Goal: Task Accomplishment & Management: Use online tool/utility

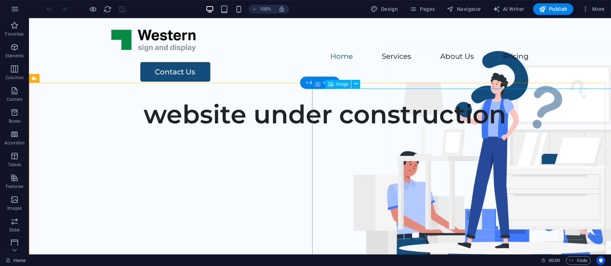
click at [426, 163] on figure at bounding box center [490, 250] width 344 height 243
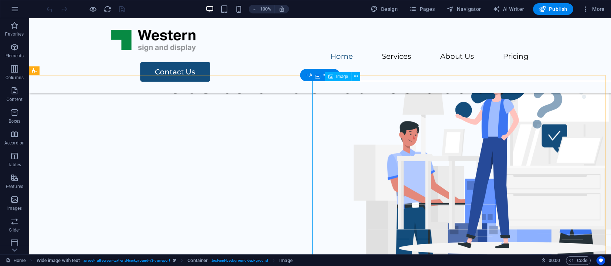
scroll to position [133, 0]
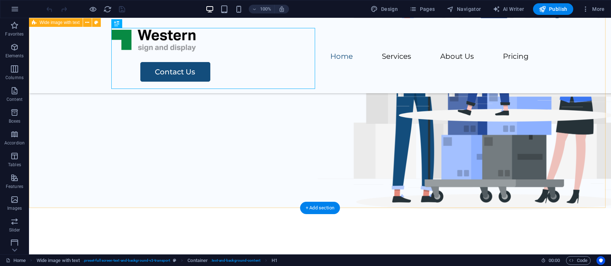
scroll to position [0, 0]
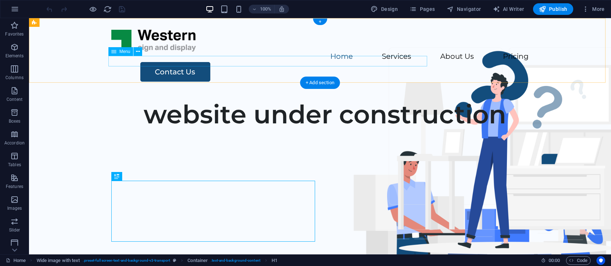
click at [301, 60] on nav "Home Services About Us Pricing" at bounding box center [320, 56] width 418 height 11
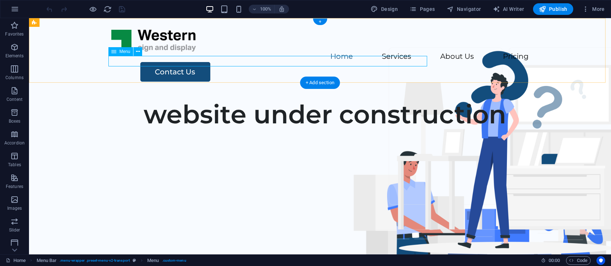
click at [297, 62] on nav "Home Services About Us Pricing" at bounding box center [320, 56] width 418 height 11
select select
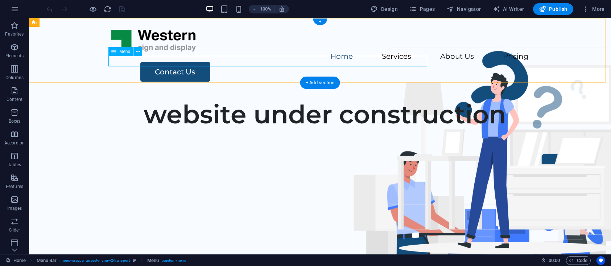
select select
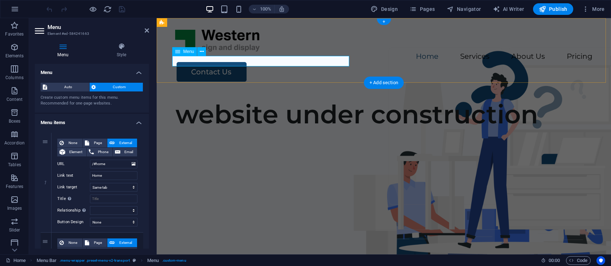
click at [232, 59] on nav "Home Services About Us Pricing" at bounding box center [384, 56] width 418 height 11
click at [233, 62] on nav "Home Services About Us Pricing" at bounding box center [384, 56] width 418 height 11
click at [45, 181] on icon at bounding box center [46, 182] width 4 height 5
type input "/#services"
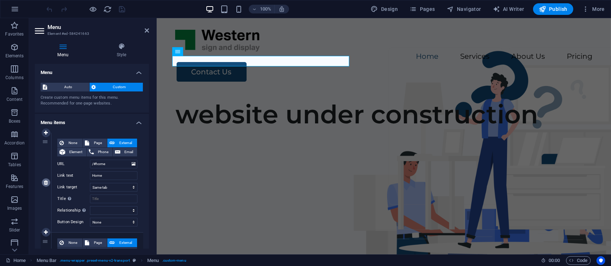
type input "Services"
select select
type input "/#about"
type input "About Us"
select select
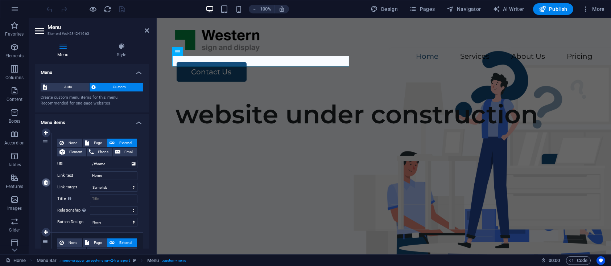
type input "/#pricing"
type input "Pricing"
select select
click at [45, 181] on icon at bounding box center [46, 182] width 4 height 5
type input "/#about"
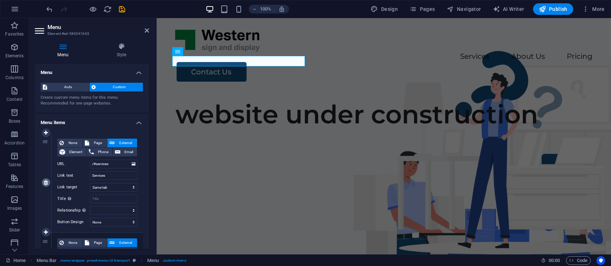
type input "About Us"
select select
type input "/#pricing"
type input "Pricing"
select select
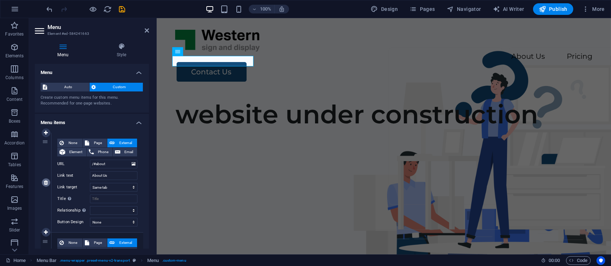
click at [45, 181] on icon at bounding box center [46, 182] width 4 height 5
type input "/#pricing"
type input "Pricing"
select select
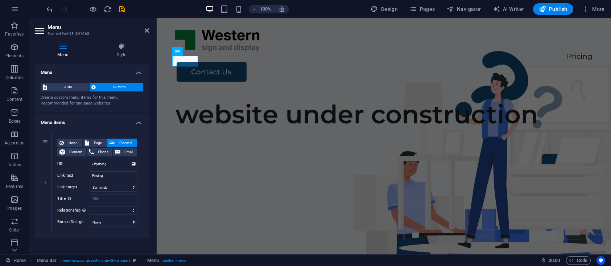
click at [0, 0] on link at bounding box center [0, 0] width 0 height 0
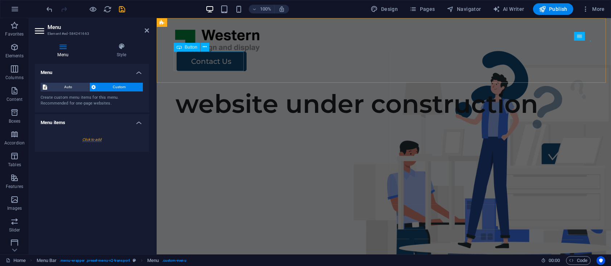
click at [209, 61] on div "Contact Us" at bounding box center [384, 61] width 416 height 20
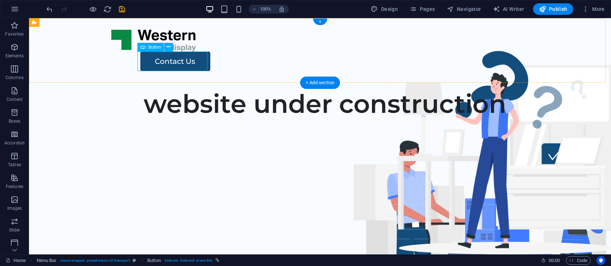
click at [174, 65] on div "Contact Us" at bounding box center [334, 61] width 389 height 20
click at [181, 59] on div "Contact Us" at bounding box center [334, 61] width 389 height 20
click at [169, 62] on div "Contact Us" at bounding box center [334, 61] width 389 height 20
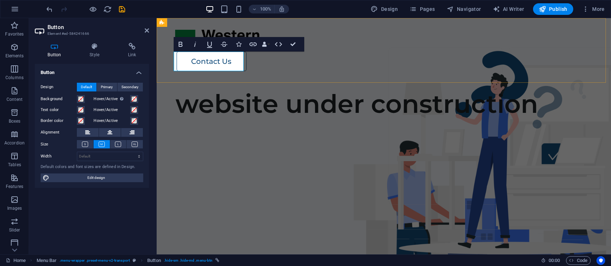
click at [208, 64] on link "Contact Us" at bounding box center [211, 61] width 70 height 20
click at [211, 63] on link "Contact Us" at bounding box center [211, 61] width 70 height 20
drag, startPoint x: 225, startPoint y: 61, endPoint x: 176, endPoint y: 71, distance: 50.4
click at [172, 73] on div "Contact Us" at bounding box center [383, 50] width 454 height 65
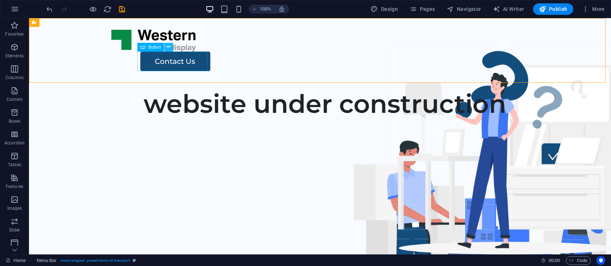
click at [168, 48] on icon at bounding box center [168, 47] width 4 height 8
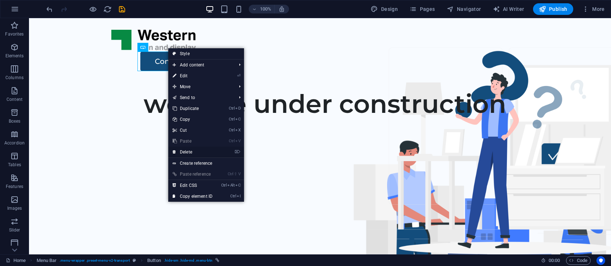
click at [190, 151] on link "⌦ Delete" at bounding box center [192, 152] width 49 height 11
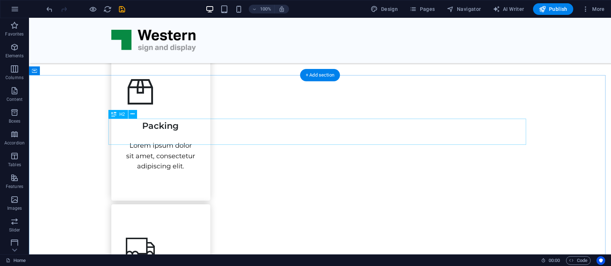
scroll to position [399, 0]
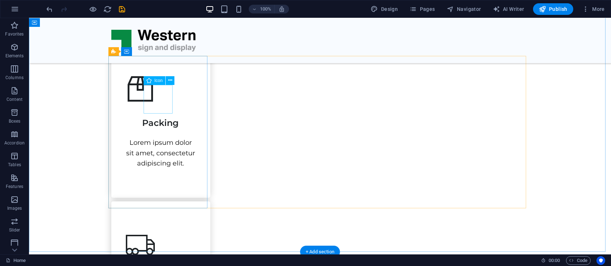
click at [156, 103] on figure at bounding box center [161, 88] width 70 height 29
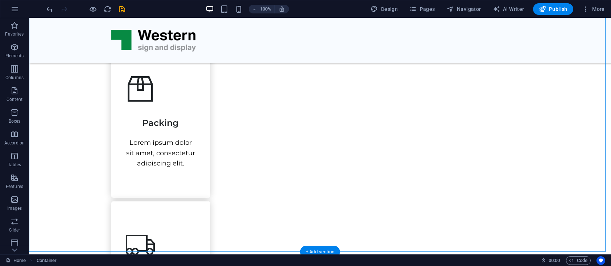
drag, startPoint x: 82, startPoint y: 97, endPoint x: 415, endPoint y: 185, distance: 345.0
drag, startPoint x: 471, startPoint y: 126, endPoint x: 492, endPoint y: 152, distance: 33.0
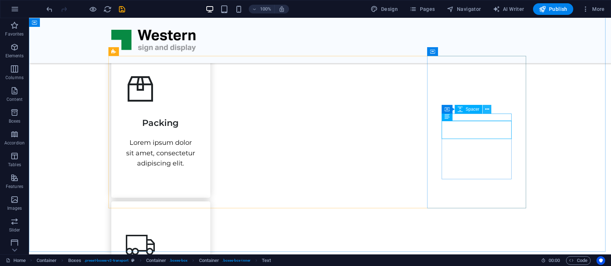
click at [486, 109] on icon at bounding box center [487, 110] width 4 height 8
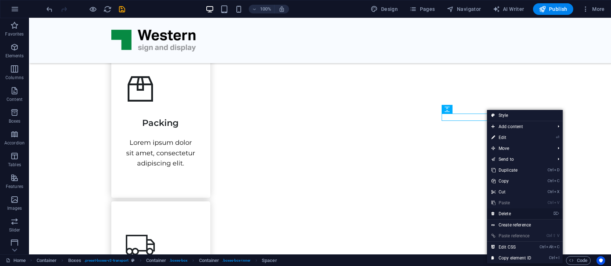
click at [508, 212] on link "⌦ Delete" at bounding box center [511, 213] width 49 height 11
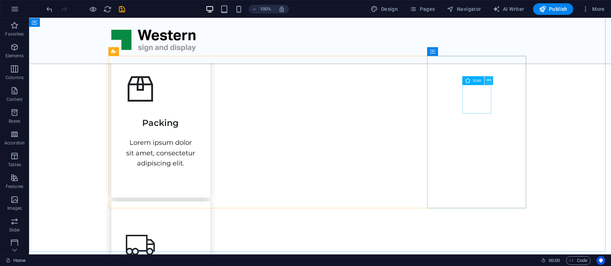
click at [491, 82] on button at bounding box center [488, 80] width 9 height 9
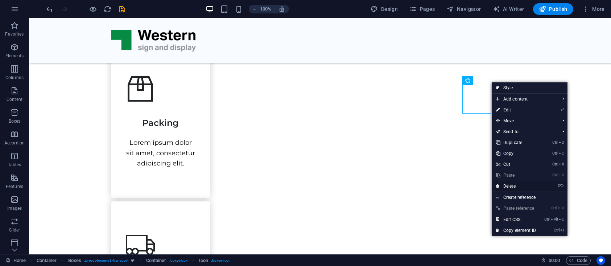
click at [510, 185] on link "⌦ Delete" at bounding box center [516, 186] width 49 height 11
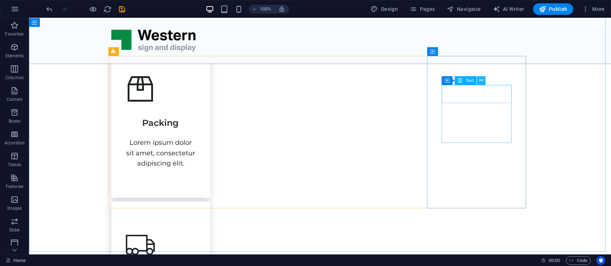
click at [484, 81] on button at bounding box center [481, 80] width 9 height 9
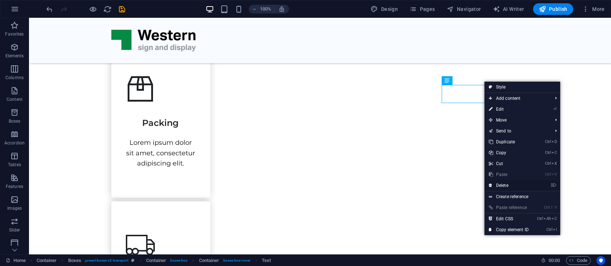
drag, startPoint x: 503, startPoint y: 183, endPoint x: 474, endPoint y: 165, distance: 34.5
click at [503, 183] on link "⌦ Delete" at bounding box center [508, 185] width 49 height 11
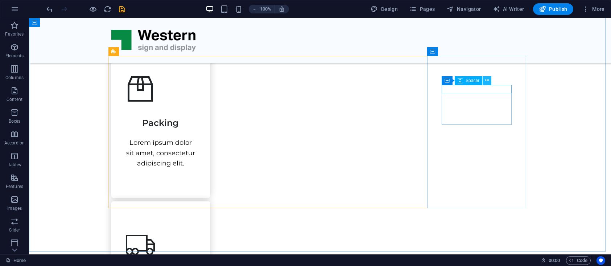
click at [487, 82] on icon at bounding box center [487, 81] width 4 height 8
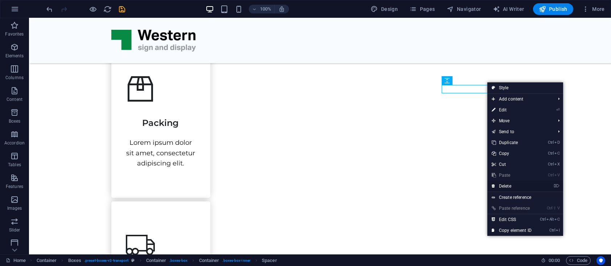
click at [507, 184] on link "⌦ Delete" at bounding box center [511, 186] width 49 height 11
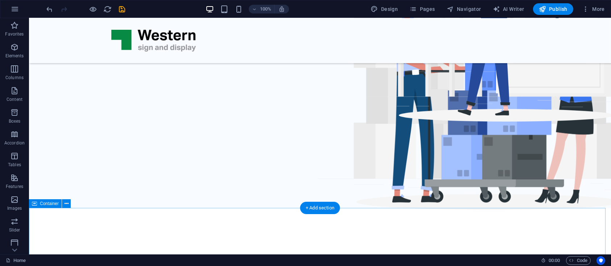
scroll to position [266, 0]
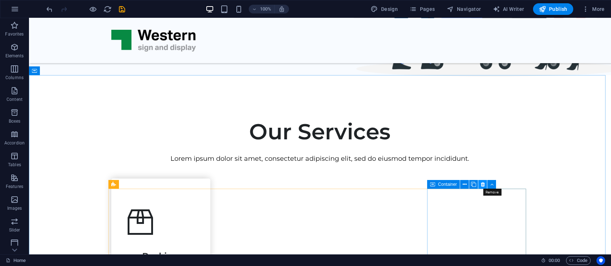
click at [484, 185] on icon at bounding box center [483, 185] width 4 height 8
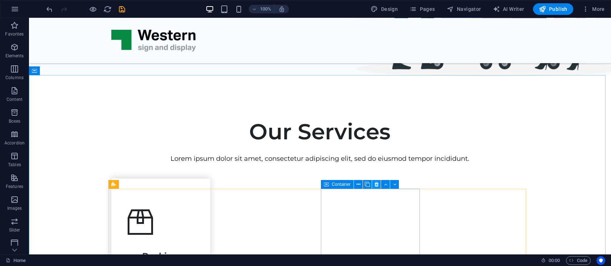
click at [375, 186] on icon at bounding box center [377, 185] width 4 height 8
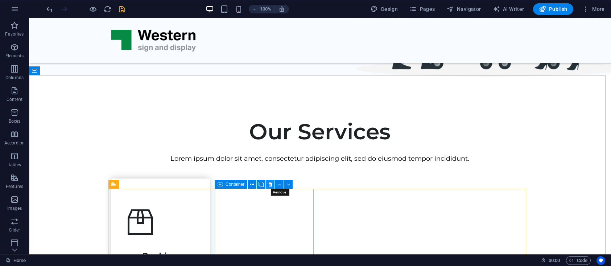
click at [272, 184] on icon at bounding box center [270, 185] width 4 height 8
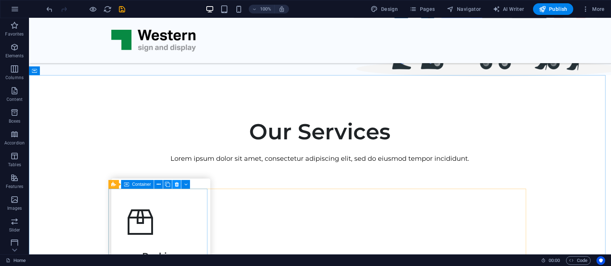
click at [177, 184] on icon at bounding box center [177, 185] width 4 height 8
click at [175, 185] on icon at bounding box center [177, 185] width 4 height 8
click at [177, 186] on icon at bounding box center [177, 185] width 4 height 8
click at [170, 206] on div "Packing Lorem ipsum dolor sit amet, consectetur adipiscing elit." at bounding box center [160, 254] width 99 height 152
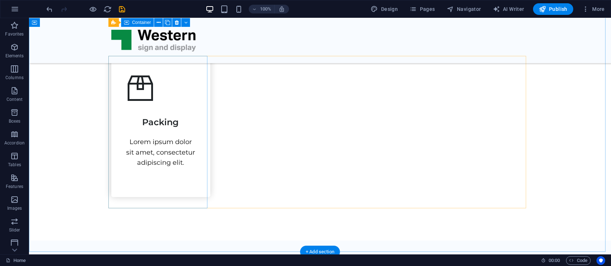
scroll to position [399, 0]
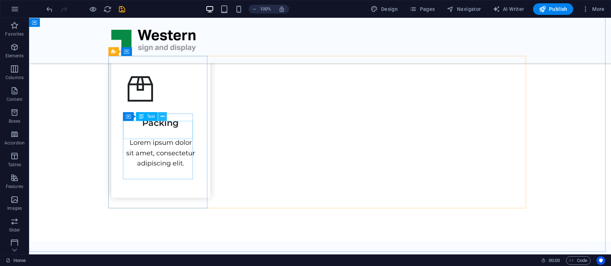
click at [163, 118] on icon at bounding box center [163, 117] width 4 height 8
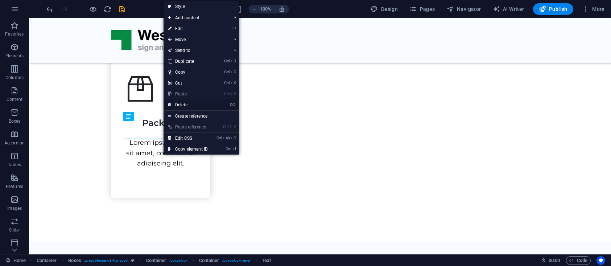
click at [185, 106] on link "⌦ Delete" at bounding box center [188, 104] width 49 height 11
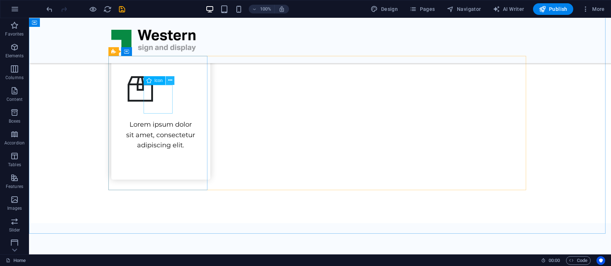
click at [170, 82] on icon at bounding box center [170, 81] width 4 height 8
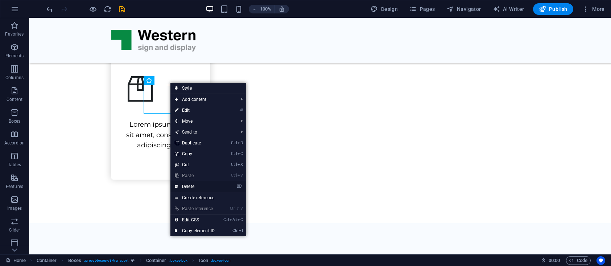
click at [186, 186] on link "⌦ Delete" at bounding box center [194, 186] width 49 height 11
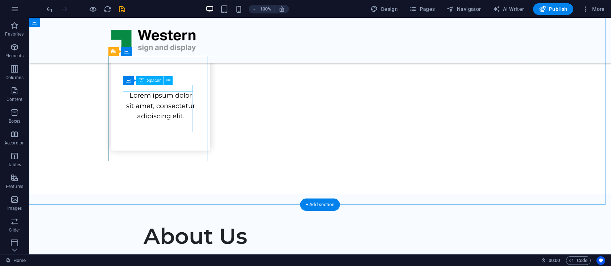
scroll to position [266, 0]
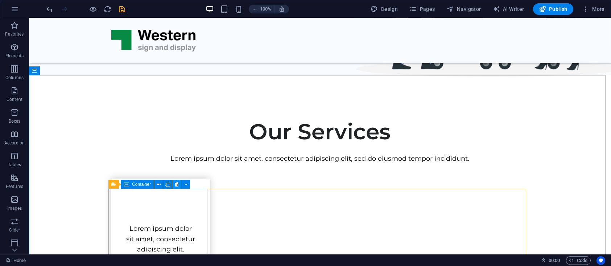
click at [177, 186] on icon at bounding box center [177, 185] width 4 height 8
click at [174, 185] on button at bounding box center [176, 184] width 9 height 9
click at [178, 186] on icon at bounding box center [177, 185] width 4 height 8
click at [186, 184] on icon at bounding box center [185, 185] width 3 height 8
click at [184, 186] on icon at bounding box center [185, 185] width 3 height 8
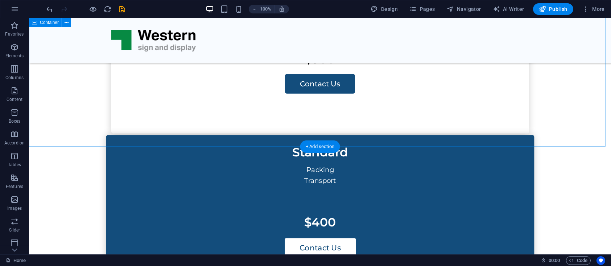
scroll to position [931, 0]
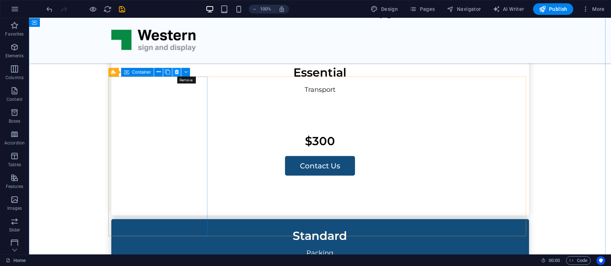
click at [177, 72] on icon at bounding box center [177, 72] width 4 height 8
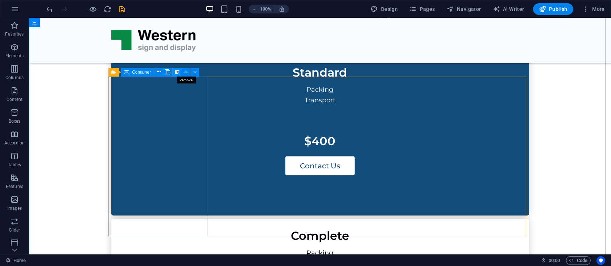
click at [175, 73] on icon at bounding box center [177, 72] width 4 height 8
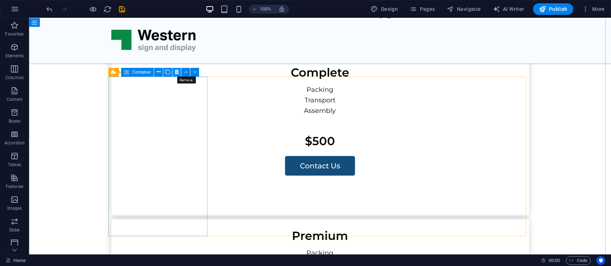
click at [177, 73] on icon at bounding box center [177, 72] width 4 height 8
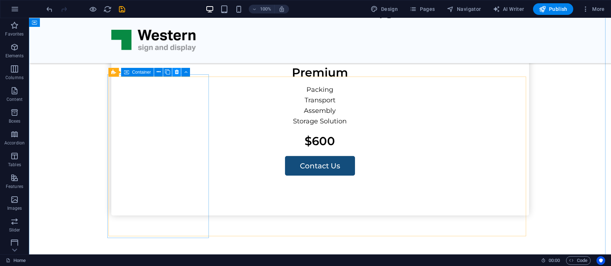
click at [176, 72] on icon at bounding box center [177, 72] width 4 height 8
click at [178, 74] on icon at bounding box center [177, 72] width 4 height 8
click at [186, 72] on icon at bounding box center [185, 72] width 3 height 8
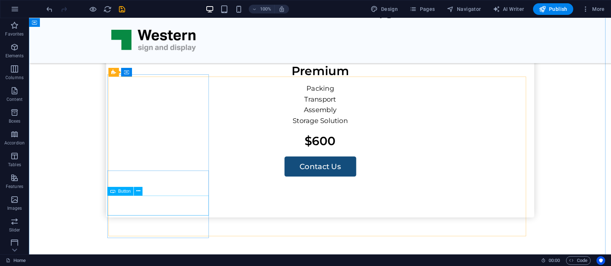
click at [162, 177] on div "Contact Us" at bounding box center [320, 167] width 428 height 20
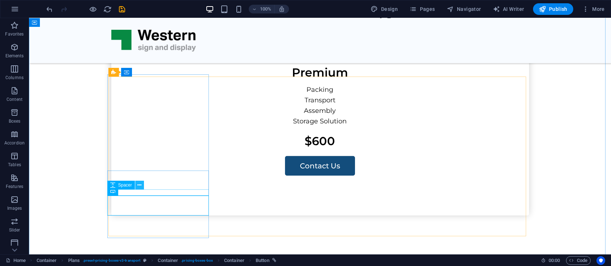
click at [139, 183] on icon at bounding box center [139, 185] width 4 height 8
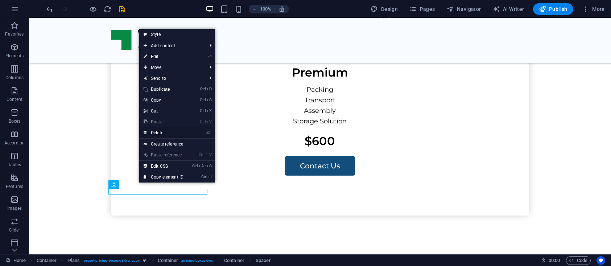
click at [162, 132] on link "⌦ Delete" at bounding box center [163, 132] width 49 height 11
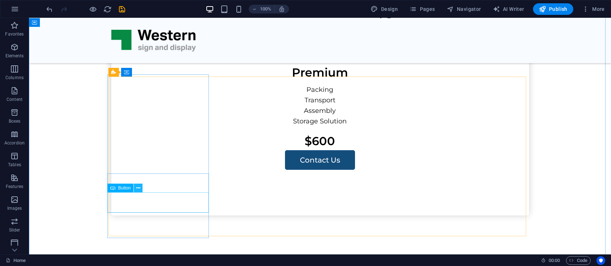
click at [139, 187] on icon at bounding box center [138, 188] width 4 height 8
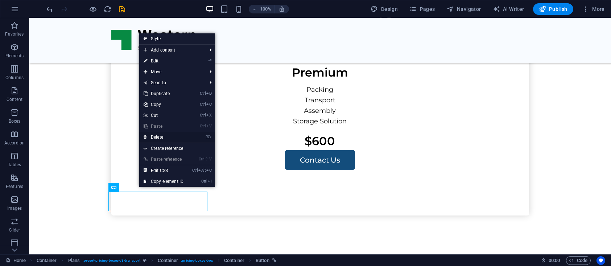
click at [161, 135] on link "⌦ Delete" at bounding box center [163, 137] width 49 height 11
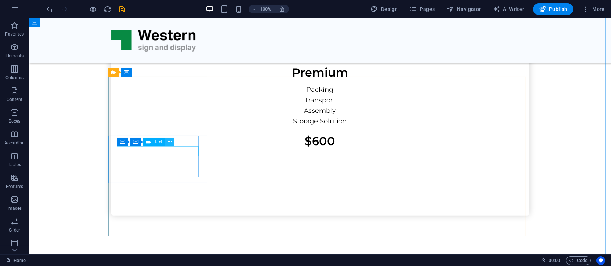
click at [167, 142] on button at bounding box center [169, 141] width 9 height 9
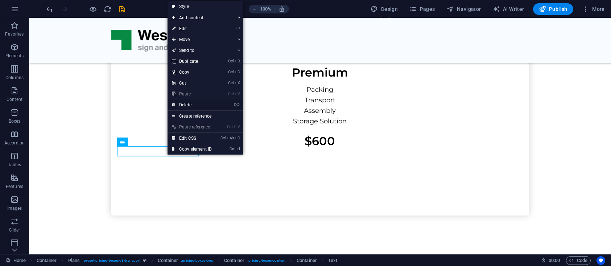
click at [186, 107] on link "⌦ Delete" at bounding box center [192, 104] width 49 height 11
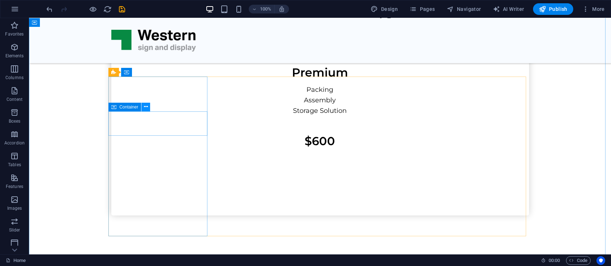
click at [147, 108] on icon at bounding box center [146, 107] width 4 height 8
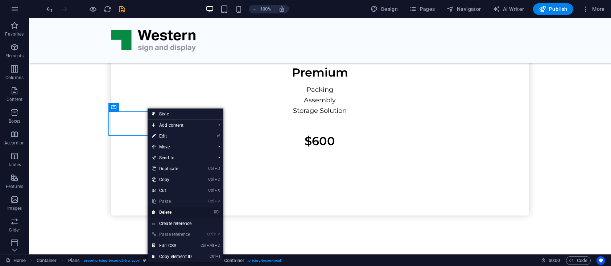
click at [165, 211] on link "⌦ Delete" at bounding box center [172, 212] width 49 height 11
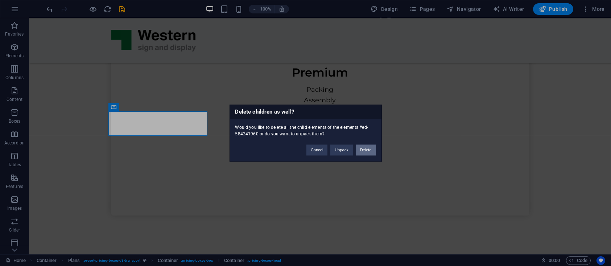
click at [365, 150] on button "Delete" at bounding box center [366, 149] width 20 height 11
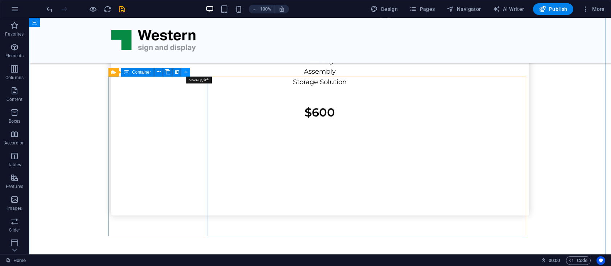
click at [186, 74] on icon at bounding box center [185, 72] width 3 height 8
click at [176, 73] on icon at bounding box center [177, 72] width 4 height 8
click at [174, 72] on button at bounding box center [176, 72] width 9 height 9
click at [149, 99] on div "Packing Assembly Storage Solution $600" at bounding box center [320, 136] width 428 height 164
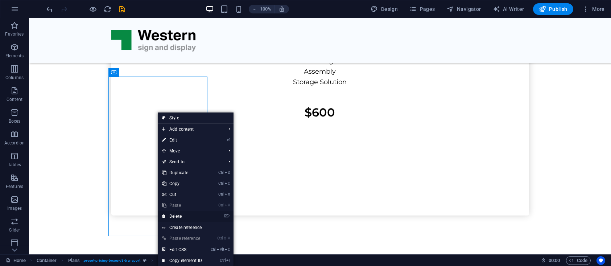
click at [174, 216] on link "⌦ Delete" at bounding box center [182, 216] width 49 height 11
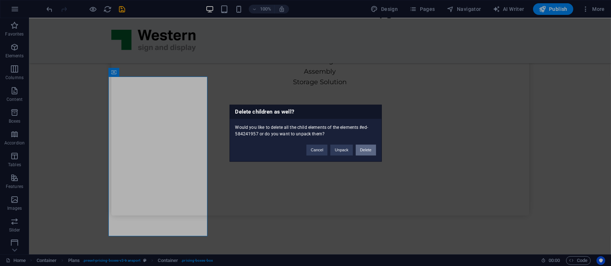
click at [364, 152] on button "Delete" at bounding box center [366, 149] width 20 height 11
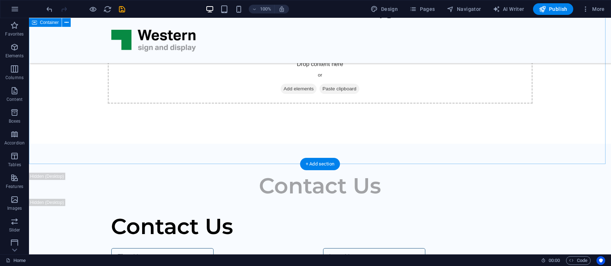
click at [258, 142] on div "Service Packages Lorem ipsum dolor sit amet, consectetur adipiscing elit, sed d…" at bounding box center [320, 47] width 582 height 191
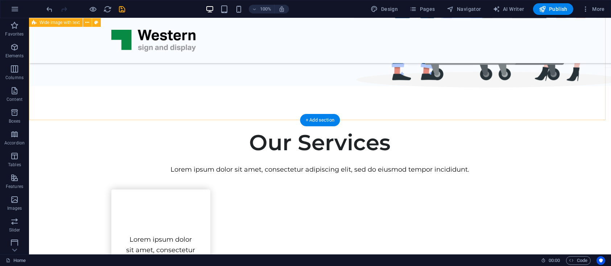
scroll to position [266, 0]
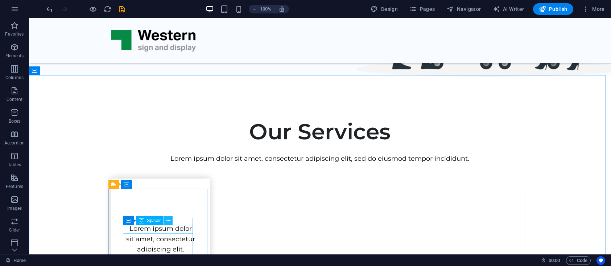
click at [168, 221] on icon at bounding box center [168, 221] width 4 height 8
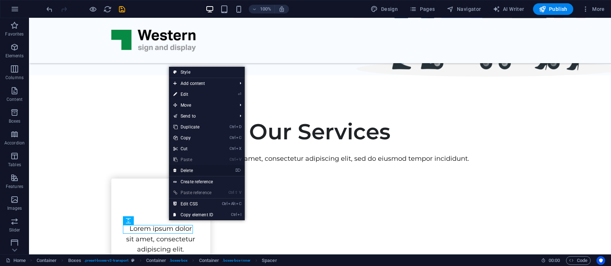
click at [190, 168] on link "⌦ Delete" at bounding box center [193, 170] width 49 height 11
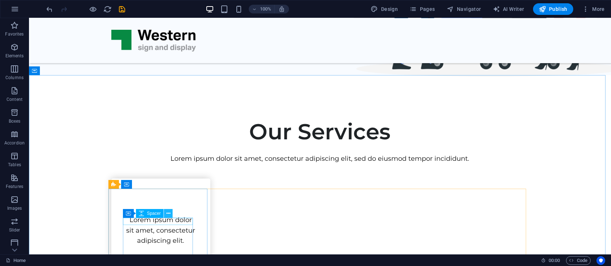
click at [168, 213] on icon at bounding box center [168, 214] width 4 height 8
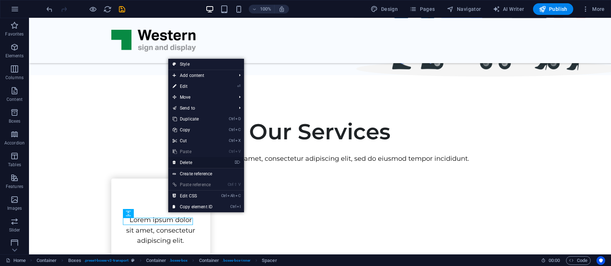
click at [189, 163] on link "⌦ Delete" at bounding box center [192, 162] width 49 height 11
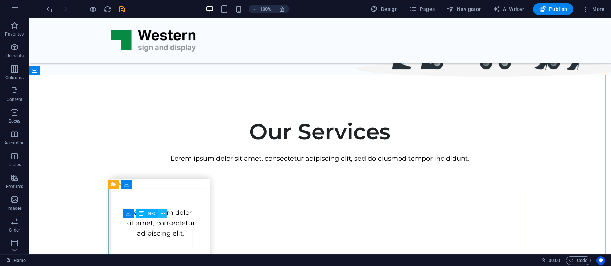
click at [161, 214] on icon at bounding box center [163, 214] width 4 height 8
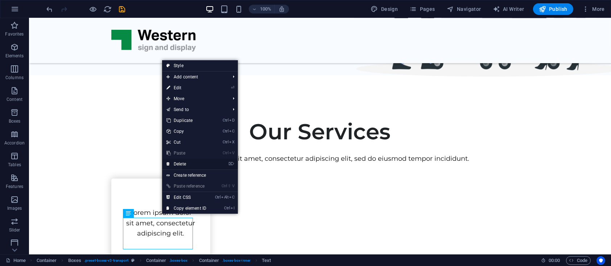
click at [183, 163] on link "⌦ Delete" at bounding box center [186, 163] width 49 height 11
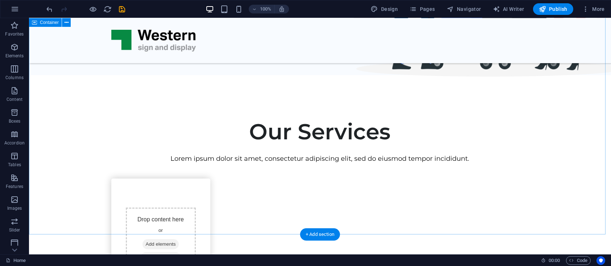
scroll to position [399, 0]
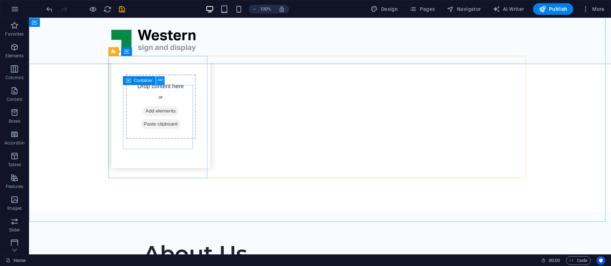
click at [162, 82] on icon at bounding box center [160, 81] width 4 height 8
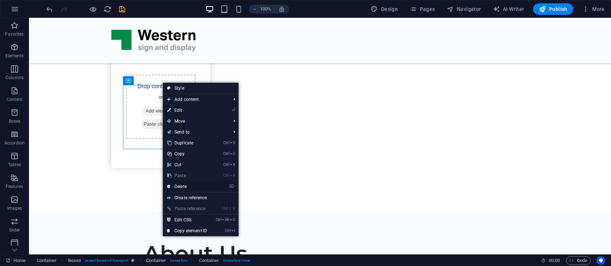
click at [181, 184] on link "⌦ Delete" at bounding box center [187, 186] width 49 height 11
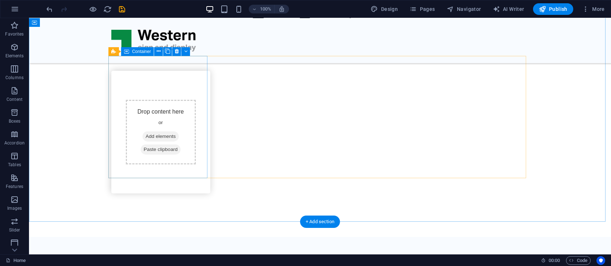
scroll to position [266, 0]
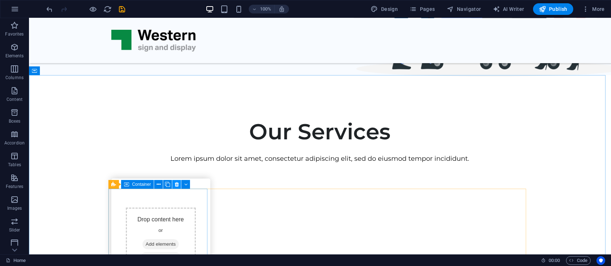
click at [178, 183] on icon at bounding box center [177, 185] width 4 height 8
click at [176, 186] on icon at bounding box center [177, 185] width 4 height 8
click at [185, 195] on div "Drop content here or Add elements Paste clipboard" at bounding box center [160, 239] width 99 height 123
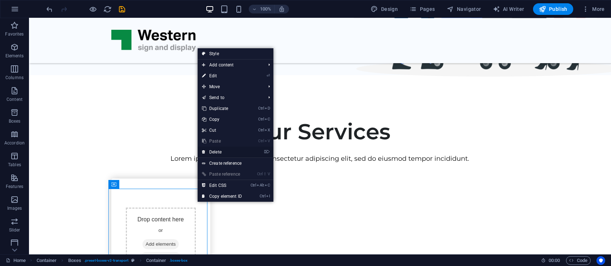
click at [218, 153] on link "⌦ Delete" at bounding box center [222, 152] width 49 height 11
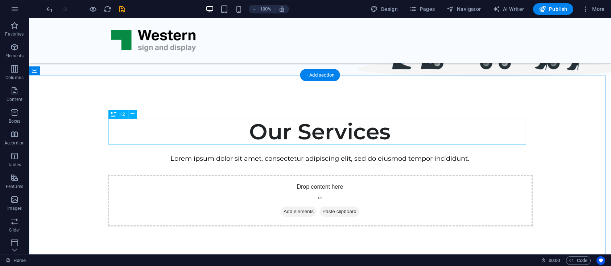
click at [313, 129] on div "Our Services" at bounding box center [320, 132] width 418 height 26
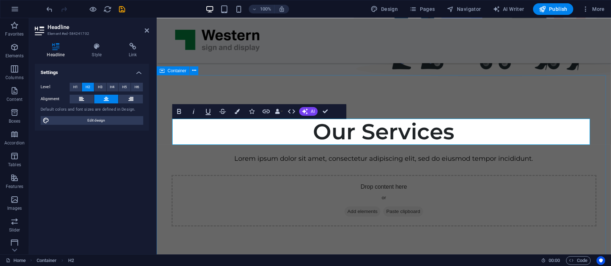
click at [426, 95] on div "Our Services Lorem ipsum dolor sit amet, consectetur adipiscing elit, sed do ei…" at bounding box center [383, 170] width 454 height 191
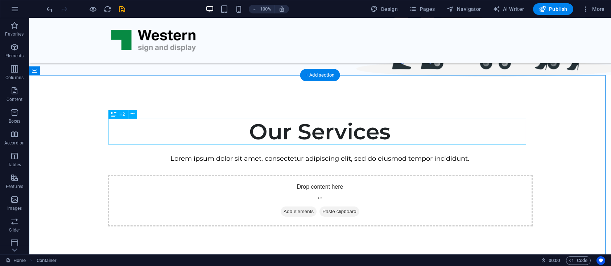
click at [333, 142] on div "Our Services" at bounding box center [320, 132] width 418 height 26
click at [131, 116] on icon at bounding box center [133, 114] width 4 height 8
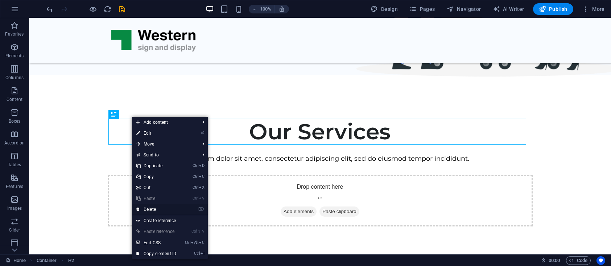
click at [153, 207] on link "⌦ Delete" at bounding box center [156, 209] width 49 height 11
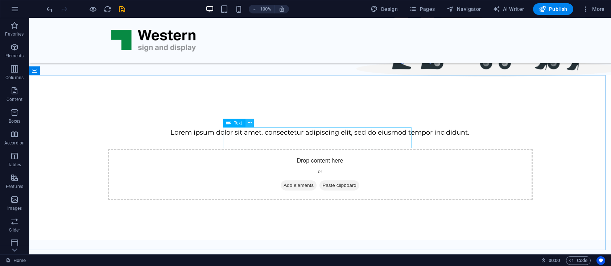
click at [249, 123] on icon at bounding box center [250, 123] width 4 height 8
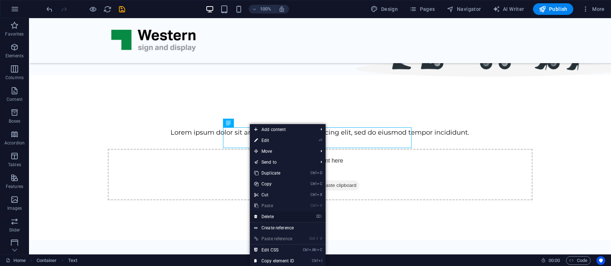
drag, startPoint x: 268, startPoint y: 215, endPoint x: 236, endPoint y: 195, distance: 37.3
click at [268, 215] on link "⌦ Delete" at bounding box center [274, 216] width 49 height 11
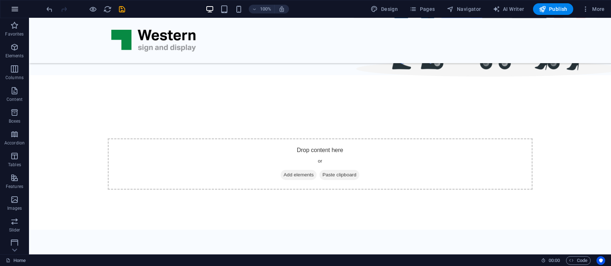
click at [16, 11] on icon "button" at bounding box center [15, 9] width 9 height 9
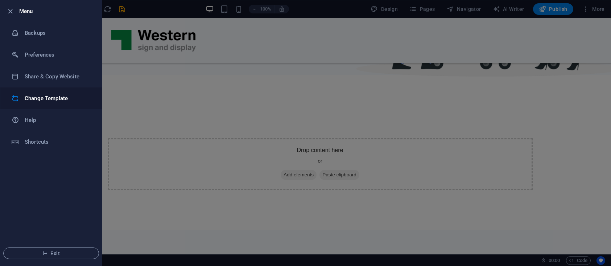
click at [49, 101] on h6 "Change Template" at bounding box center [58, 98] width 67 height 9
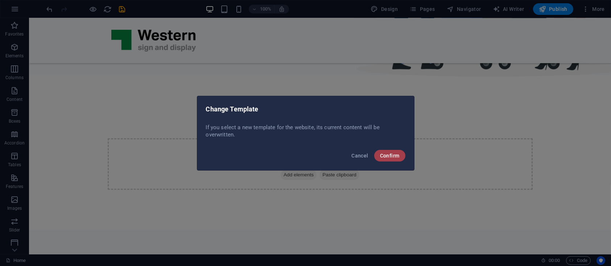
click at [386, 156] on span "Confirm" at bounding box center [390, 156] width 20 height 6
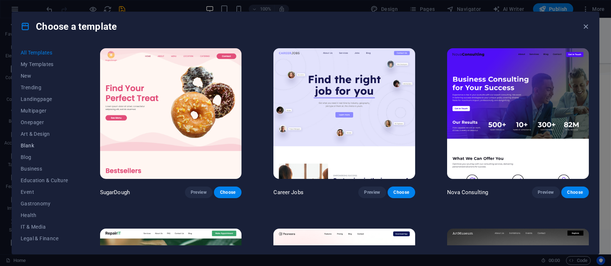
click at [26, 145] on span "Blank" at bounding box center [45, 146] width 48 height 6
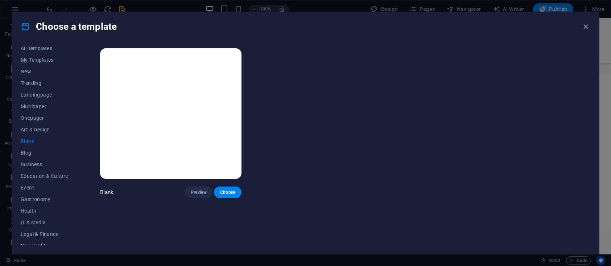
scroll to position [0, 0]
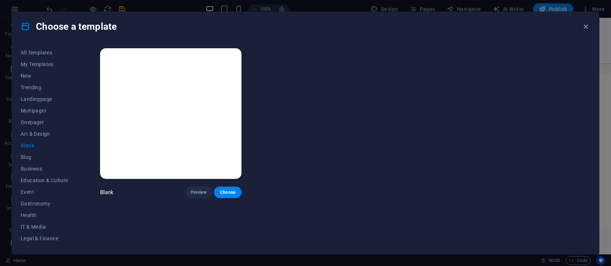
click at [29, 145] on span "Blank" at bounding box center [45, 146] width 48 height 6
click at [229, 192] on span "Choose" at bounding box center [228, 192] width 16 height 6
checkbox input "false"
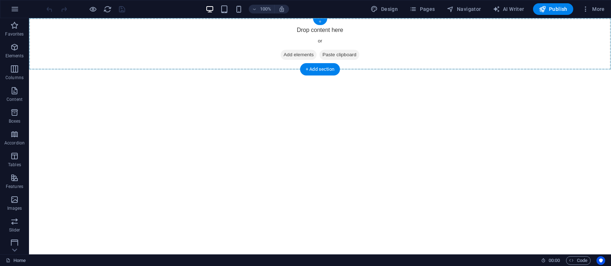
click at [319, 22] on div "+" at bounding box center [320, 21] width 14 height 7
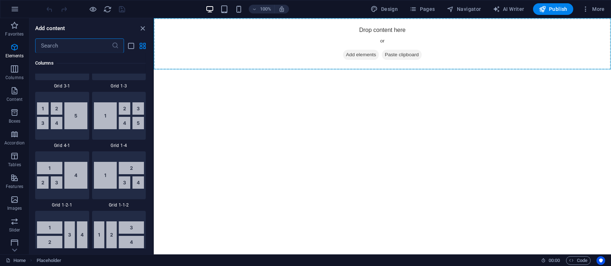
scroll to position [1269, 0]
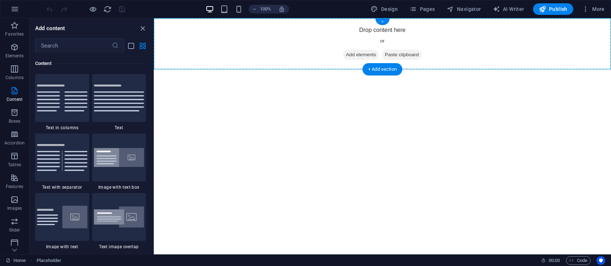
click at [381, 23] on div "+" at bounding box center [382, 21] width 14 height 7
click at [384, 22] on div "+" at bounding box center [382, 21] width 14 height 7
click at [13, 10] on icon "button" at bounding box center [15, 9] width 9 height 9
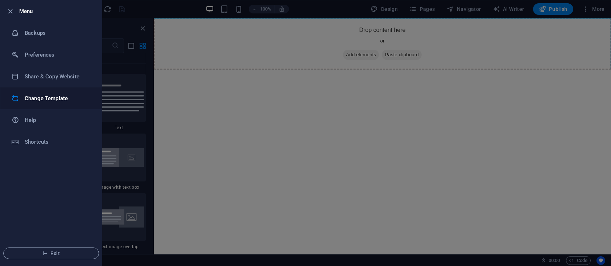
click at [38, 98] on h6 "Change Template" at bounding box center [58, 98] width 67 height 9
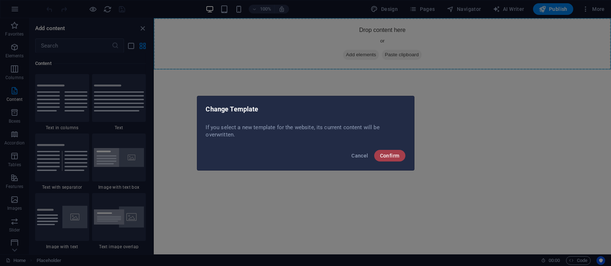
click at [393, 160] on button "Confirm" at bounding box center [389, 156] width 31 height 12
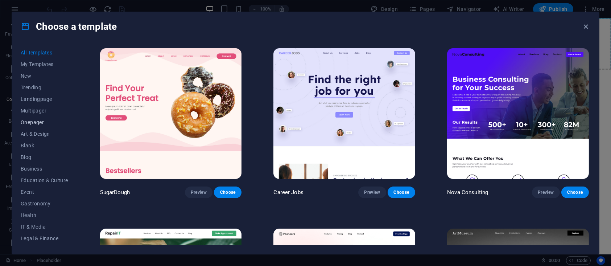
click at [40, 119] on span "Onepager" at bounding box center [45, 122] width 48 height 6
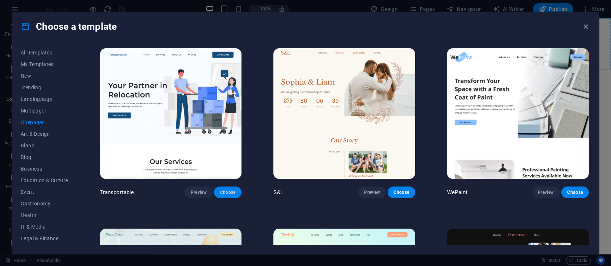
click at [230, 192] on span "Choose" at bounding box center [228, 192] width 16 height 6
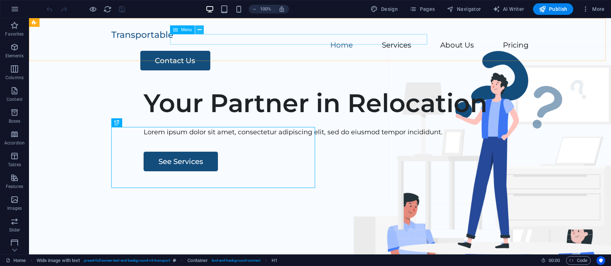
click at [201, 30] on icon at bounding box center [200, 30] width 4 height 8
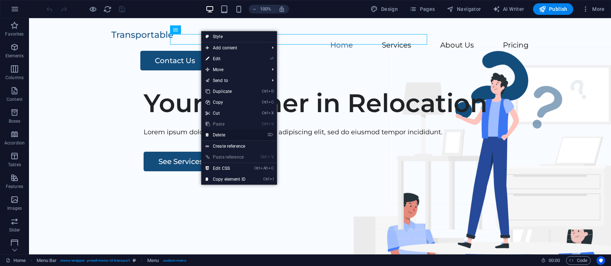
click at [220, 136] on link "⌦ Delete" at bounding box center [225, 134] width 49 height 11
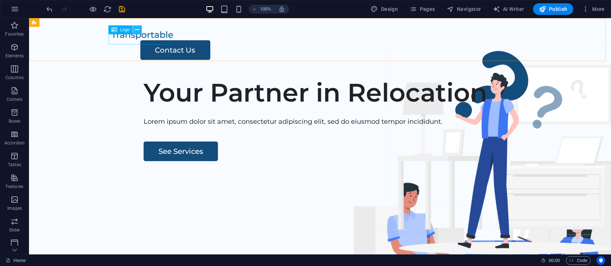
click at [136, 30] on icon at bounding box center [137, 30] width 4 height 8
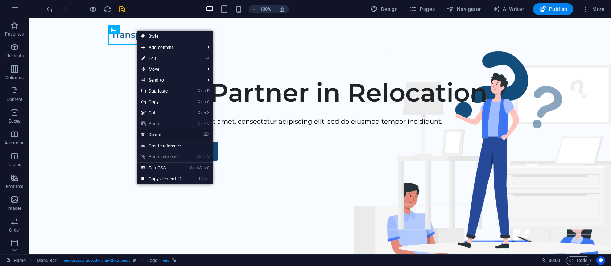
click at [155, 133] on link "⌦ Delete" at bounding box center [161, 134] width 49 height 11
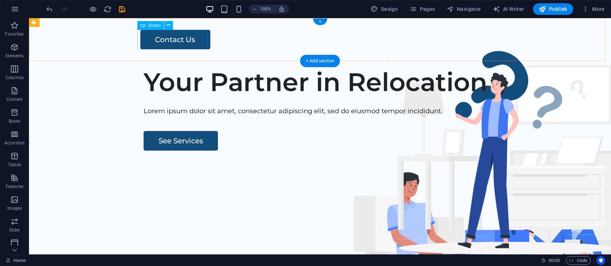
click at [170, 38] on div "Contact Us" at bounding box center [334, 40] width 389 height 20
click at [169, 40] on div "Contact Us" at bounding box center [334, 40] width 389 height 20
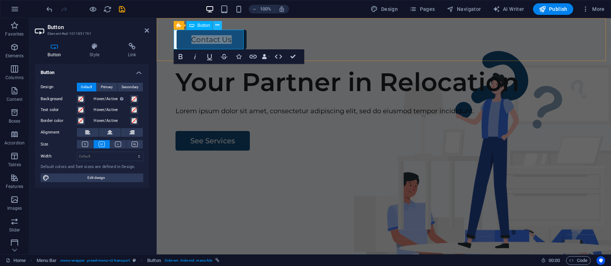
click at [219, 28] on icon at bounding box center [217, 25] width 4 height 8
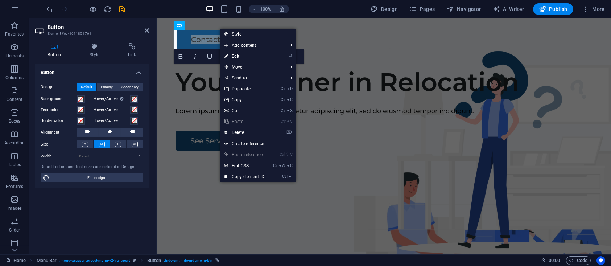
click at [102, 73] on h4 "Button" at bounding box center [92, 70] width 114 height 13
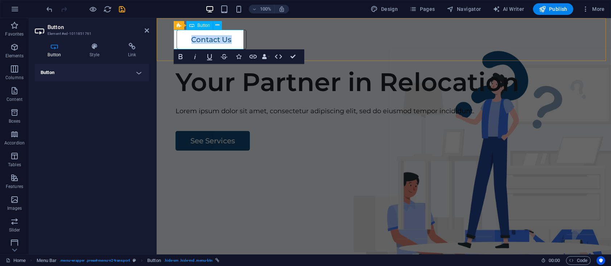
click at [215, 39] on link "Contact Us" at bounding box center [211, 40] width 70 height 20
click at [213, 40] on link "Contact Us" at bounding box center [211, 40] width 70 height 20
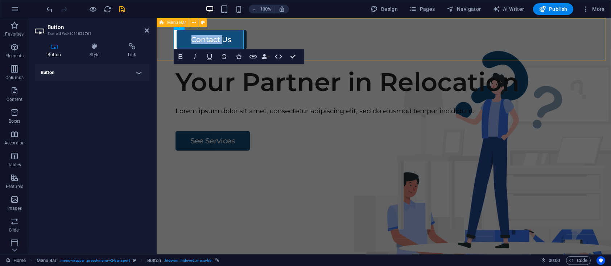
click at [281, 38] on div "Menu Contact Us" at bounding box center [383, 39] width 454 height 43
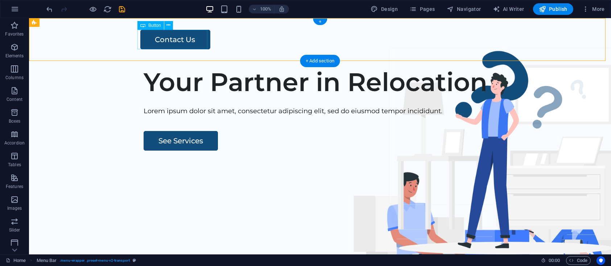
click at [167, 40] on div "Contact Us" at bounding box center [334, 40] width 389 height 20
click at [166, 24] on icon at bounding box center [168, 25] width 4 height 8
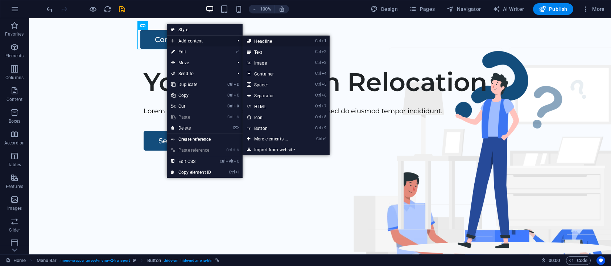
click at [308, 36] on li "Ctrl 1 Headline" at bounding box center [286, 41] width 87 height 11
click at [279, 22] on div "Menu Contact Us" at bounding box center [320, 39] width 582 height 43
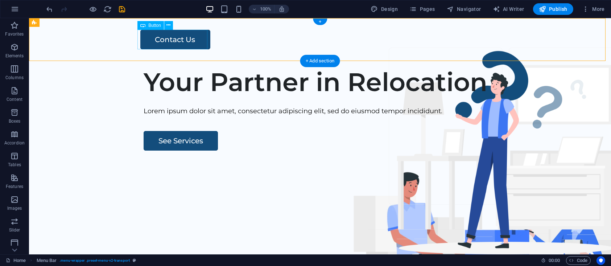
click at [184, 37] on div "Contact Us" at bounding box center [334, 40] width 389 height 20
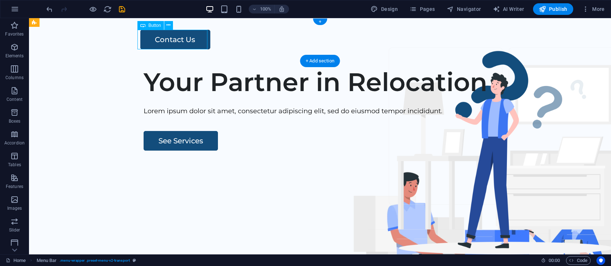
click at [184, 37] on div "Contact Us" at bounding box center [334, 40] width 389 height 20
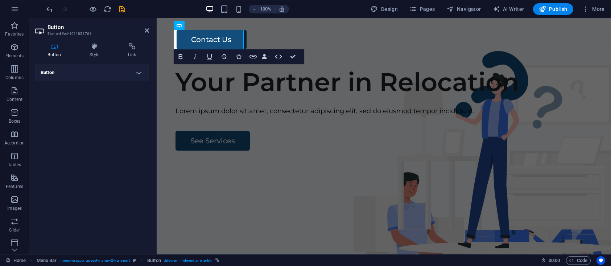
click at [50, 45] on icon at bounding box center [54, 46] width 39 height 7
click at [145, 74] on h4 "Button" at bounding box center [92, 72] width 114 height 17
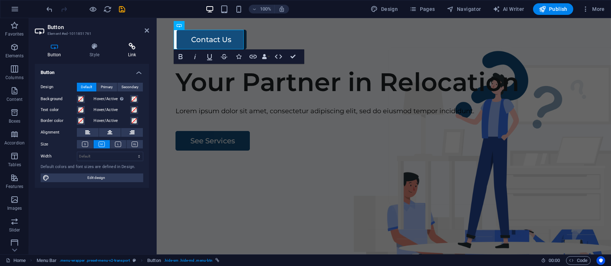
click at [133, 46] on icon at bounding box center [132, 46] width 34 height 7
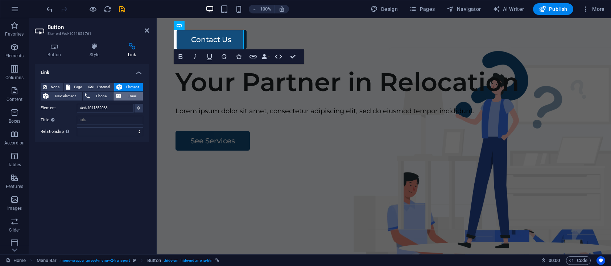
click at [127, 95] on span "Email" at bounding box center [131, 96] width 17 height 9
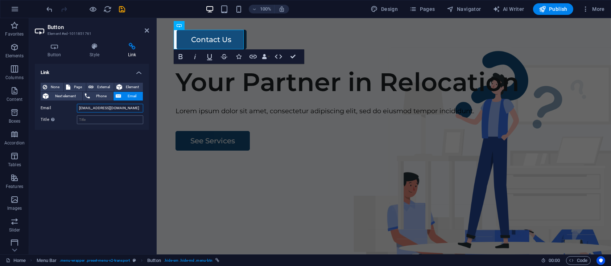
type input "info@westernsignanddisplay.ie"
click at [104, 119] on input "Title Additional link description, should not be the same as the link text. The…" at bounding box center [110, 119] width 66 height 9
type input "contact us"
click at [94, 48] on icon at bounding box center [95, 46] width 36 height 7
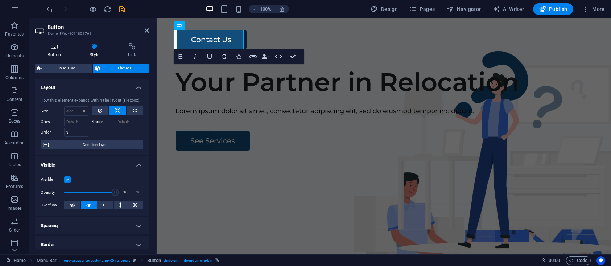
click at [61, 51] on h4 "Button" at bounding box center [56, 50] width 42 height 15
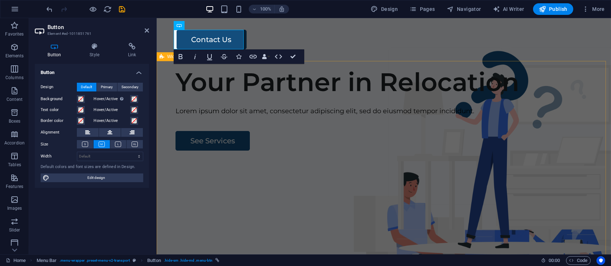
click at [223, 84] on div "Your Partner in Relocation Lorem ipsum dolor sit amet, consectetur adipiscing e…" at bounding box center [383, 200] width 454 height 278
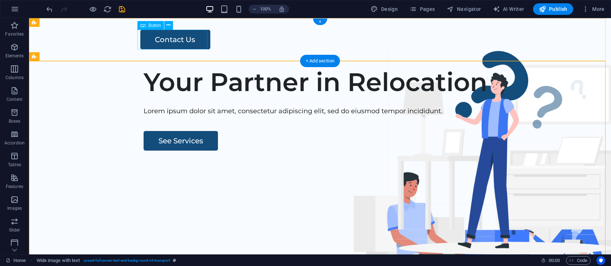
click at [190, 34] on div "Contact Us" at bounding box center [334, 40] width 389 height 20
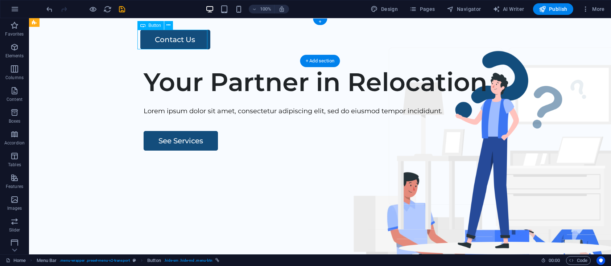
click at [190, 34] on div "Contact Us" at bounding box center [334, 40] width 389 height 20
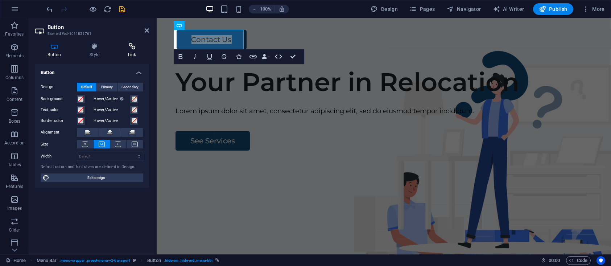
click at [135, 48] on icon at bounding box center [132, 46] width 34 height 7
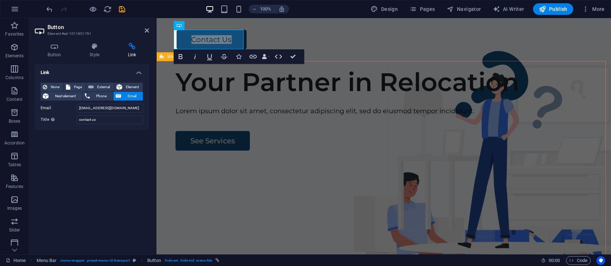
click at [210, 100] on div "Your Partner in Relocation Lorem ipsum dolor sit amet, consectetur adipiscing e…" at bounding box center [383, 200] width 454 height 278
select select "px"
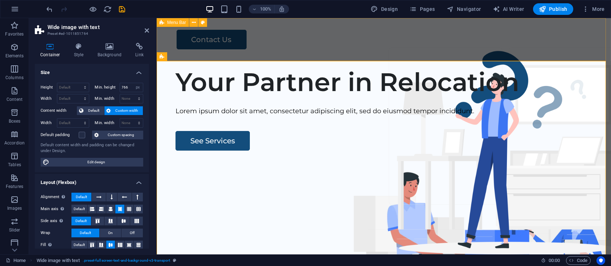
click at [282, 51] on div "Menu Contact Us" at bounding box center [383, 39] width 454 height 43
click at [360, 97] on div "Your Partner in Relocation" at bounding box center [389, 82] width 429 height 30
select select "header"
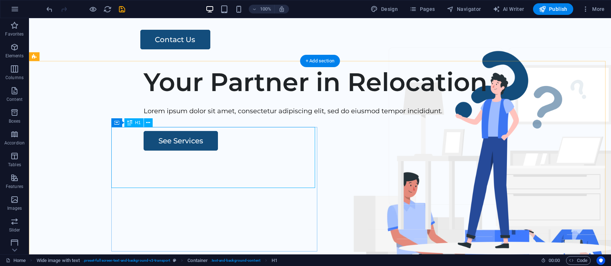
click at [144, 97] on div "Your Partner in Relocation" at bounding box center [358, 82] width 429 height 30
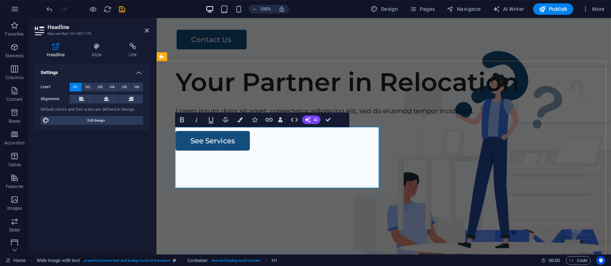
click at [204, 97] on h1 "Your Partner in Relocation" at bounding box center [389, 82] width 429 height 30
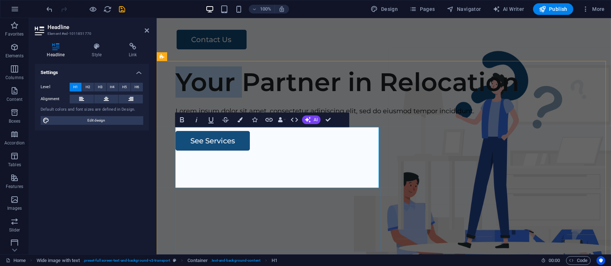
click at [204, 97] on h1 "Your Partner in Relocation" at bounding box center [389, 82] width 429 height 30
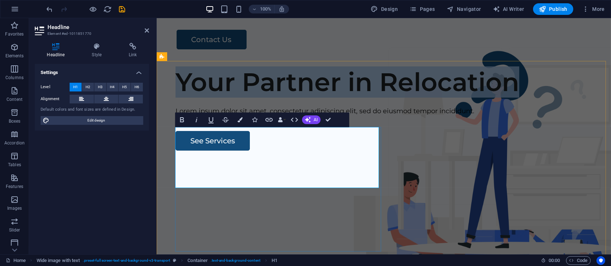
click at [204, 97] on h1 "Your Partner in Relocation" at bounding box center [389, 82] width 429 height 30
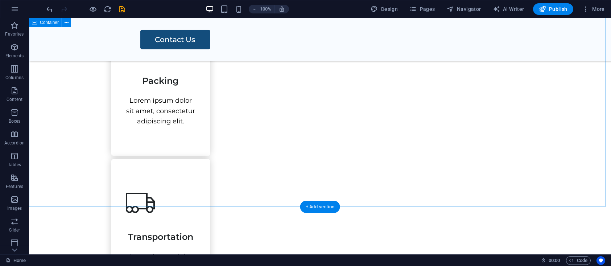
scroll to position [399, 0]
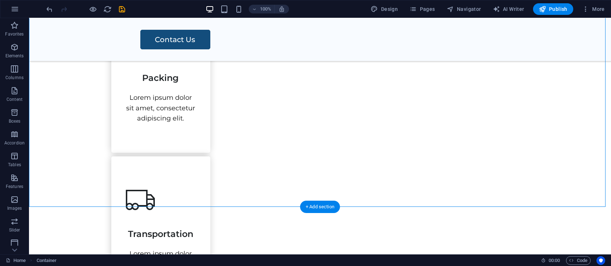
drag, startPoint x: 568, startPoint y: 105, endPoint x: 166, endPoint y: 127, distance: 402.4
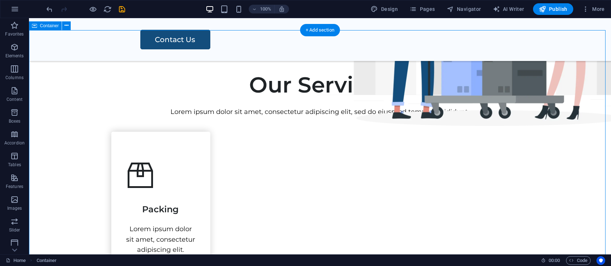
scroll to position [266, 0]
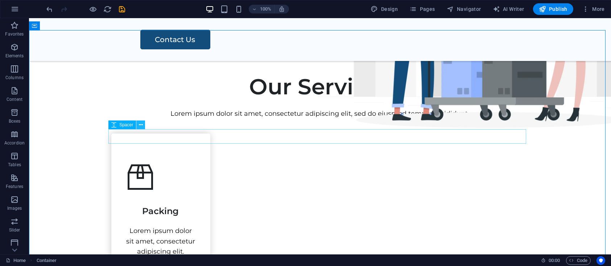
click at [140, 124] on icon at bounding box center [141, 125] width 4 height 8
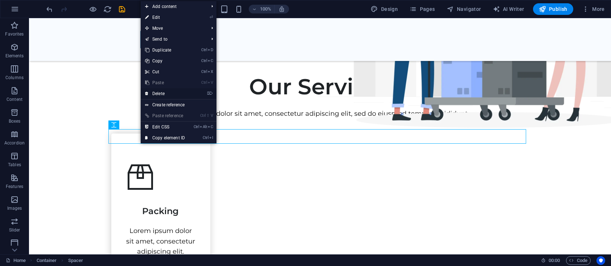
click at [163, 91] on link "⌦ Delete" at bounding box center [165, 93] width 49 height 11
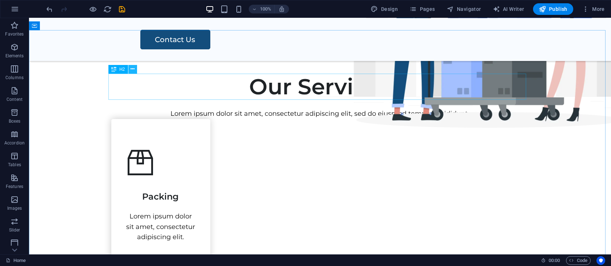
click at [131, 69] on icon at bounding box center [133, 69] width 4 height 8
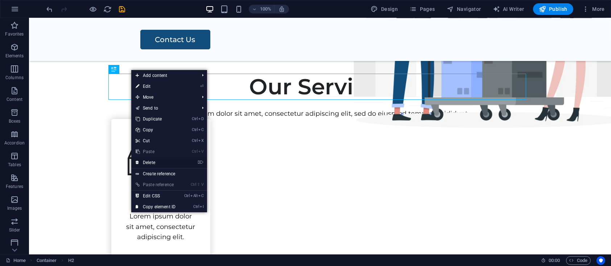
click at [149, 163] on link "⌦ Delete" at bounding box center [155, 162] width 49 height 11
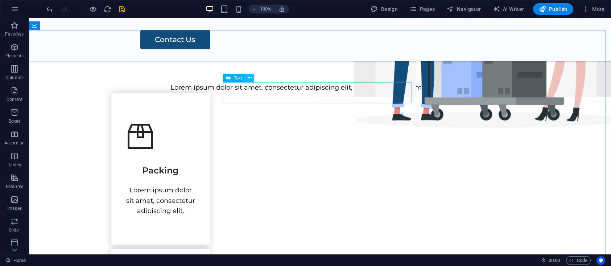
click at [246, 79] on button at bounding box center [249, 78] width 9 height 9
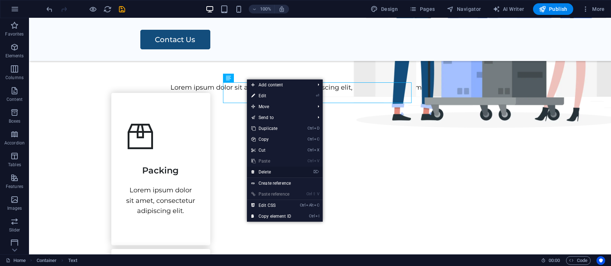
click at [264, 173] on link "⌦ Delete" at bounding box center [271, 171] width 49 height 11
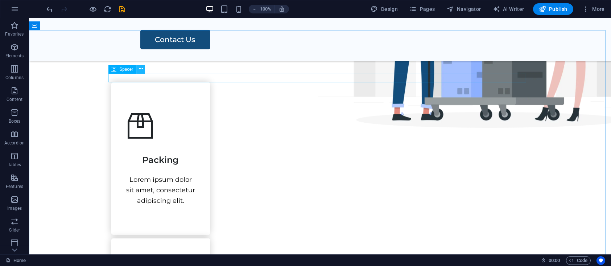
click at [139, 70] on icon at bounding box center [141, 69] width 4 height 8
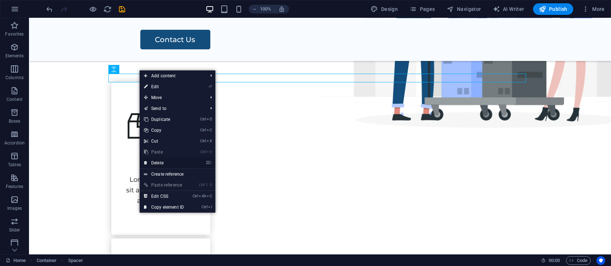
click at [161, 163] on link "⌦ Delete" at bounding box center [164, 162] width 49 height 11
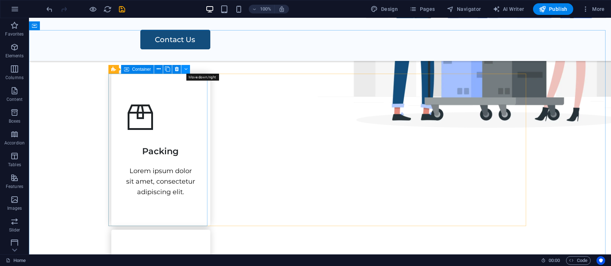
click at [184, 70] on icon at bounding box center [185, 69] width 3 height 8
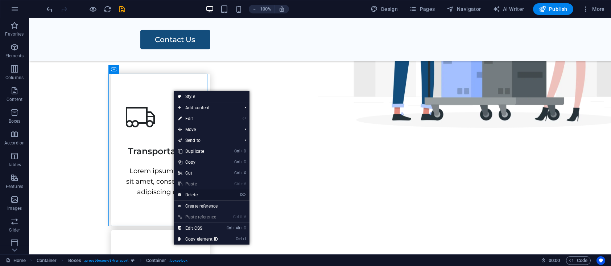
click at [197, 196] on link "⌦ Delete" at bounding box center [198, 194] width 49 height 11
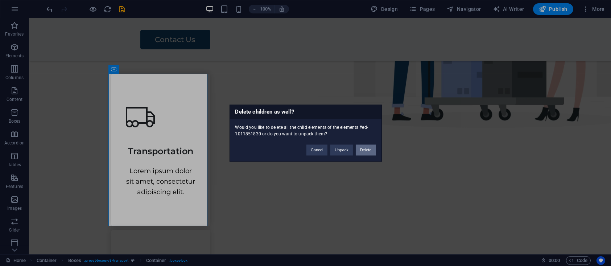
click at [364, 149] on button "Delete" at bounding box center [366, 149] width 20 height 11
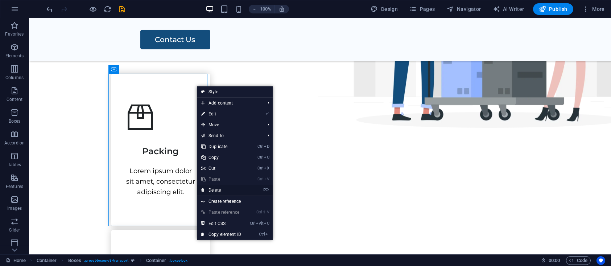
click at [221, 189] on link "⌦ Delete" at bounding box center [221, 190] width 49 height 11
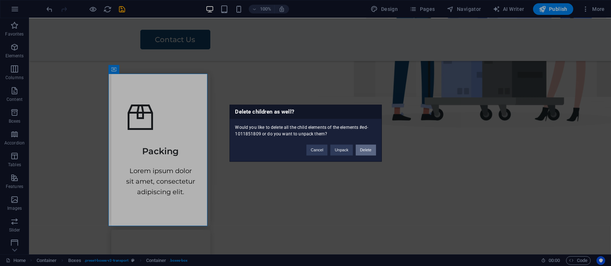
click at [363, 150] on button "Delete" at bounding box center [366, 149] width 20 height 11
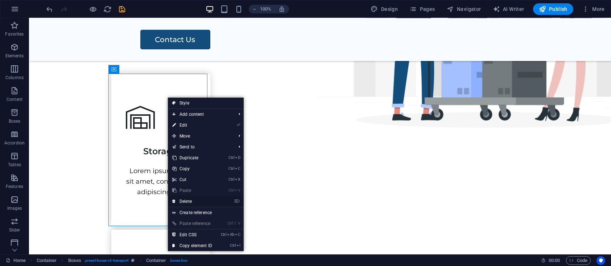
click at [199, 200] on link "⌦ Delete" at bounding box center [192, 201] width 49 height 11
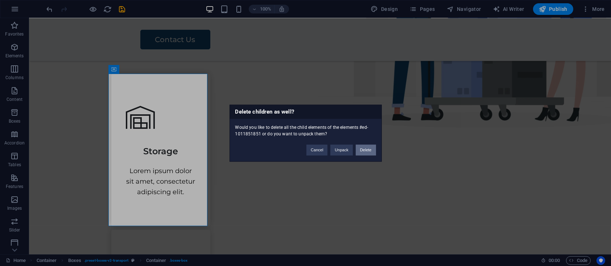
click at [362, 147] on button "Delete" at bounding box center [366, 149] width 20 height 11
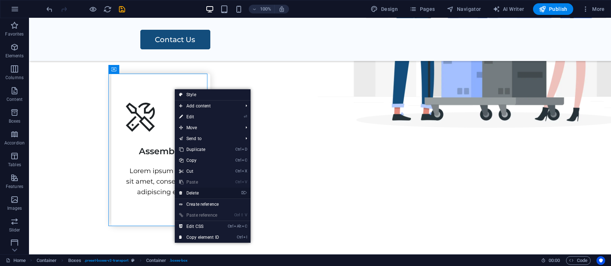
click at [200, 191] on link "⌦ Delete" at bounding box center [199, 192] width 49 height 11
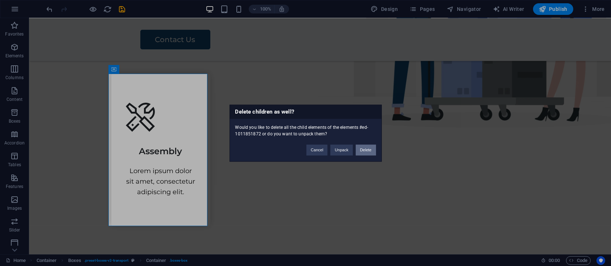
click at [369, 148] on button "Delete" at bounding box center [366, 149] width 20 height 11
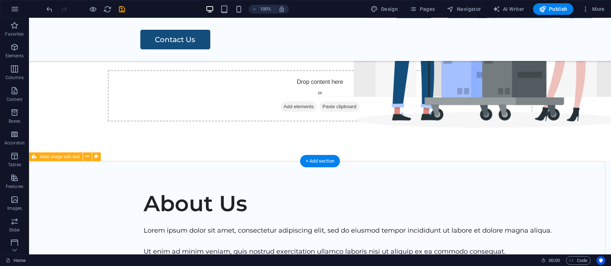
scroll to position [399, 0]
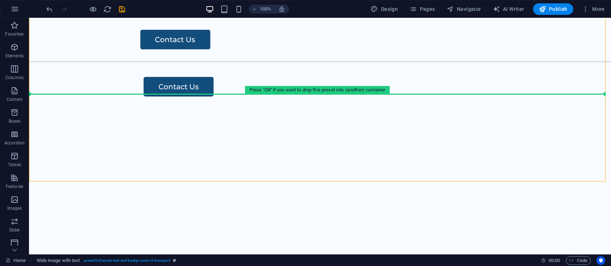
drag, startPoint x: 87, startPoint y: 119, endPoint x: 96, endPoint y: 91, distance: 28.4
click at [89, 80] on div "About Us Lorem ipsum dolor sit amet, consectetur adipiscing elit, sed do eiusmo…" at bounding box center [320, 112] width 582 height 290
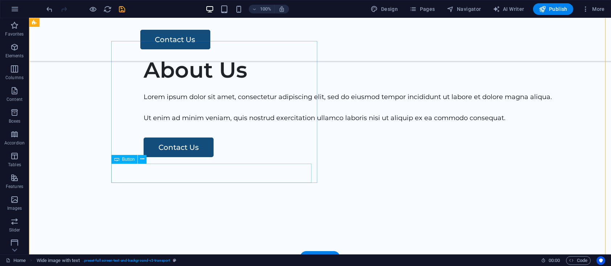
scroll to position [327, 0]
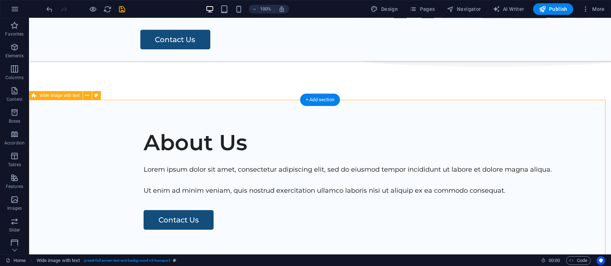
click at [241, 151] on div "About Us Lorem ipsum dolor sit amet, consectetur adipiscing elit, sed do eiusmo…" at bounding box center [320, 245] width 582 height 290
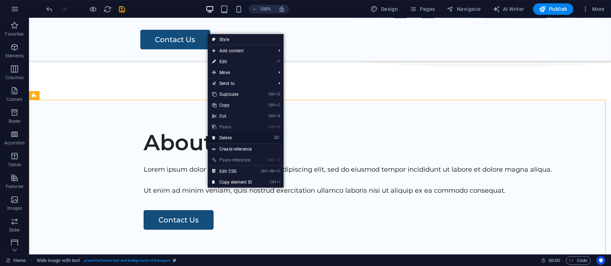
click at [227, 139] on link "⌦ Delete" at bounding box center [232, 137] width 49 height 11
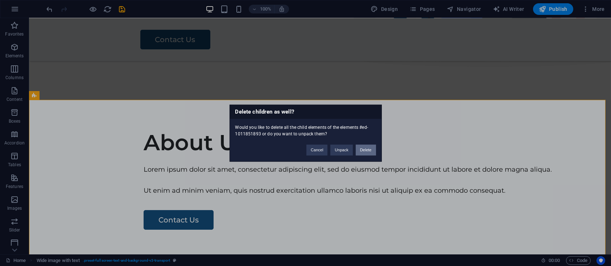
click at [369, 149] on button "Delete" at bounding box center [366, 149] width 20 height 11
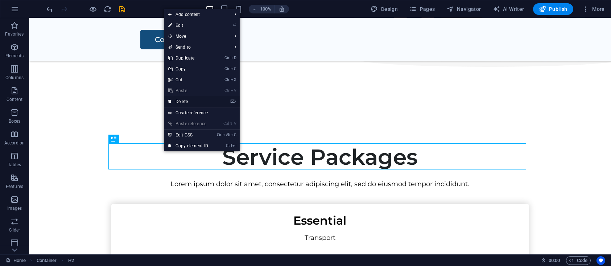
click at [181, 99] on link "⌦ Delete" at bounding box center [188, 101] width 49 height 11
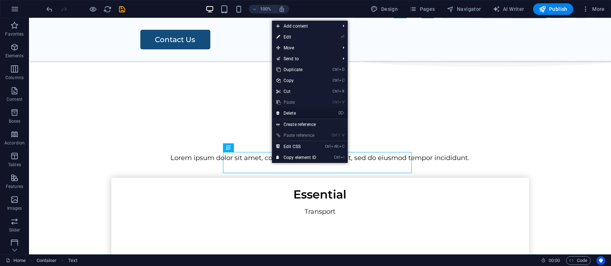
click at [287, 113] on link "⌦ Delete" at bounding box center [296, 113] width 49 height 11
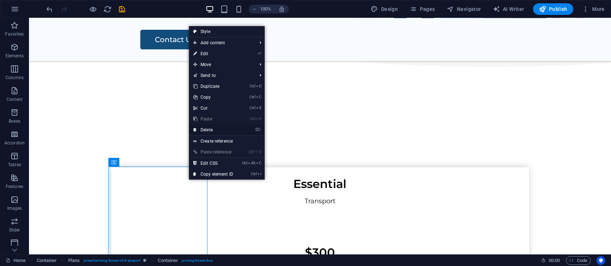
click at [210, 131] on link "⌦ Delete" at bounding box center [213, 129] width 49 height 11
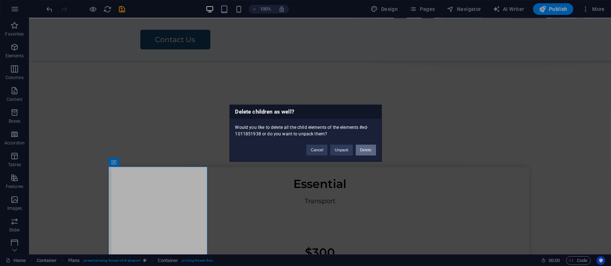
click at [368, 149] on button "Delete" at bounding box center [366, 149] width 20 height 11
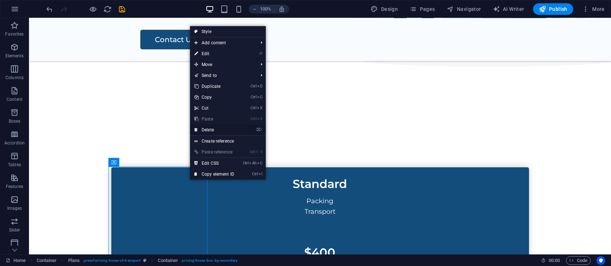
click at [216, 126] on link "⌦ Delete" at bounding box center [214, 129] width 49 height 11
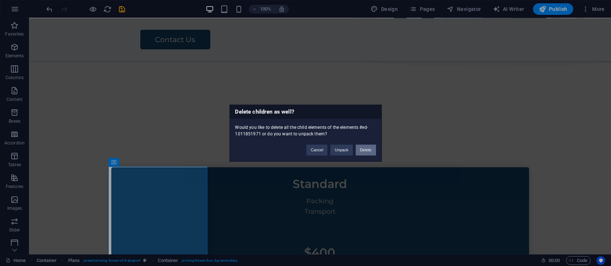
click at [360, 149] on button "Delete" at bounding box center [366, 149] width 20 height 11
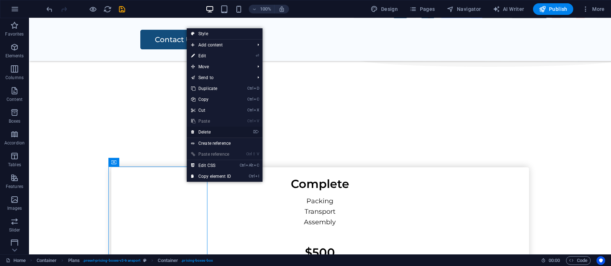
click at [210, 132] on link "⌦ Delete" at bounding box center [211, 132] width 49 height 11
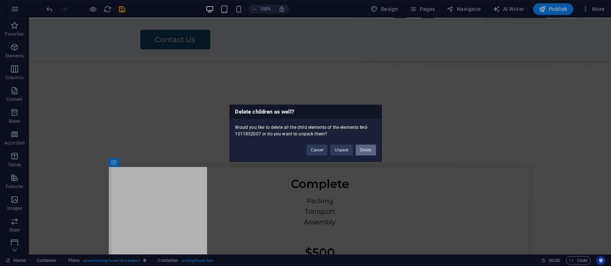
drag, startPoint x: 372, startPoint y: 150, endPoint x: 310, endPoint y: 136, distance: 63.6
click at [372, 150] on button "Delete" at bounding box center [366, 149] width 20 height 11
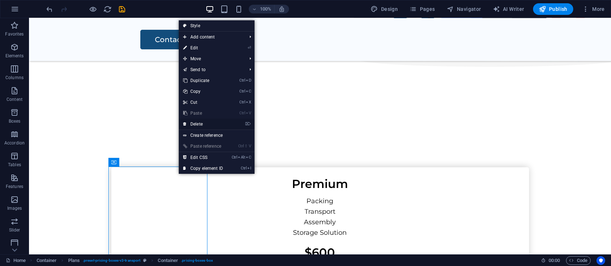
click at [204, 124] on link "⌦ Delete" at bounding box center [203, 124] width 49 height 11
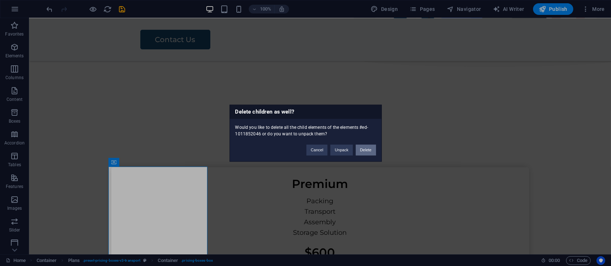
click at [373, 149] on button "Delete" at bounding box center [366, 149] width 20 height 11
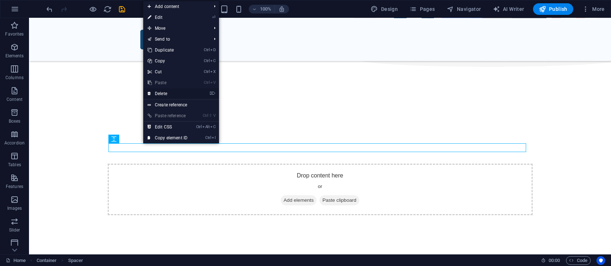
click at [166, 92] on link "⌦ Delete" at bounding box center [167, 93] width 49 height 11
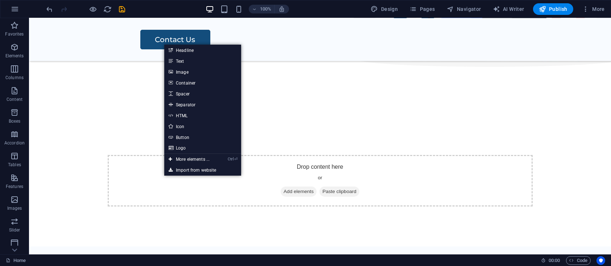
drag, startPoint x: 299, startPoint y: 116, endPoint x: 277, endPoint y: 121, distance: 22.4
click at [300, 116] on div "Drop content here or Add elements Paste clipboard" at bounding box center [320, 173] width 582 height 146
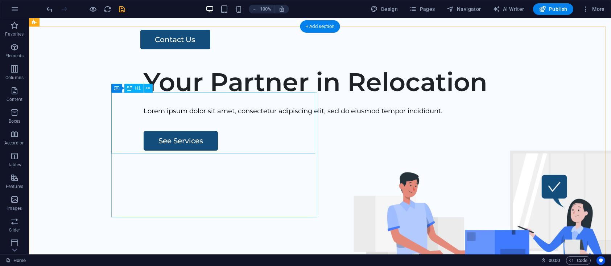
scroll to position [266, 0]
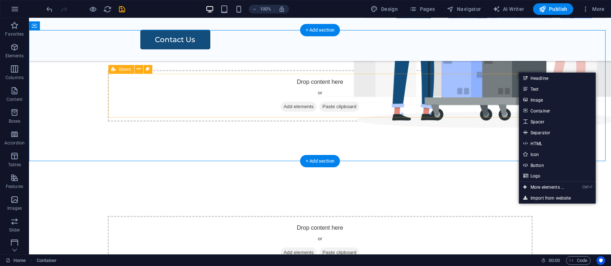
click at [510, 71] on div "Drop content here or Add elements Paste clipboard" at bounding box center [320, 95] width 425 height 51
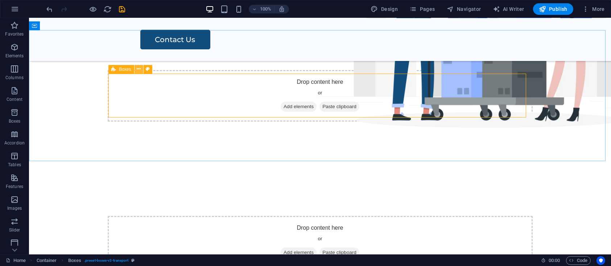
drag, startPoint x: 134, startPoint y: 69, endPoint x: 139, endPoint y: 68, distance: 5.3
click at [135, 69] on button at bounding box center [139, 69] width 9 height 9
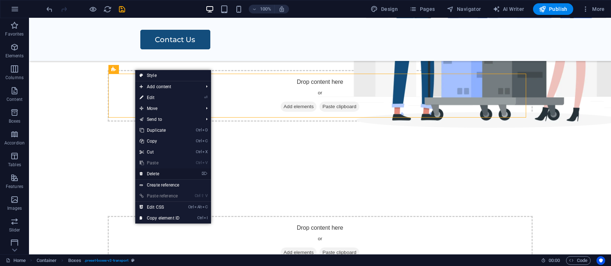
click at [154, 173] on link "⌦ Delete" at bounding box center [159, 173] width 49 height 11
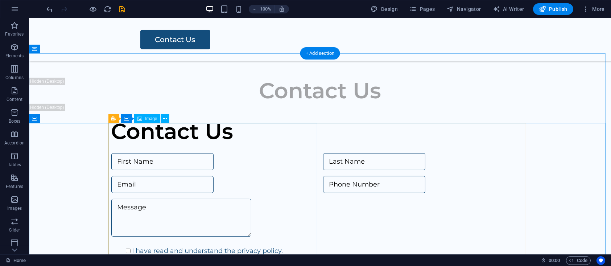
scroll to position [399, 0]
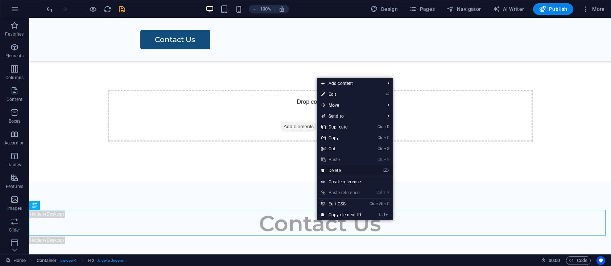
click at [335, 170] on link "⌦ Delete" at bounding box center [341, 170] width 49 height 11
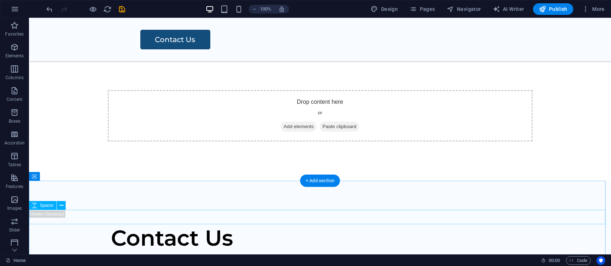
scroll to position [532, 0]
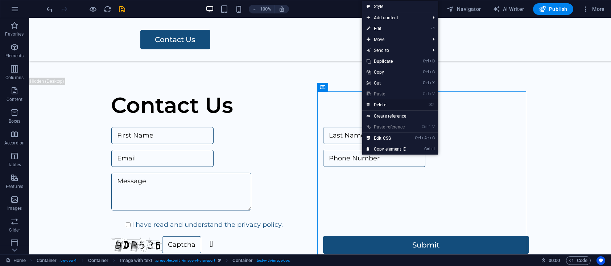
click at [385, 104] on link "⌦ Delete" at bounding box center [386, 104] width 49 height 11
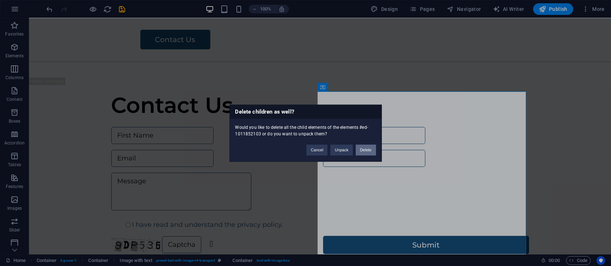
click at [365, 150] on button "Delete" at bounding box center [366, 149] width 20 height 11
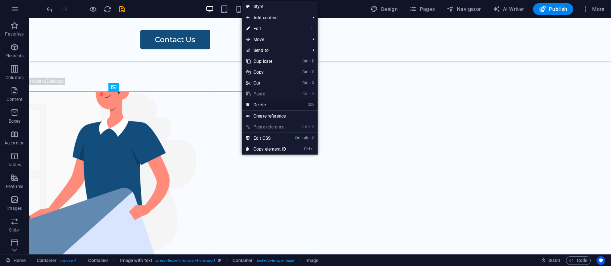
click at [264, 103] on link "⌦ Delete" at bounding box center [266, 104] width 49 height 11
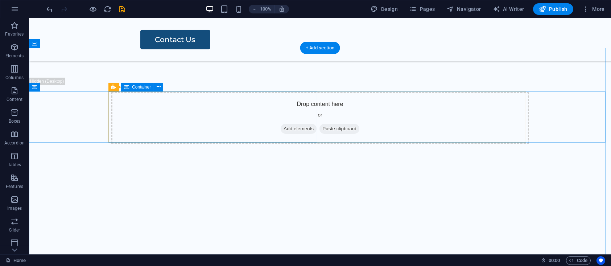
drag, startPoint x: 276, startPoint y: 108, endPoint x: 272, endPoint y: 112, distance: 5.1
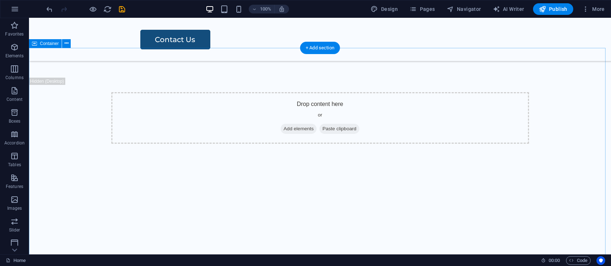
click at [218, 164] on div "Drop content here or Add elements Paste clipboard" at bounding box center [320, 206] width 582 height 314
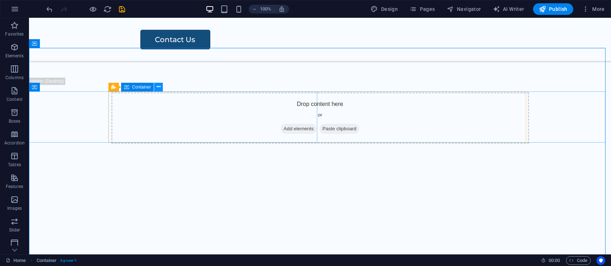
click at [155, 86] on button at bounding box center [158, 87] width 9 height 9
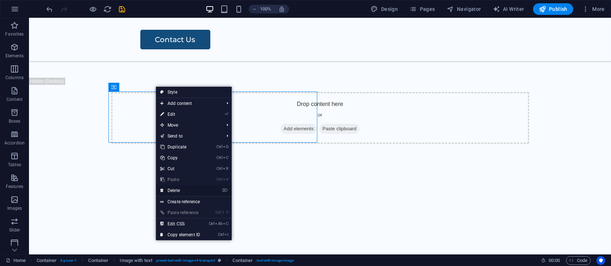
click at [176, 192] on link "⌦ Delete" at bounding box center [180, 190] width 49 height 11
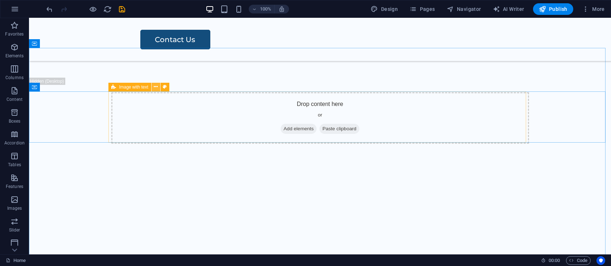
click at [154, 86] on icon at bounding box center [156, 87] width 4 height 8
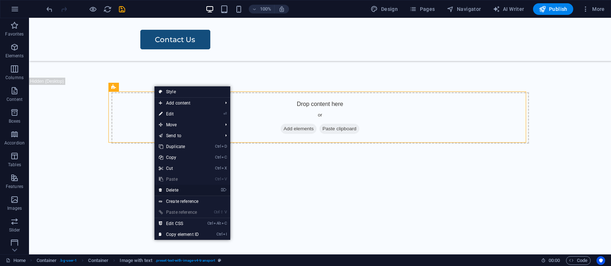
click at [175, 190] on link "⌦ Delete" at bounding box center [178, 190] width 49 height 11
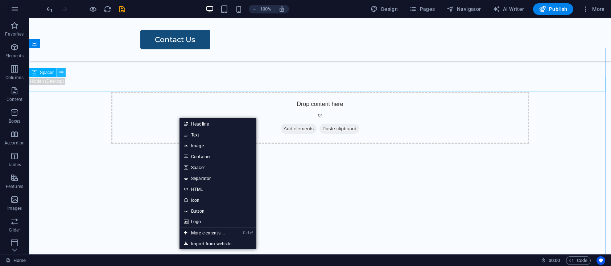
click at [61, 72] on icon at bounding box center [61, 73] width 4 height 8
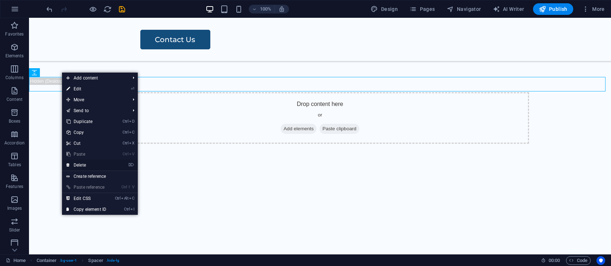
click at [83, 164] on link "⌦ Delete" at bounding box center [86, 165] width 49 height 11
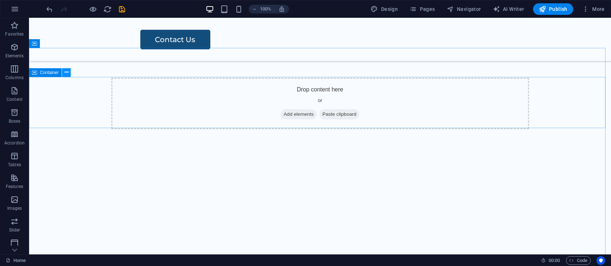
click at [65, 70] on icon at bounding box center [67, 73] width 4 height 8
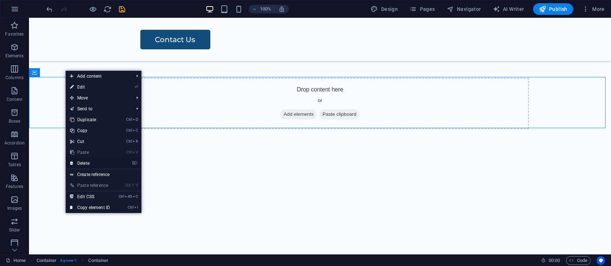
click at [83, 163] on link "⌦ Delete" at bounding box center [90, 163] width 49 height 11
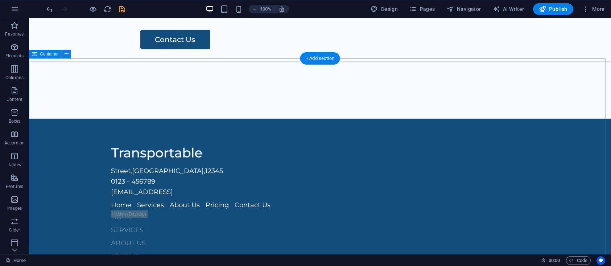
scroll to position [787, 0]
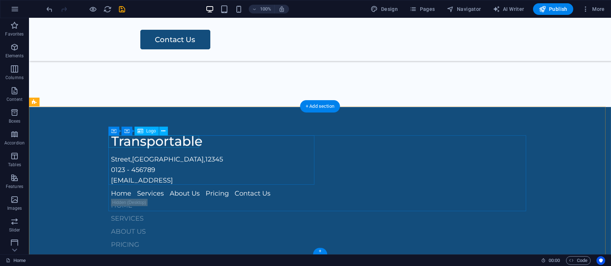
click at [140, 143] on div at bounding box center [214, 142] width 206 height 12
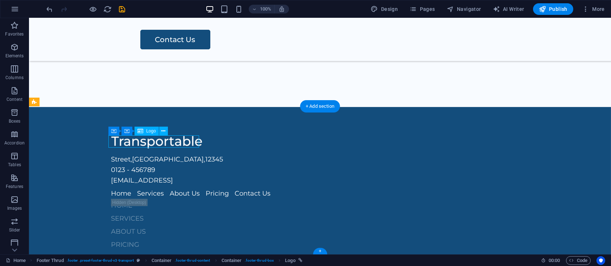
click at [151, 141] on div at bounding box center [214, 142] width 206 height 12
select select "px"
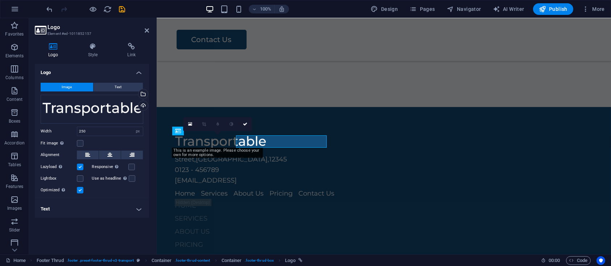
click at [151, 141] on div "Logo Style Link Logo Image Text Drag files here, click to choose files or selec…" at bounding box center [92, 145] width 126 height 217
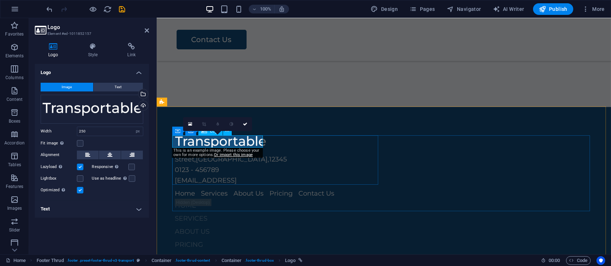
click at [211, 143] on div at bounding box center [278, 142] width 206 height 12
click at [207, 141] on div at bounding box center [278, 142] width 206 height 12
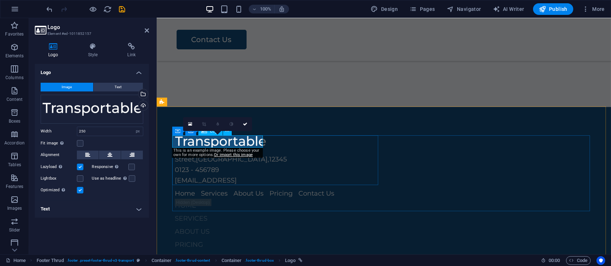
click at [207, 141] on div at bounding box center [278, 142] width 206 height 12
drag, startPoint x: 130, startPoint y: 42, endPoint x: 128, endPoint y: 46, distance: 4.5
click at [129, 42] on div "Logo Style Link Logo Image Text Drag files here, click to choose files or selec…" at bounding box center [92, 145] width 126 height 217
click at [125, 49] on icon at bounding box center [131, 46] width 35 height 7
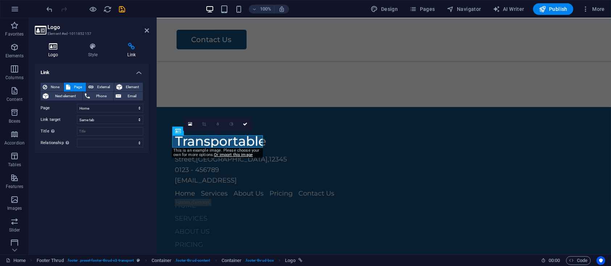
click at [46, 52] on h4 "Logo" at bounding box center [55, 50] width 40 height 15
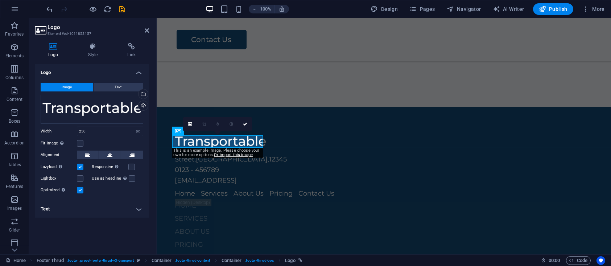
click at [197, 153] on div "This is an example image. Please choose your own for more options. Or import th…" at bounding box center [217, 153] width 91 height 10
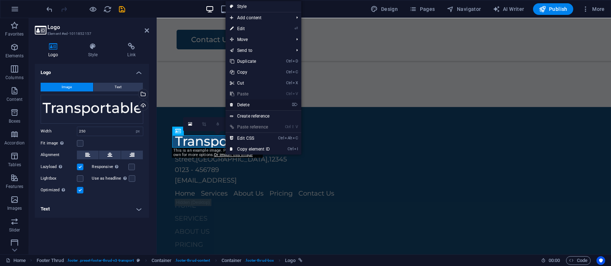
click at [247, 107] on link "⌦ Delete" at bounding box center [250, 104] width 49 height 11
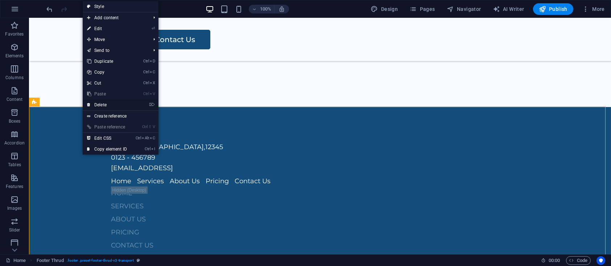
click at [103, 102] on link "⌦ Delete" at bounding box center [107, 104] width 49 height 11
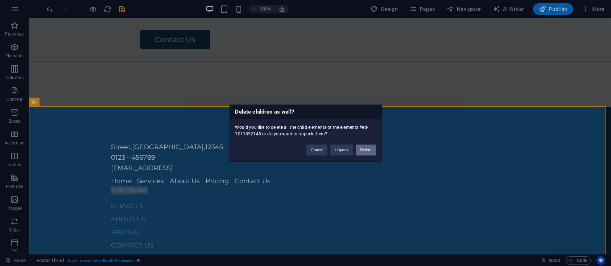
click at [368, 149] on button "Delete" at bounding box center [366, 149] width 20 height 11
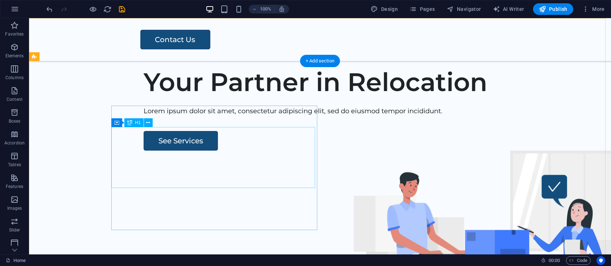
scroll to position [266, 0]
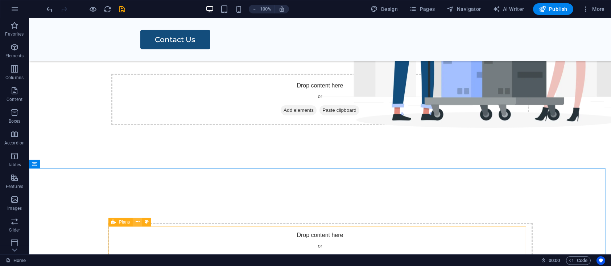
click at [141, 221] on button at bounding box center [137, 222] width 9 height 9
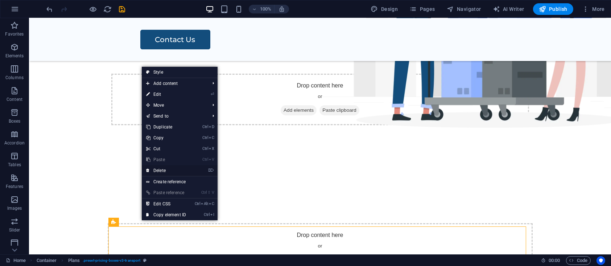
click at [168, 170] on link "⌦ Delete" at bounding box center [166, 170] width 49 height 11
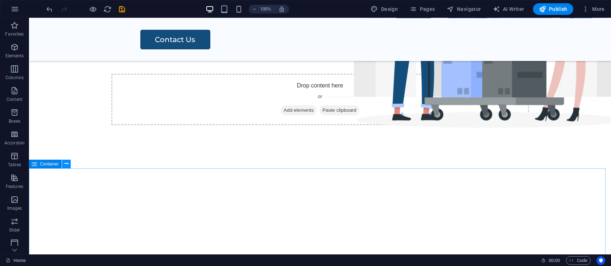
click at [63, 164] on button at bounding box center [66, 164] width 9 height 9
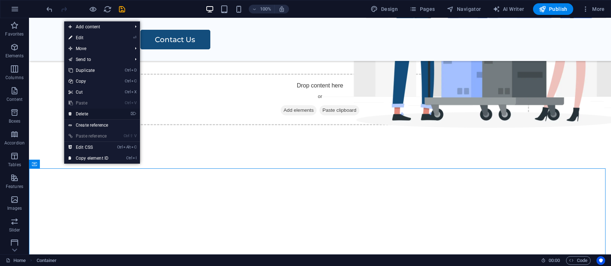
click at [88, 114] on link "⌦ Delete" at bounding box center [88, 113] width 49 height 11
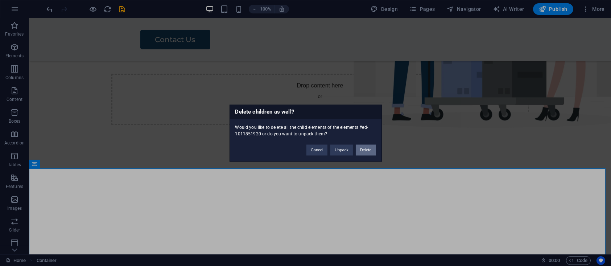
click at [368, 148] on button "Delete" at bounding box center [366, 149] width 20 height 11
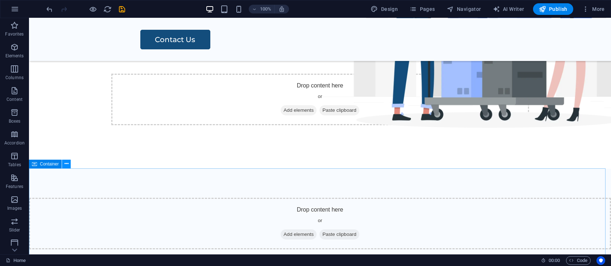
click at [67, 165] on icon at bounding box center [67, 164] width 4 height 8
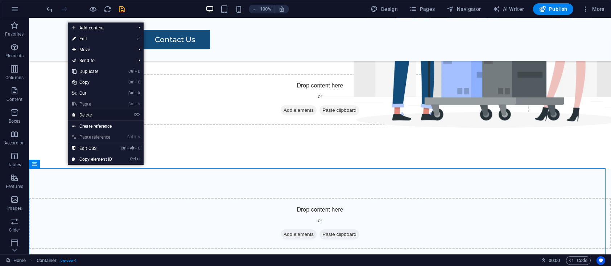
click at [98, 115] on link "⌦ Delete" at bounding box center [92, 115] width 49 height 11
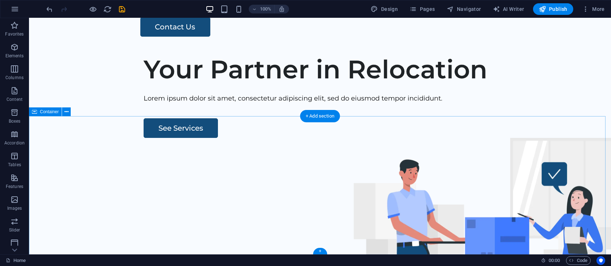
scroll to position [0, 0]
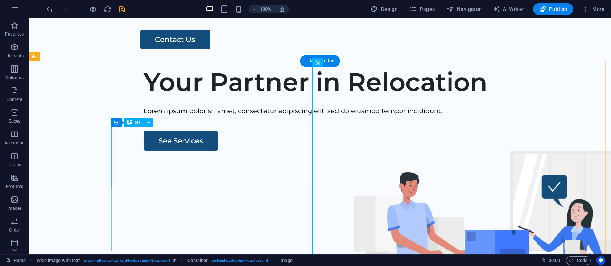
click at [164, 97] on div "Your Partner in Relocation" at bounding box center [358, 82] width 429 height 30
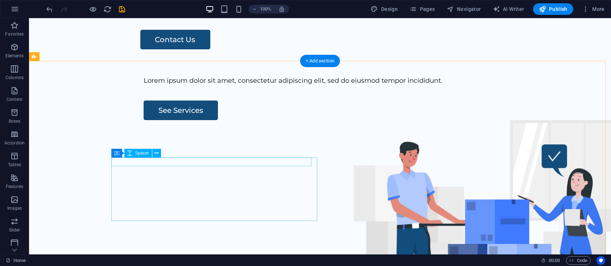
click at [177, 75] on div at bounding box center [358, 71] width 429 height 9
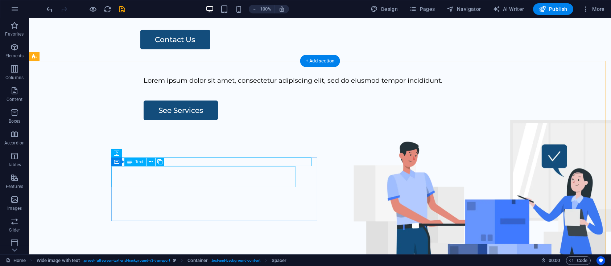
click at [174, 86] on div "Lorem ipsum dolor sit amet, consectetur adipiscing elit, sed do eiusmod tempor …" at bounding box center [358, 80] width 429 height 11
click at [154, 152] on icon at bounding box center [156, 153] width 4 height 8
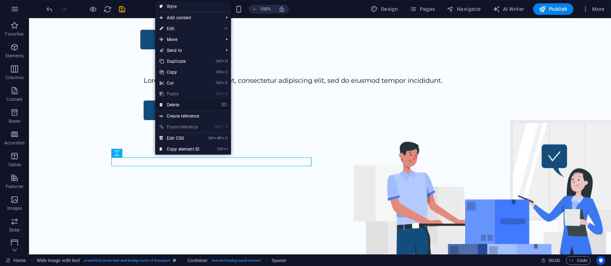
click at [178, 106] on link "⌦ Delete" at bounding box center [179, 104] width 49 height 11
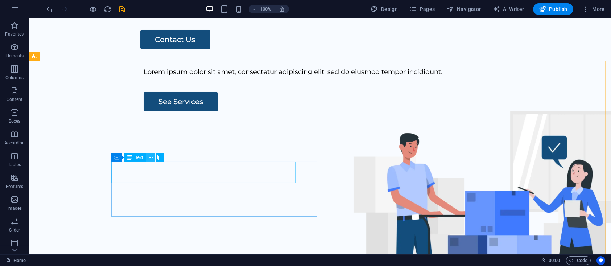
click at [149, 156] on icon at bounding box center [151, 158] width 4 height 8
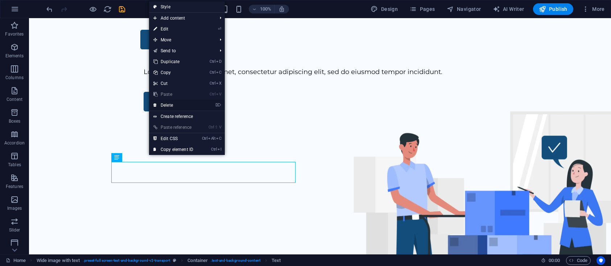
click at [172, 106] on link "⌦ Delete" at bounding box center [173, 105] width 49 height 11
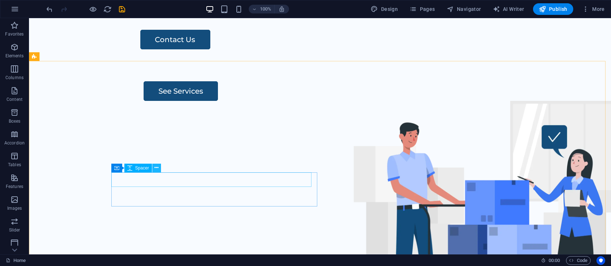
click at [156, 167] on icon at bounding box center [156, 168] width 4 height 8
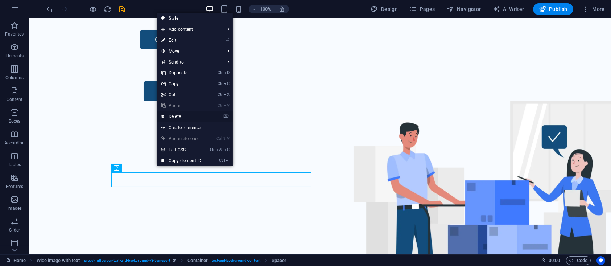
click at [178, 114] on link "⌦ Delete" at bounding box center [181, 116] width 49 height 11
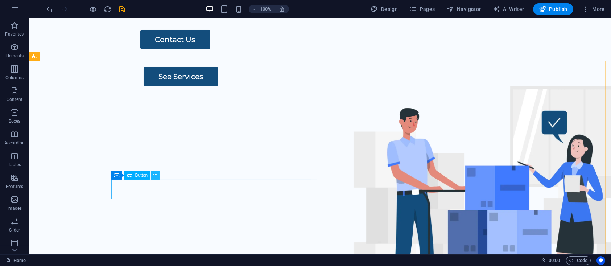
click at [154, 172] on icon at bounding box center [155, 175] width 4 height 8
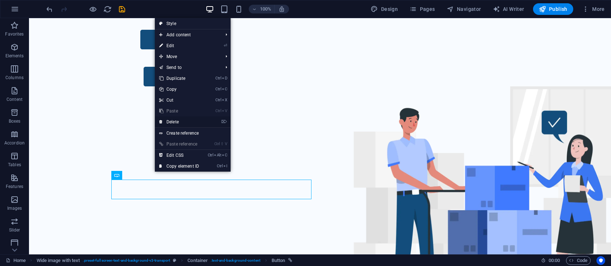
click at [173, 119] on link "⌦ Delete" at bounding box center [179, 121] width 49 height 11
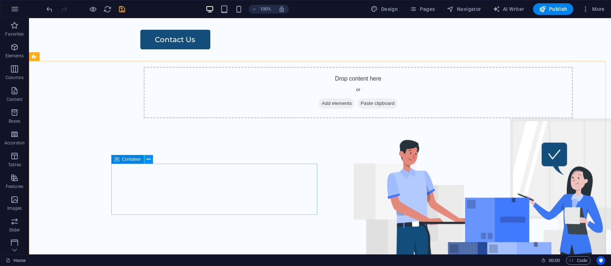
click at [150, 158] on icon at bounding box center [149, 160] width 4 height 8
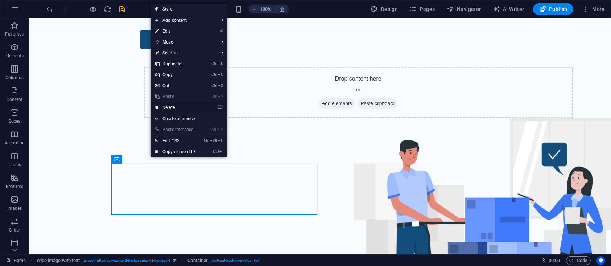
click at [175, 104] on link "⌦ Delete" at bounding box center [175, 107] width 49 height 11
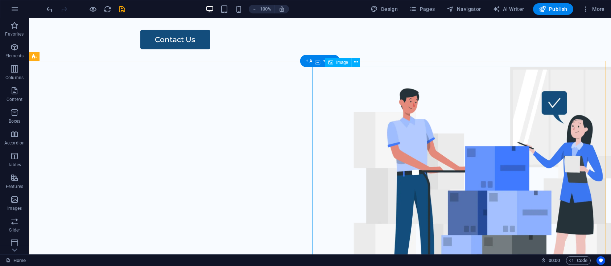
click at [415, 134] on figure at bounding box center [490, 188] width 344 height 243
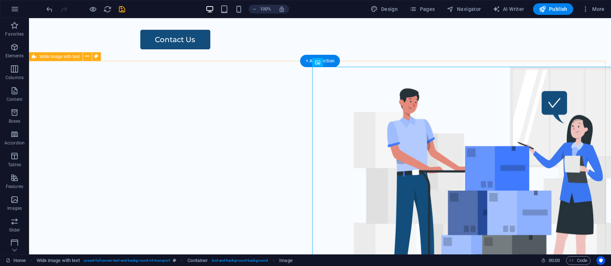
click at [88, 103] on div at bounding box center [320, 200] width 582 height 278
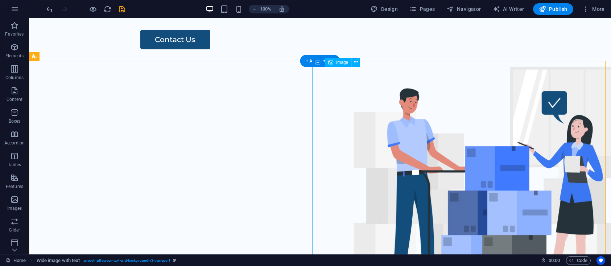
click at [570, 155] on figure at bounding box center [490, 188] width 344 height 243
click at [358, 64] on button at bounding box center [355, 62] width 9 height 9
click at [330, 63] on icon at bounding box center [330, 62] width 5 height 9
click at [349, 102] on figure at bounding box center [490, 188] width 344 height 243
click at [358, 62] on button at bounding box center [355, 62] width 9 height 9
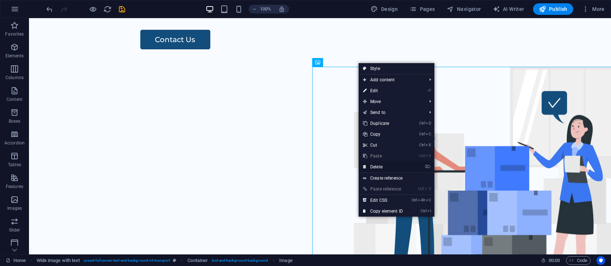
click at [386, 165] on link "⌦ Delete" at bounding box center [383, 166] width 49 height 11
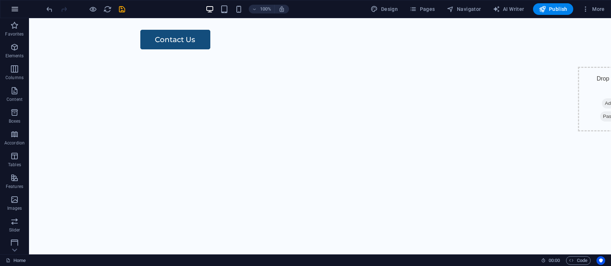
click at [9, 9] on button "button" at bounding box center [14, 8] width 17 height 17
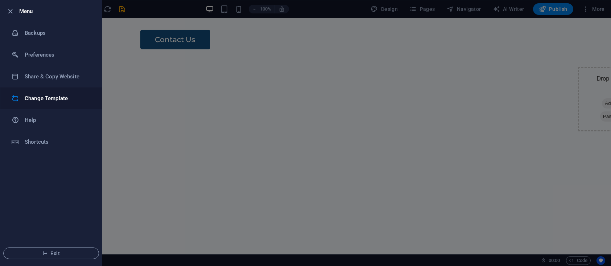
click at [39, 98] on h6 "Change Template" at bounding box center [58, 98] width 67 height 9
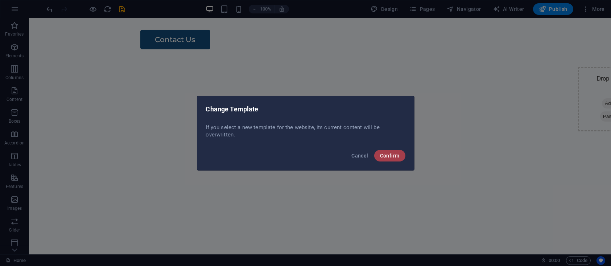
click at [398, 153] on span "Confirm" at bounding box center [390, 156] width 20 height 6
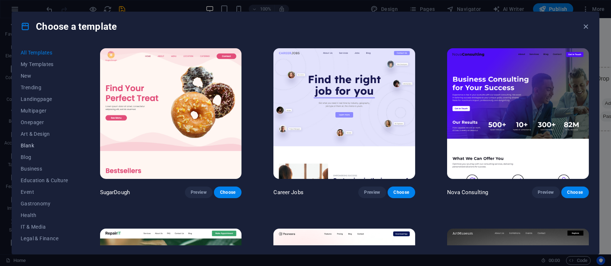
click at [28, 144] on span "Blank" at bounding box center [45, 146] width 48 height 6
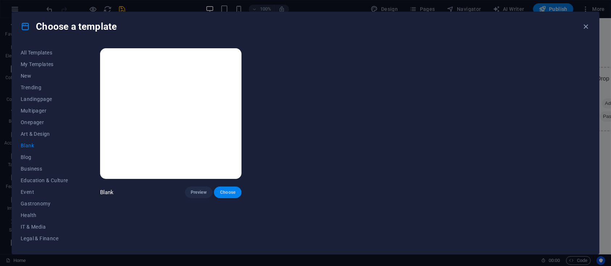
click at [233, 190] on span "Choose" at bounding box center [228, 192] width 16 height 6
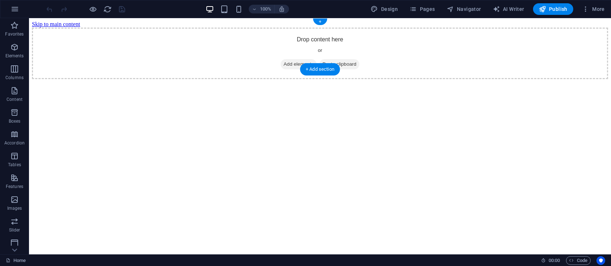
click at [324, 35] on div "Drop content here or Add elements Paste clipboard" at bounding box center [320, 53] width 576 height 51
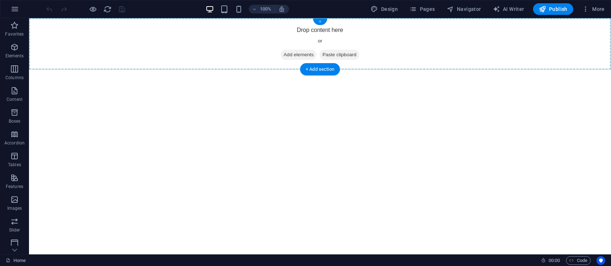
click at [320, 22] on div "+" at bounding box center [320, 21] width 14 height 7
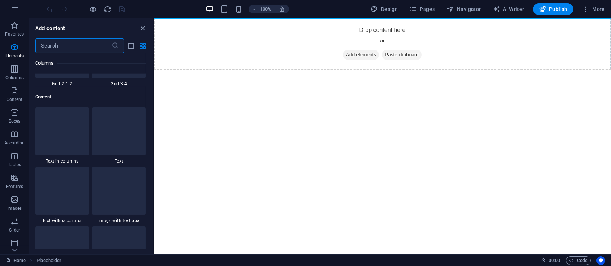
scroll to position [1269, 0]
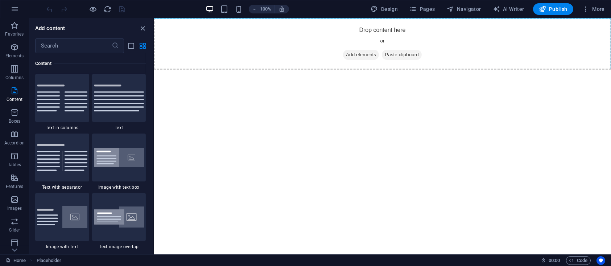
click at [417, 70] on html "Skip to main content Drop content here or Add elements Paste clipboard" at bounding box center [381, 43] width 457 height 51
click at [400, 31] on div "Drop content here or Add elements Paste clipboard" at bounding box center [381, 43] width 457 height 51
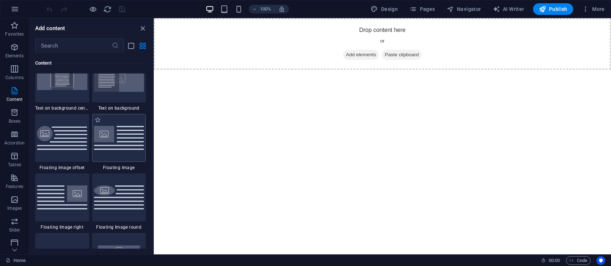
scroll to position [1534, 0]
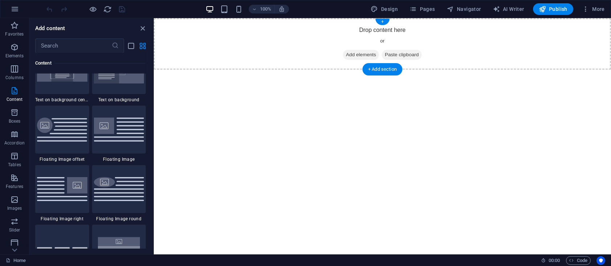
click at [354, 54] on span "Add elements" at bounding box center [361, 55] width 36 height 10
click at [350, 55] on span "Add elements" at bounding box center [361, 55] width 36 height 10
click at [144, 26] on icon "close panel" at bounding box center [143, 28] width 8 height 8
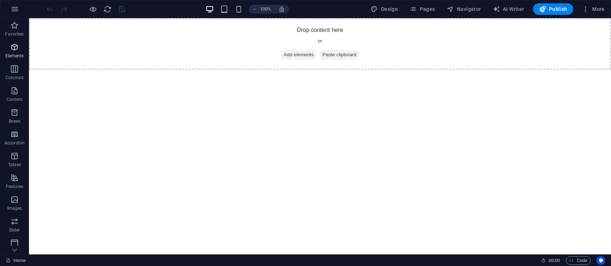
click at [11, 52] on span "Elements" at bounding box center [14, 51] width 29 height 17
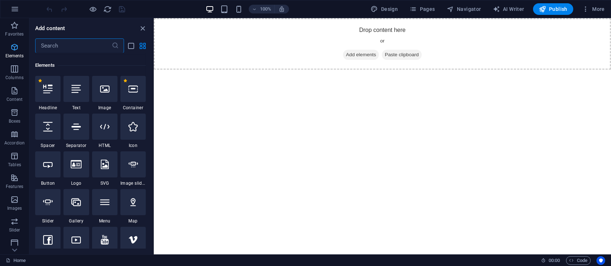
scroll to position [77, 0]
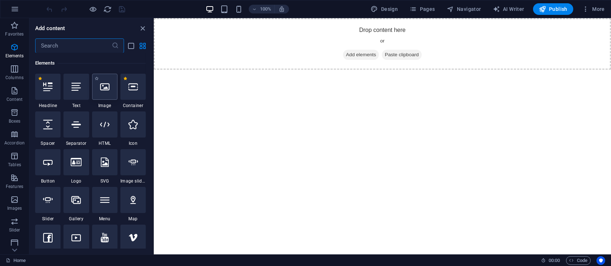
click at [112, 94] on div at bounding box center [104, 87] width 25 height 26
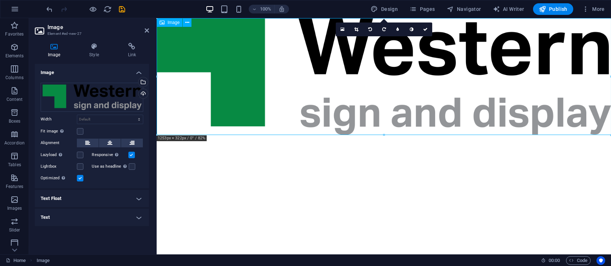
click at [394, 85] on figure at bounding box center [383, 76] width 454 height 117
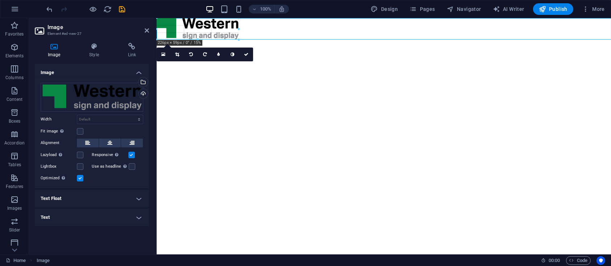
drag, startPoint x: 610, startPoint y: 135, endPoint x: 86, endPoint y: 40, distance: 532.6
type input "222"
select select "px"
click at [297, 39] on html "Skip to main content" at bounding box center [383, 28] width 454 height 21
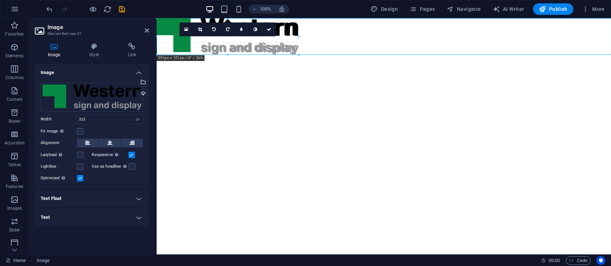
drag, startPoint x: 238, startPoint y: 38, endPoint x: 224, endPoint y: 54, distance: 21.3
type input "386"
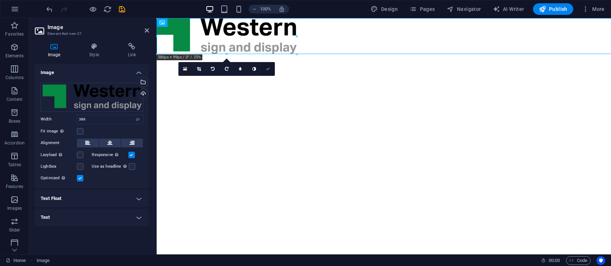
click at [264, 70] on link at bounding box center [268, 69] width 14 height 14
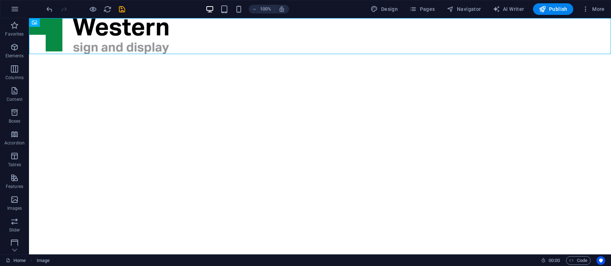
click at [214, 54] on html "Skip to main content" at bounding box center [320, 36] width 582 height 36
click at [259, 54] on html "Skip to main content" at bounding box center [320, 36] width 582 height 36
click at [15, 46] on icon "button" at bounding box center [14, 47] width 9 height 9
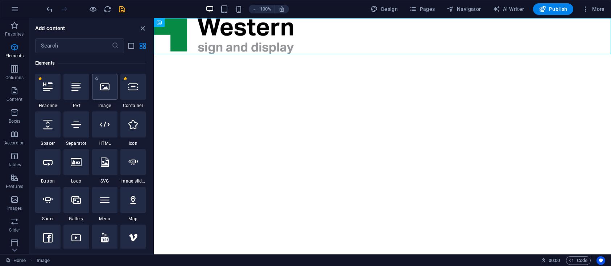
click at [103, 88] on icon at bounding box center [104, 86] width 9 height 9
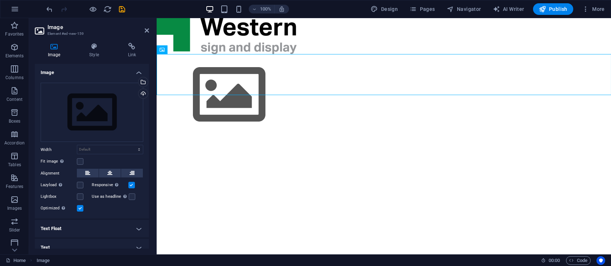
drag, startPoint x: 193, startPoint y: 74, endPoint x: 260, endPoint y: 115, distance: 78.3
click at [303, 116] on html "Skip to main content" at bounding box center [383, 76] width 454 height 117
drag, startPoint x: 180, startPoint y: 69, endPoint x: 190, endPoint y: 91, distance: 24.0
click at [190, 92] on figure at bounding box center [383, 95] width 454 height 82
click at [165, 81] on figure at bounding box center [383, 95] width 454 height 82
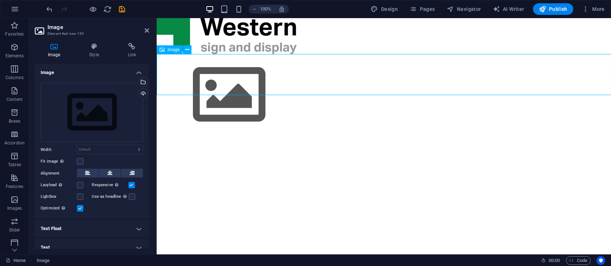
click at [168, 68] on figure at bounding box center [383, 95] width 454 height 82
click at [189, 50] on icon at bounding box center [187, 50] width 4 height 8
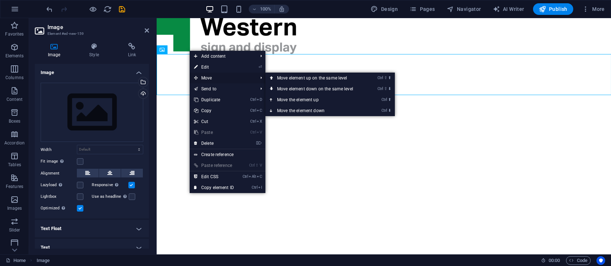
click at [202, 76] on span "Move" at bounding box center [222, 78] width 65 height 11
click at [313, 111] on link "Ctrl ⬇ Move the element down" at bounding box center [316, 110] width 102 height 11
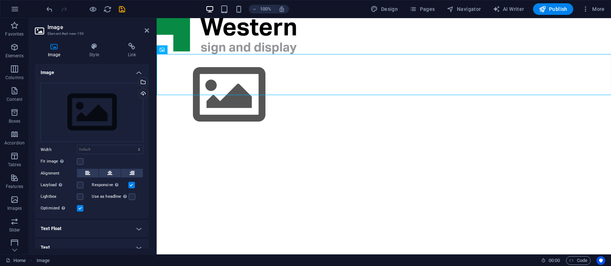
drag, startPoint x: 203, startPoint y: 73, endPoint x: 243, endPoint y: 94, distance: 45.3
click at [235, 106] on html "Skip to main content" at bounding box center [383, 76] width 454 height 117
drag, startPoint x: 259, startPoint y: 83, endPoint x: 261, endPoint y: 86, distance: 3.9
click at [259, 83] on figure at bounding box center [383, 95] width 454 height 82
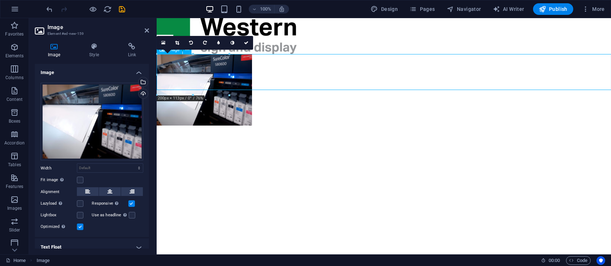
click at [179, 71] on figure at bounding box center [383, 89] width 454 height 71
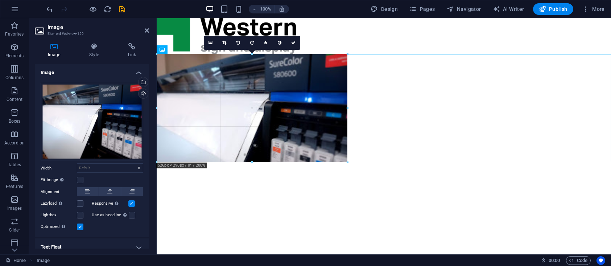
drag, startPoint x: 228, startPoint y: 94, endPoint x: 385, endPoint y: 222, distance: 202.6
type input "525"
select select "px"
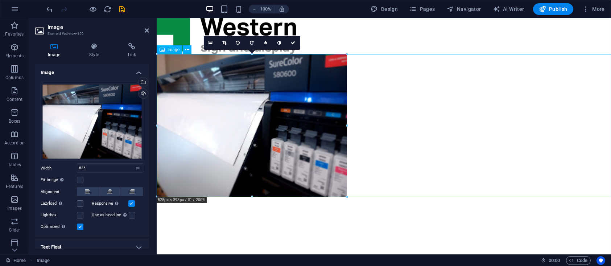
drag, startPoint x: 225, startPoint y: 110, endPoint x: 281, endPoint y: 123, distance: 57.0
click at [283, 123] on figure at bounding box center [383, 125] width 454 height 143
click at [216, 118] on figure at bounding box center [383, 125] width 454 height 143
click at [132, 187] on icon at bounding box center [131, 191] width 5 height 9
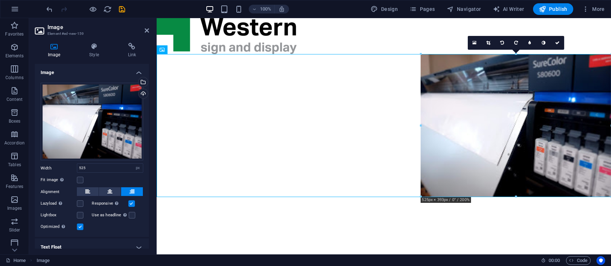
click at [380, 197] on html "Skip to main content" at bounding box center [383, 107] width 454 height 178
click at [346, 34] on figure at bounding box center [383, 36] width 454 height 36
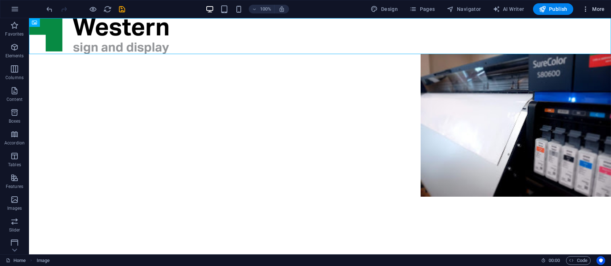
click at [601, 10] on span "More" at bounding box center [593, 8] width 23 height 7
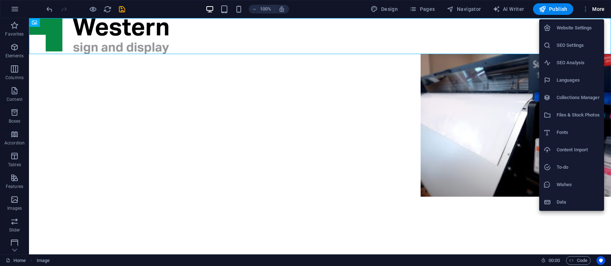
click at [554, 10] on div at bounding box center [305, 133] width 611 height 266
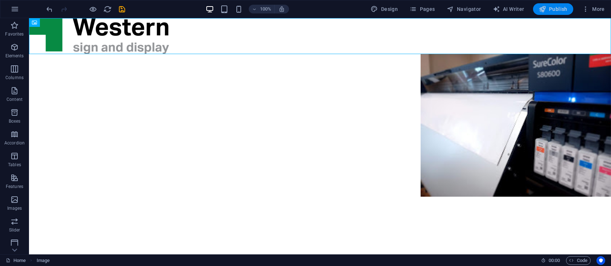
click at [558, 10] on span "Publish" at bounding box center [553, 8] width 29 height 7
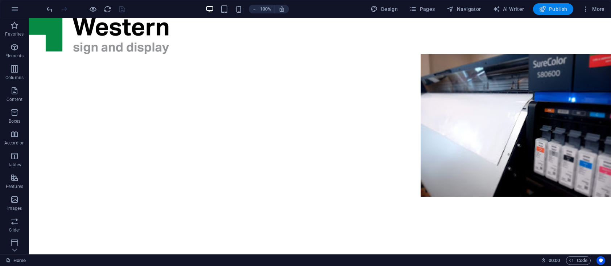
click at [552, 6] on span "Publish" at bounding box center [553, 8] width 29 height 7
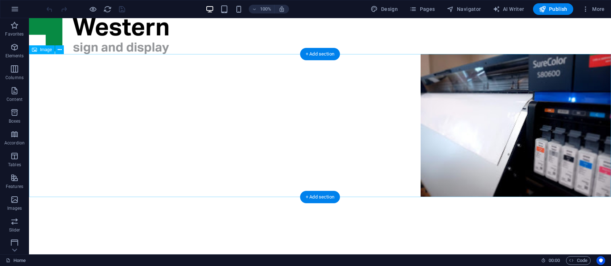
click at [236, 160] on figure at bounding box center [320, 125] width 582 height 143
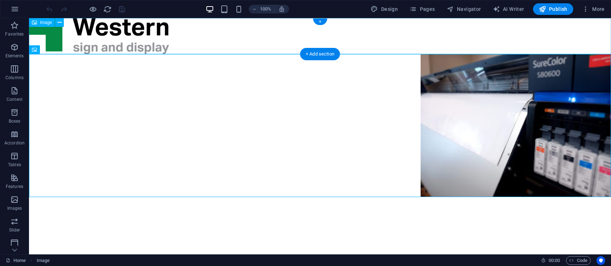
click at [58, 33] on figure at bounding box center [320, 36] width 582 height 36
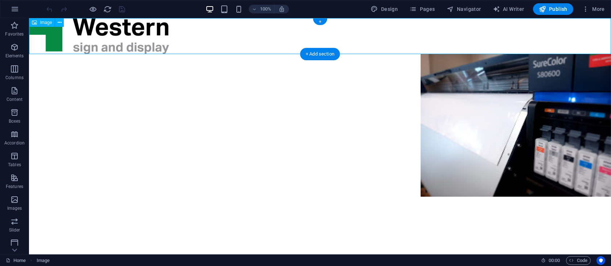
drag, startPoint x: 51, startPoint y: 42, endPoint x: 54, endPoint y: 30, distance: 12.0
click at [51, 49] on figure at bounding box center [320, 36] width 582 height 36
click at [58, 24] on icon at bounding box center [60, 23] width 4 height 8
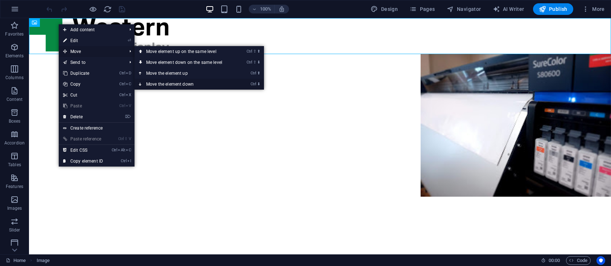
click at [181, 82] on link "Ctrl ⬇ Move the element down" at bounding box center [186, 84] width 102 height 11
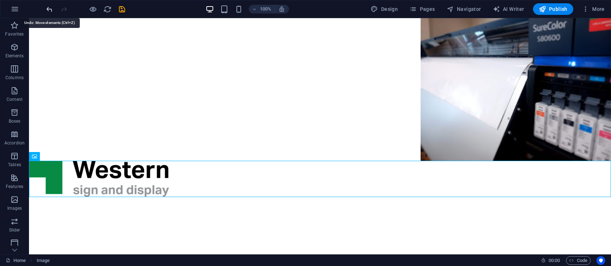
click at [51, 7] on icon "undo" at bounding box center [50, 9] width 8 height 8
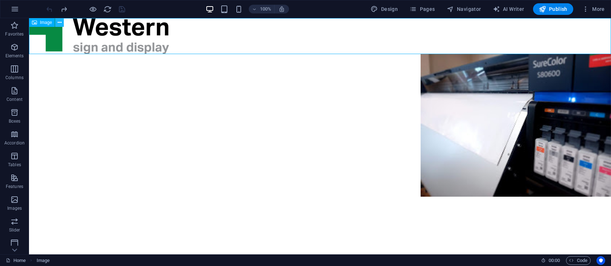
click at [59, 22] on icon at bounding box center [60, 23] width 4 height 8
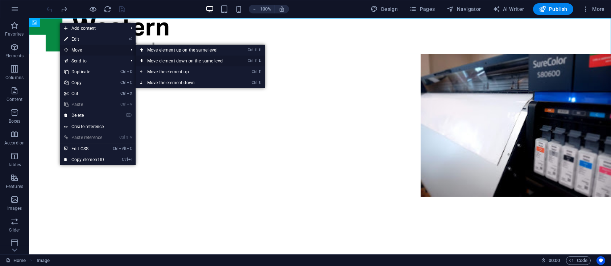
click at [206, 60] on link "Ctrl ⇧ ⬇ Move element down on the same level" at bounding box center [187, 60] width 102 height 11
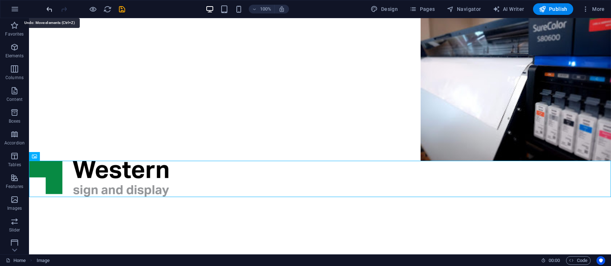
click at [48, 8] on icon "undo" at bounding box center [50, 9] width 8 height 8
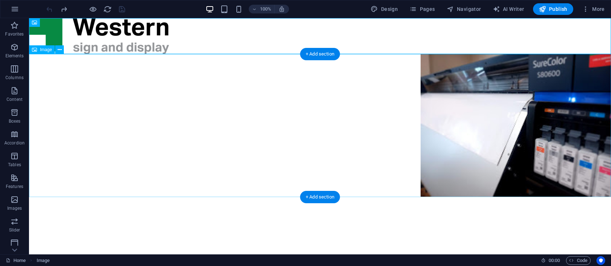
click at [173, 135] on figure at bounding box center [320, 125] width 582 height 143
click at [49, 83] on figure at bounding box center [320, 125] width 582 height 143
click at [321, 196] on div "+ Add section" at bounding box center [320, 197] width 40 height 12
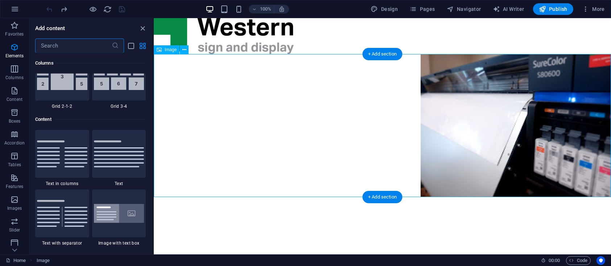
scroll to position [1269, 0]
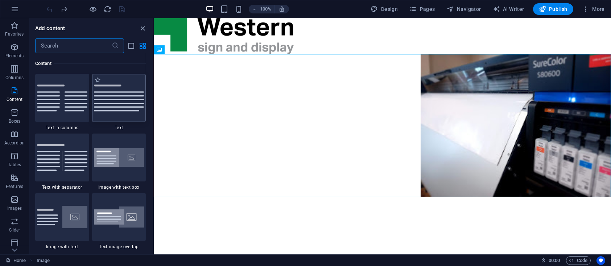
click at [119, 103] on img at bounding box center [119, 97] width 50 height 27
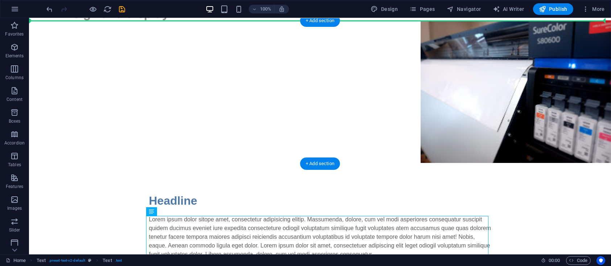
scroll to position [33, 0]
drag, startPoint x: 254, startPoint y: 191, endPoint x: 142, endPoint y: 74, distance: 161.8
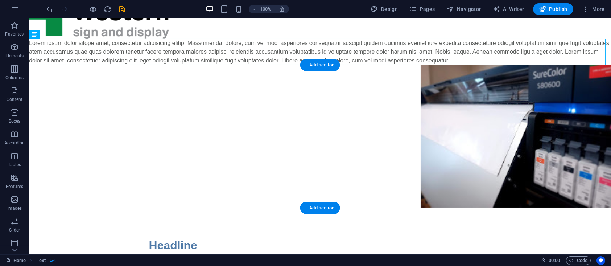
scroll to position [0, 0]
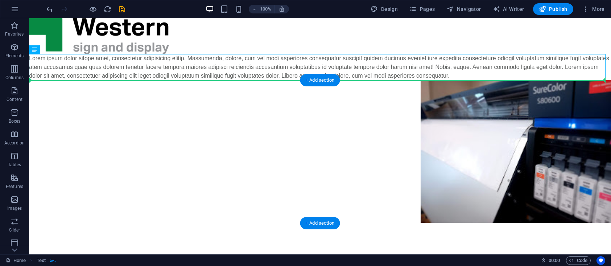
drag, startPoint x: 205, startPoint y: 61, endPoint x: 168, endPoint y: 143, distance: 90.1
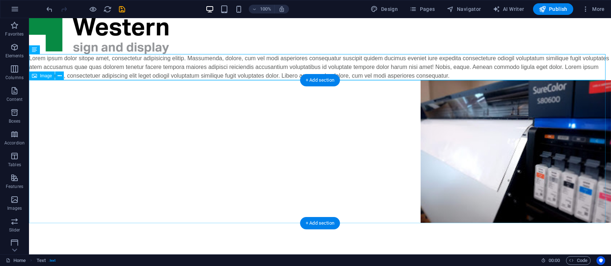
click at [42, 140] on figure at bounding box center [320, 151] width 582 height 143
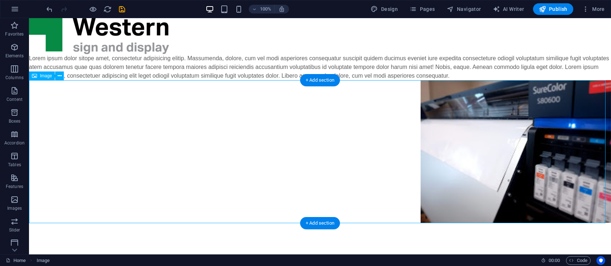
click at [46, 146] on figure at bounding box center [320, 151] width 582 height 143
select select "px"
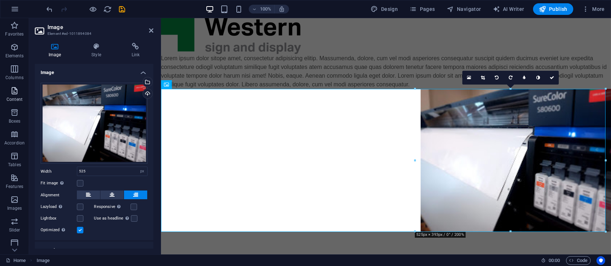
drag, startPoint x: 155, startPoint y: 135, endPoint x: 14, endPoint y: 96, distance: 146.2
click at [0, 92] on section "Favorites Elements Columns Content Boxes Accordion Tables Features Images Slide…" at bounding box center [305, 136] width 611 height 236
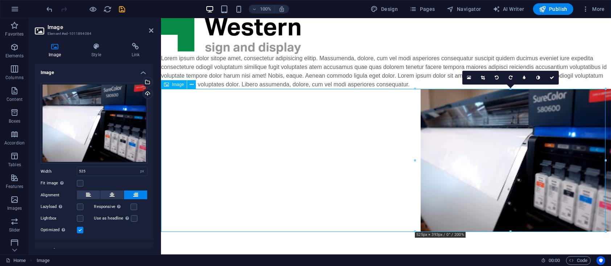
drag, startPoint x: 552, startPoint y: 143, endPoint x: 505, endPoint y: 147, distance: 46.9
click at [505, 147] on figure at bounding box center [386, 160] width 450 height 143
drag, startPoint x: 514, startPoint y: 116, endPoint x: 487, endPoint y: 123, distance: 27.4
click at [487, 123] on figure at bounding box center [386, 160] width 450 height 143
click at [86, 193] on icon at bounding box center [88, 194] width 5 height 9
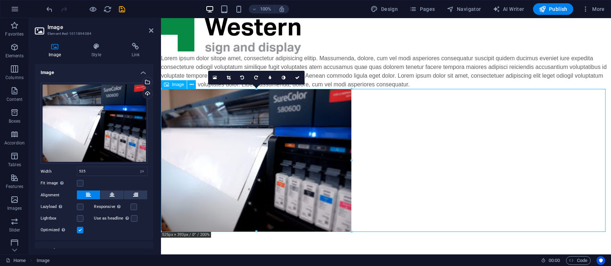
click at [603, 230] on figure at bounding box center [386, 160] width 450 height 143
drag, startPoint x: 215, startPoint y: 176, endPoint x: 247, endPoint y: 179, distance: 31.4
click at [247, 179] on figure at bounding box center [386, 160] width 450 height 143
click at [94, 48] on icon at bounding box center [96, 46] width 37 height 7
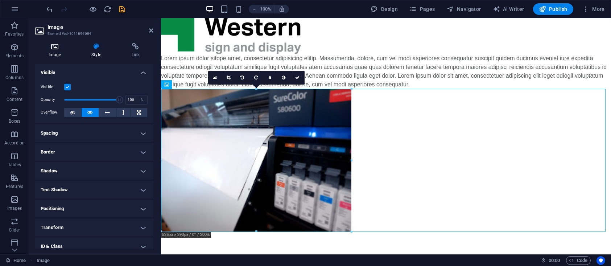
click at [52, 46] on icon at bounding box center [55, 46] width 40 height 7
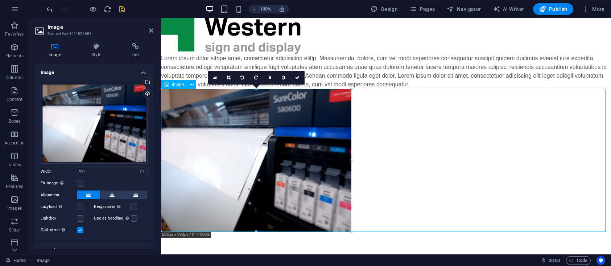
click at [301, 172] on figure at bounding box center [386, 160] width 450 height 143
click at [199, 60] on div "Lorem ipsum dolor sitope amet, consectetur adipisicing elitip. Massumenda, dolo…" at bounding box center [386, 71] width 450 height 35
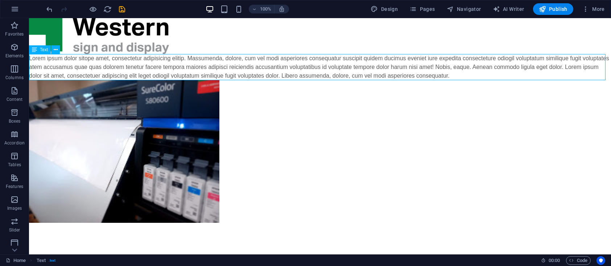
click at [197, 59] on div "Lorem ipsum dolor sitope amet, consectetur adipisicing elitip. Massumenda, dolo…" at bounding box center [320, 67] width 582 height 26
click at [162, 61] on div "Lorem ipsum dolor sitope amet, consectetur adipisicing elitip. Massumenda, dolo…" at bounding box center [320, 67] width 582 height 26
click at [161, 60] on div "Lorem ipsum dolor sitope amet, consectetur adipisicing elitip. Massumenda, dolo…" at bounding box center [320, 67] width 582 height 26
click at [29, 60] on p "Lorem ipsum dolor sitope amet, consectetur adipisicing elitip. Massumenda, dolo…" at bounding box center [320, 67] width 582 height 26
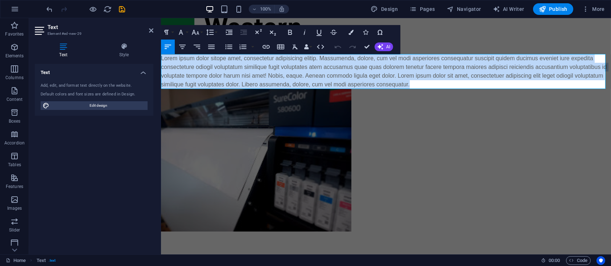
click at [227, 86] on p "Lorem ipsum dolor sitope amet, consectetur adipisicing elitip. Massumenda, dolo…" at bounding box center [386, 71] width 450 height 35
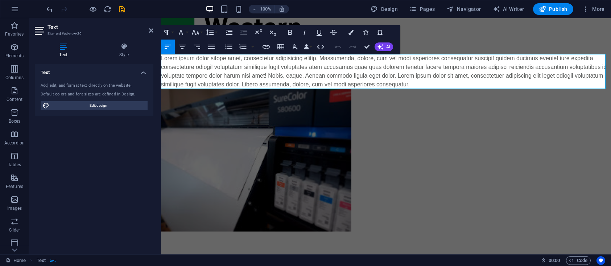
click at [204, 60] on p "Lorem ipsum dolor sitope amet, consectetur adipisicing elitip. Massumenda, dolo…" at bounding box center [386, 71] width 450 height 35
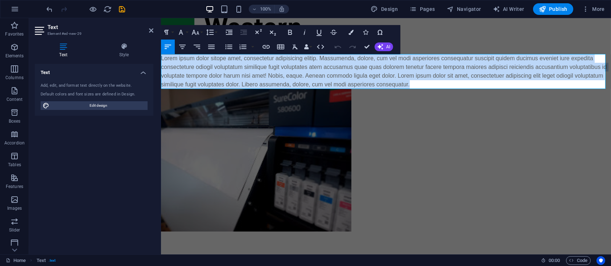
click at [204, 60] on p "Lorem ipsum dolor sitope amet, consectetur adipisicing elitip. Massumenda, dolo…" at bounding box center [386, 71] width 450 height 35
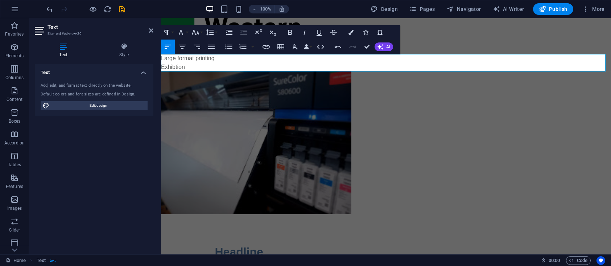
click at [175, 69] on p "Exhibtion" at bounding box center [386, 67] width 450 height 9
click at [210, 67] on p "Exhibition" at bounding box center [386, 67] width 450 height 9
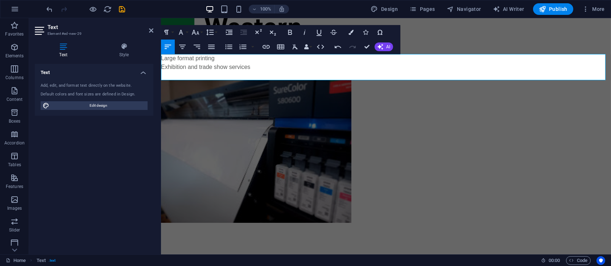
click at [205, 74] on p at bounding box center [386, 75] width 450 height 9
click at [180, 73] on p at bounding box center [386, 75] width 450 height 9
click at [161, 59] on p "Large format printing" at bounding box center [386, 58] width 450 height 9
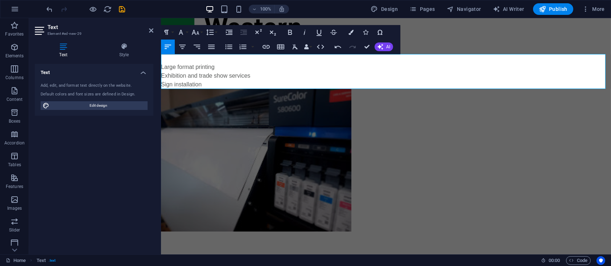
click at [161, 59] on p at bounding box center [386, 58] width 450 height 9
click at [162, 60] on p "graphic design" at bounding box center [386, 58] width 450 height 9
click at [164, 58] on p "graphic design" at bounding box center [386, 58] width 450 height 9
click at [476, 150] on figure at bounding box center [386, 160] width 450 height 143
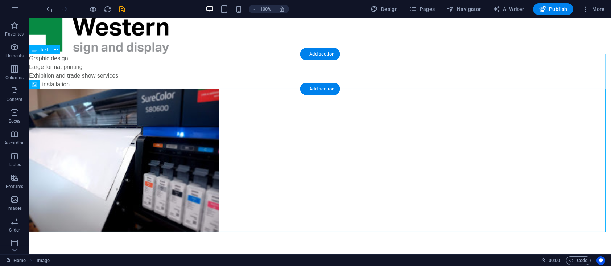
click at [49, 67] on div "Graphic design Large format printing Exhibition and trade show services Sign in…" at bounding box center [320, 71] width 582 height 35
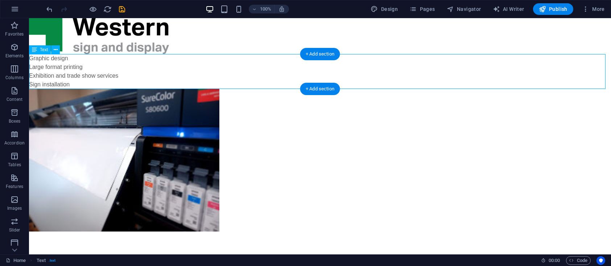
click at [59, 72] on div "Graphic design Large format printing Exhibition and trade show services Sign in…" at bounding box center [320, 71] width 582 height 35
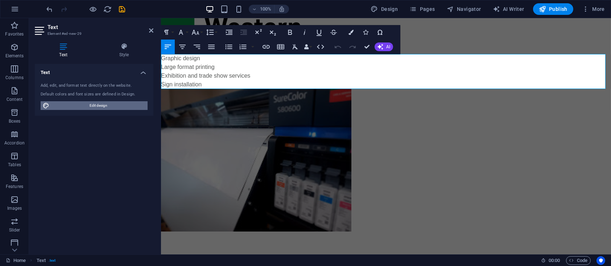
drag, startPoint x: 116, startPoint y: 104, endPoint x: 79, endPoint y: 62, distance: 56.8
click at [116, 104] on span "Edit design" at bounding box center [98, 105] width 94 height 9
select select "px"
select select "400"
select select "px"
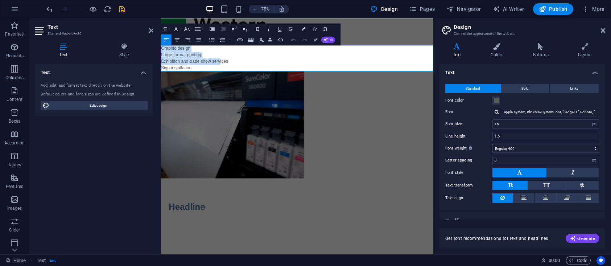
drag, startPoint x: 229, startPoint y: 80, endPoint x: 317, endPoint y: 70, distance: 87.9
click at [161, 60] on html "Skip to main content Graphic design Large format printing Exhibition and trade …" at bounding box center [342, 165] width 363 height 294
click at [212, 84] on p "Sign installation" at bounding box center [342, 84] width 363 height 9
drag, startPoint x: 230, startPoint y: 84, endPoint x: 302, endPoint y: 64, distance: 75.2
click at [161, 55] on html "Skip to main content Graphic design Large format printing Exhibition and trade …" at bounding box center [342, 165] width 363 height 294
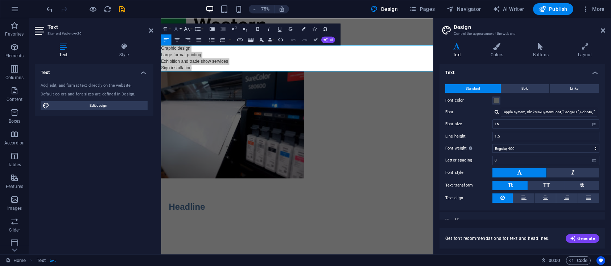
click at [179, 30] on button "Font Family" at bounding box center [177, 29] width 11 height 11
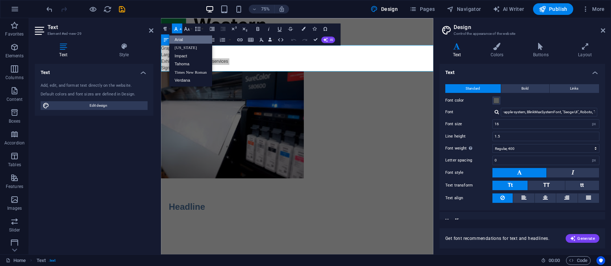
click at [179, 30] on button "Font Family" at bounding box center [177, 29] width 11 height 11
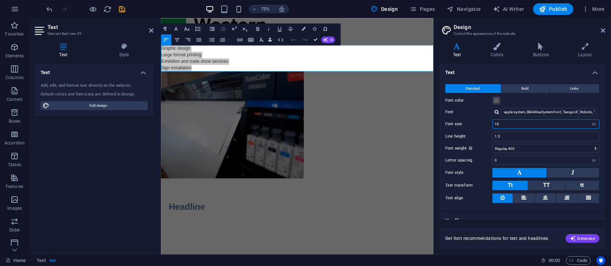
click at [509, 120] on input "16" at bounding box center [546, 124] width 106 height 9
click at [577, 122] on input "16" at bounding box center [546, 124] width 106 height 9
type input "31"
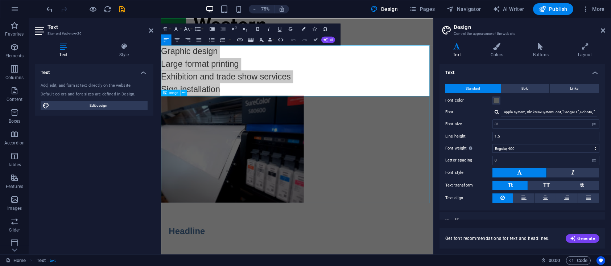
click at [388, 167] on figure at bounding box center [342, 192] width 363 height 143
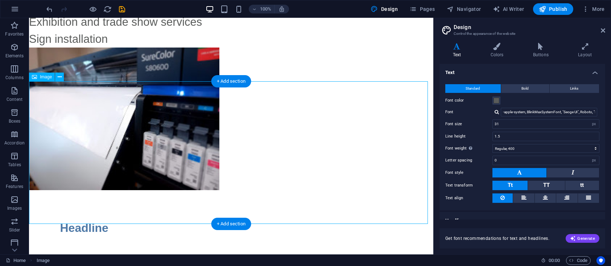
scroll to position [91, 0]
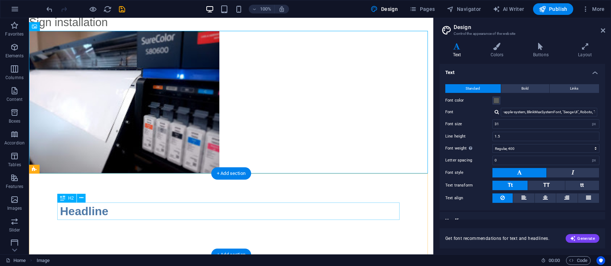
click at [84, 210] on div "Headline" at bounding box center [231, 210] width 342 height 17
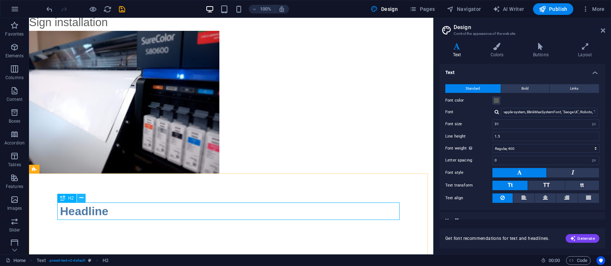
click at [79, 197] on button at bounding box center [81, 198] width 9 height 9
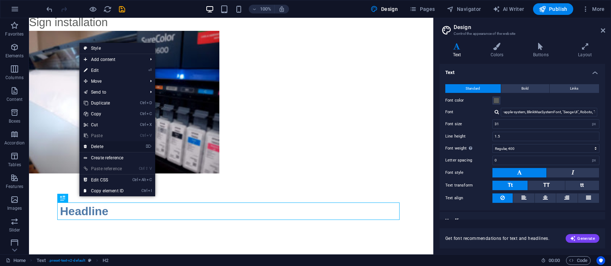
click at [98, 146] on link "⌦ Delete" at bounding box center [103, 146] width 49 height 11
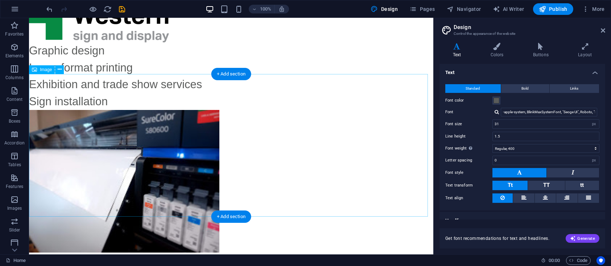
scroll to position [0, 0]
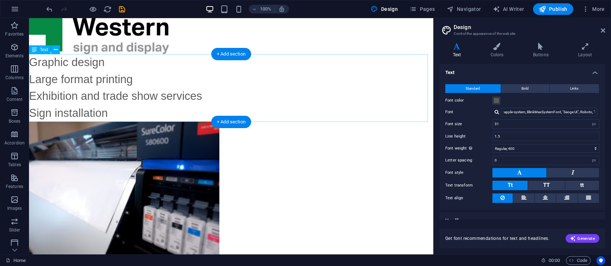
click at [88, 70] on div "Graphic design Large format printing Exhibition and trade show services Sign in…" at bounding box center [231, 87] width 404 height 67
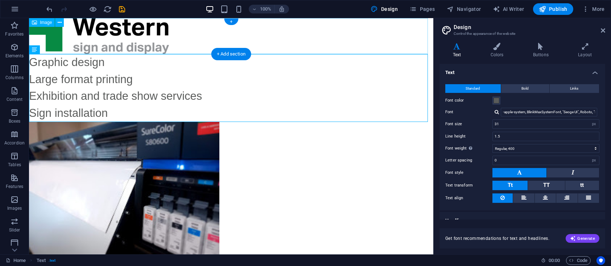
click at [119, 38] on figure at bounding box center [231, 36] width 404 height 36
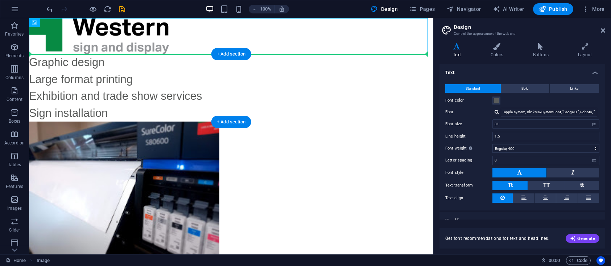
drag, startPoint x: 103, startPoint y: 36, endPoint x: 111, endPoint y: 62, distance: 26.8
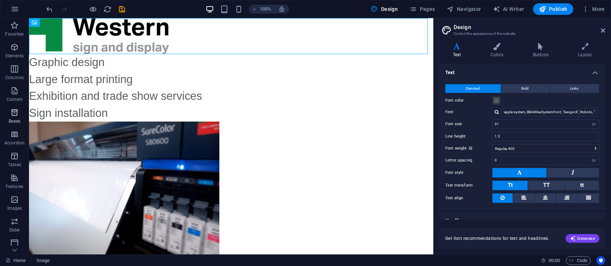
click at [15, 115] on icon "button" at bounding box center [14, 112] width 9 height 9
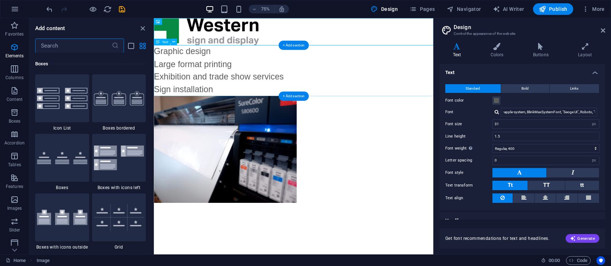
scroll to position [2000, 0]
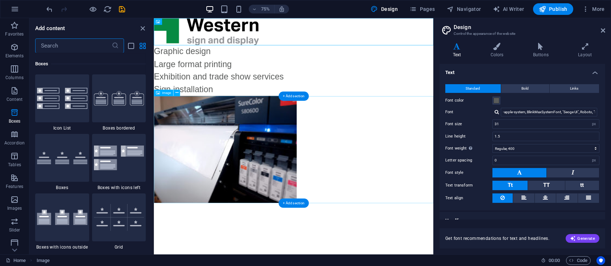
click at [442, 163] on figure at bounding box center [340, 192] width 373 height 143
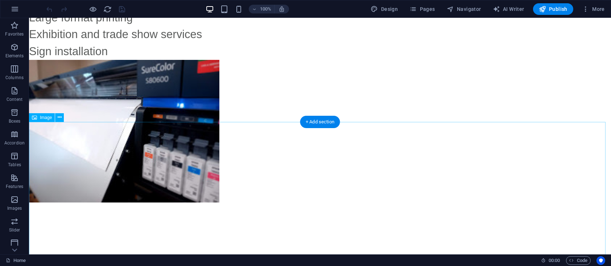
scroll to position [73, 0]
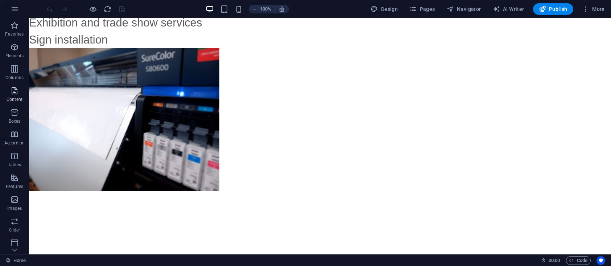
click at [15, 94] on icon "button" at bounding box center [14, 90] width 9 height 9
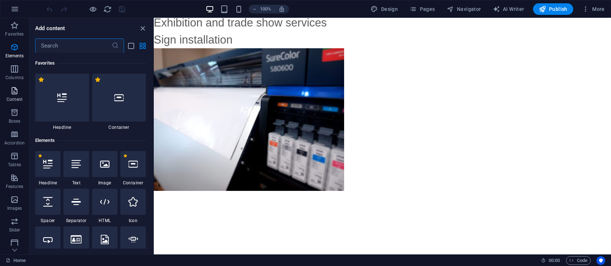
scroll to position [1269, 0]
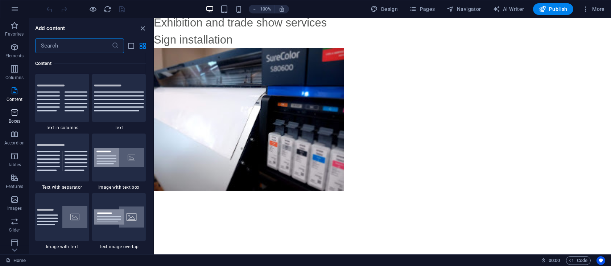
click at [15, 112] on icon "button" at bounding box center [14, 112] width 9 height 9
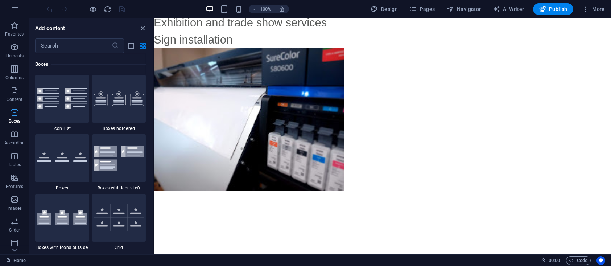
scroll to position [2000, 0]
click at [14, 52] on span "Elements" at bounding box center [14, 51] width 29 height 17
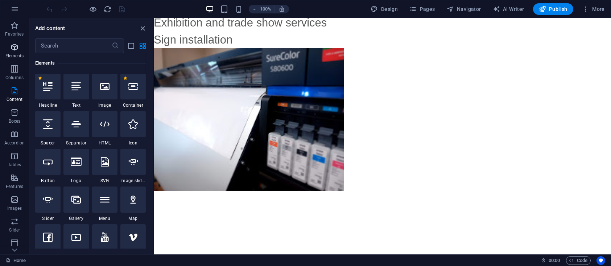
scroll to position [77, 0]
click at [46, 169] on div at bounding box center [47, 162] width 25 height 26
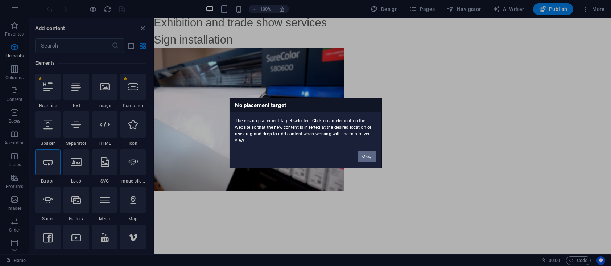
click at [367, 157] on button "Okay" at bounding box center [367, 156] width 18 height 11
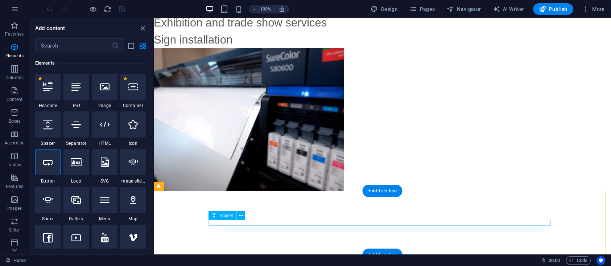
click at [280, 220] on div at bounding box center [382, 223] width 342 height 6
click at [308, 236] on div at bounding box center [381, 223] width 457 height 64
click at [345, 230] on div at bounding box center [381, 223] width 457 height 64
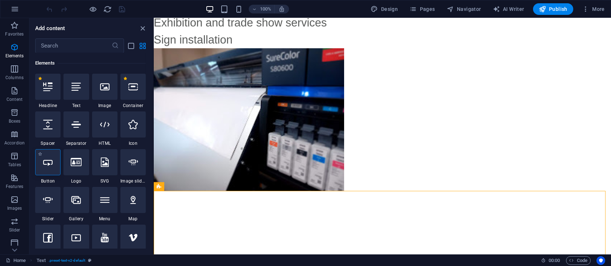
click at [50, 165] on icon at bounding box center [47, 161] width 9 height 9
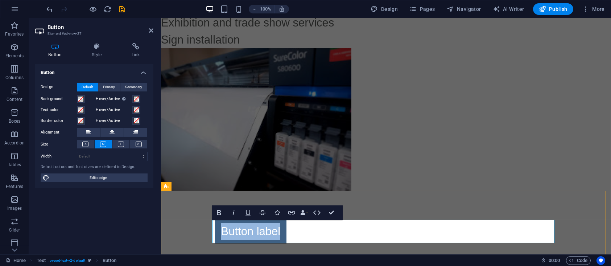
click at [258, 234] on link "Button label" at bounding box center [251, 232] width 72 height 24
click at [255, 233] on link "Button label" at bounding box center [251, 232] width 72 height 24
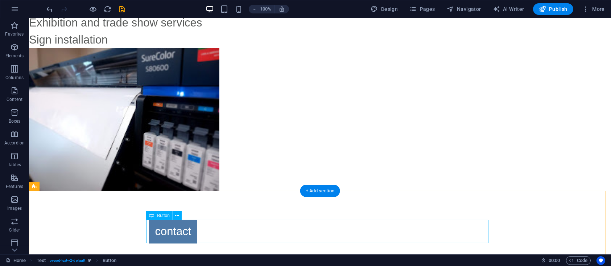
scroll to position [97, 0]
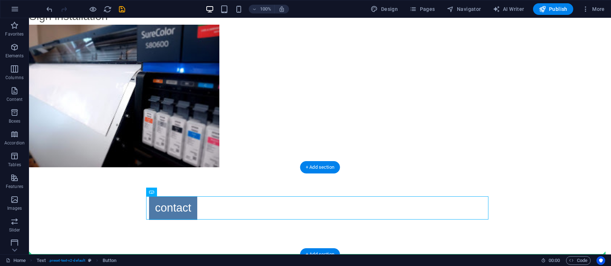
drag, startPoint x: 177, startPoint y: 235, endPoint x: 102, endPoint y: 226, distance: 75.9
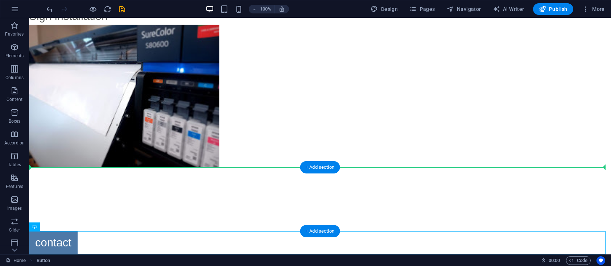
drag, startPoint x: 57, startPoint y: 240, endPoint x: 73, endPoint y: 196, distance: 47.0
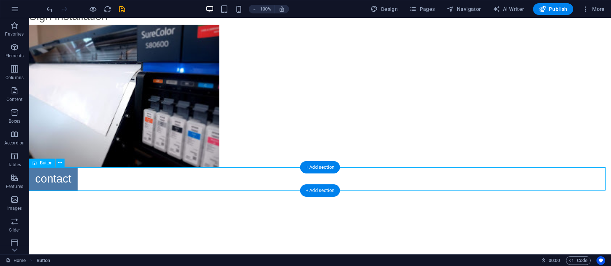
click at [53, 184] on div "contact" at bounding box center [320, 179] width 582 height 24
click at [52, 181] on div "contact" at bounding box center [320, 179] width 582 height 24
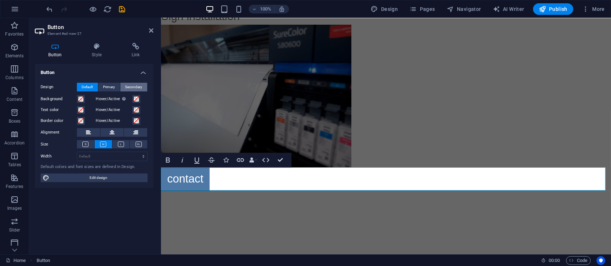
click at [131, 88] on span "Secondary" at bounding box center [133, 87] width 17 height 9
click at [92, 86] on span "Default" at bounding box center [87, 87] width 11 height 9
click at [134, 44] on icon at bounding box center [136, 46] width 36 height 7
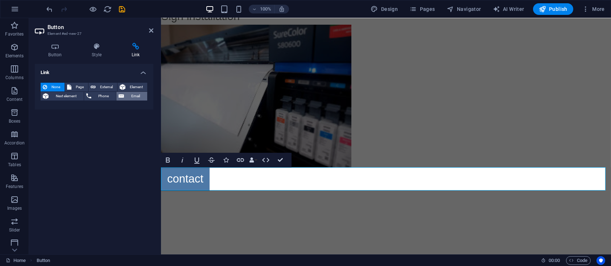
click at [127, 95] on span "Email" at bounding box center [135, 96] width 19 height 9
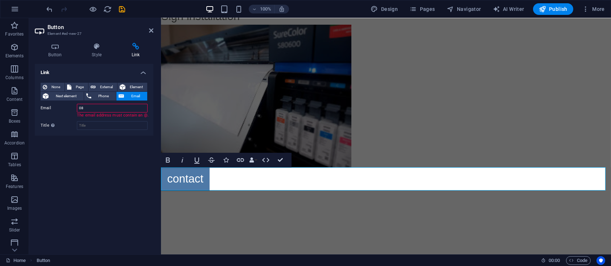
type input "0"
type input "info@westernsignanddisplay.ie"
click at [93, 119] on input "Title Additional link description, should not be the same as the link text. The…" at bounding box center [112, 119] width 71 height 9
type input "x"
type input "contact"
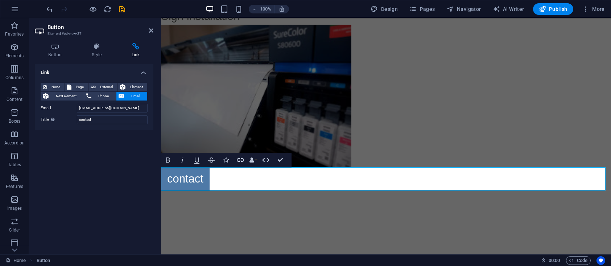
click at [91, 154] on div "Link None Page External Element Next element Phone Email Page Home Legal Notice…" at bounding box center [94, 156] width 119 height 185
click at [114, 161] on div "Link None Page External Element Next element Phone Email Page Home Legal Notice…" at bounding box center [94, 156] width 119 height 185
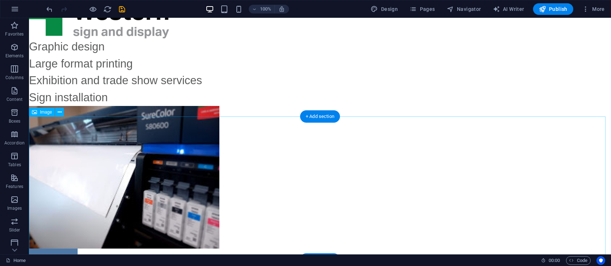
scroll to position [0, 0]
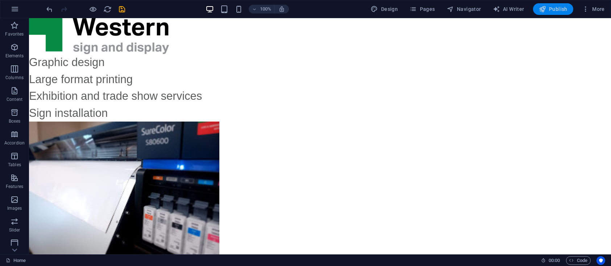
click at [545, 12] on icon "button" at bounding box center [542, 8] width 7 height 7
click at [11, 11] on icon "button" at bounding box center [15, 9] width 9 height 9
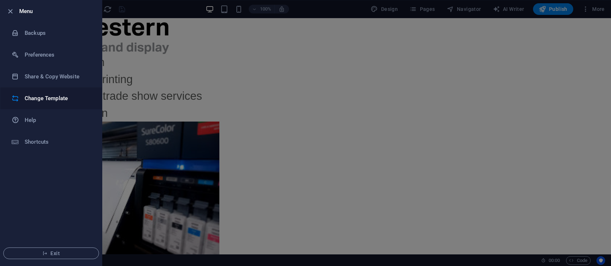
click at [42, 97] on h6 "Change Template" at bounding box center [58, 98] width 67 height 9
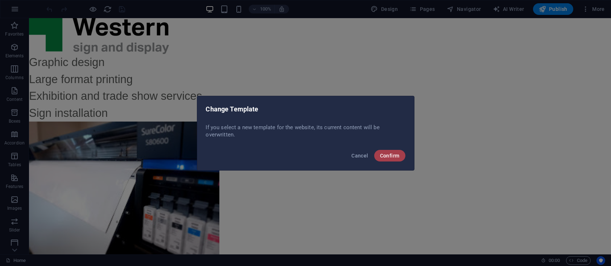
click at [378, 156] on button "Confirm" at bounding box center [389, 156] width 31 height 12
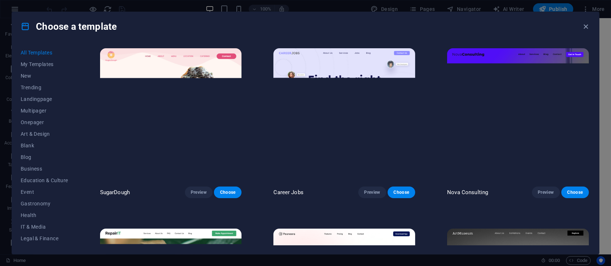
scroll to position [266, 0]
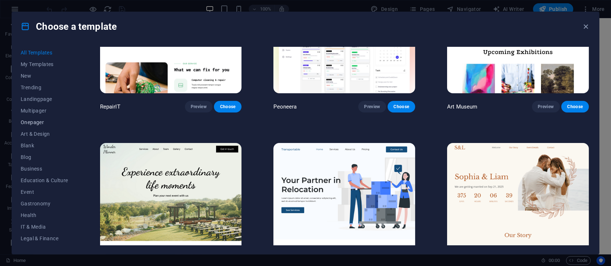
click at [36, 122] on span "Onepager" at bounding box center [45, 122] width 48 height 6
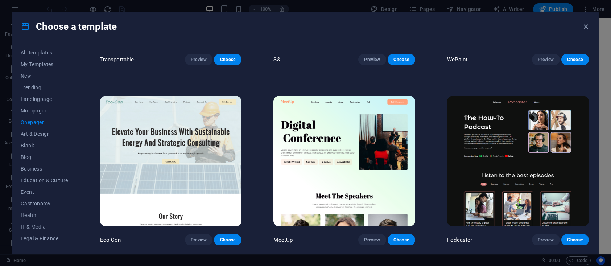
scroll to position [0, 0]
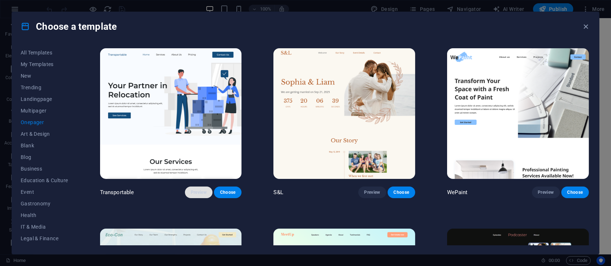
click at [205, 192] on span "Preview" at bounding box center [199, 192] width 16 height 6
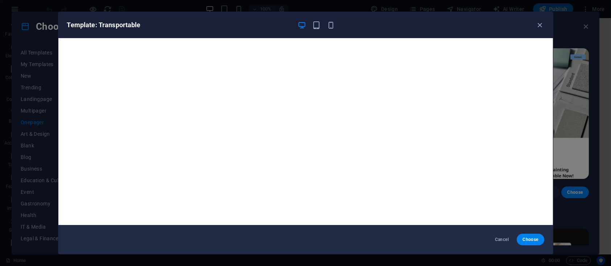
scroll to position [1, 0]
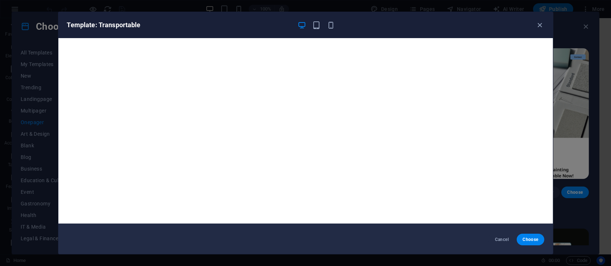
drag, startPoint x: 488, startPoint y: 224, endPoint x: 563, endPoint y: 137, distance: 114.9
click at [563, 137] on div "Template: Transportable Cancel Choose" at bounding box center [305, 133] width 611 height 266
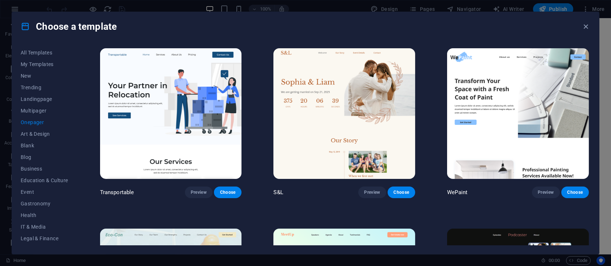
drag, startPoint x: 184, startPoint y: 109, endPoint x: 171, endPoint y: 165, distance: 57.7
click at [171, 165] on img at bounding box center [171, 113] width 142 height 131
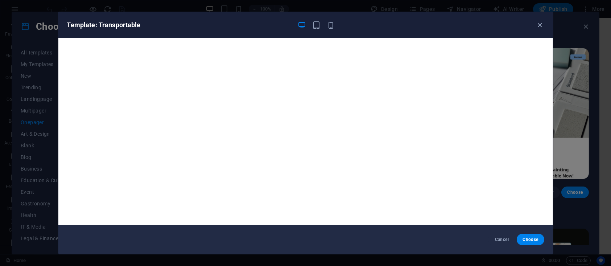
click at [576, 101] on div "Template: Transportable Cancel Choose" at bounding box center [305, 133] width 611 height 266
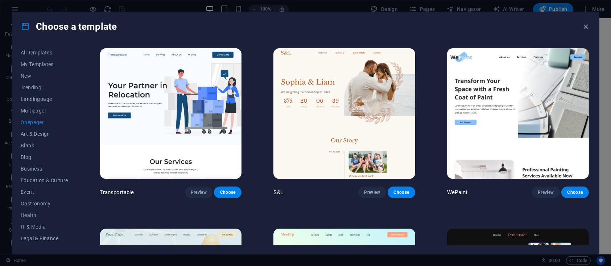
click at [171, 95] on img at bounding box center [171, 113] width 142 height 131
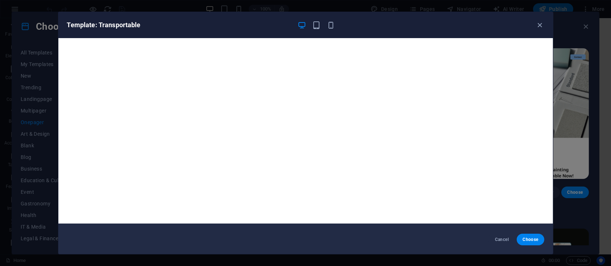
scroll to position [0, 0]
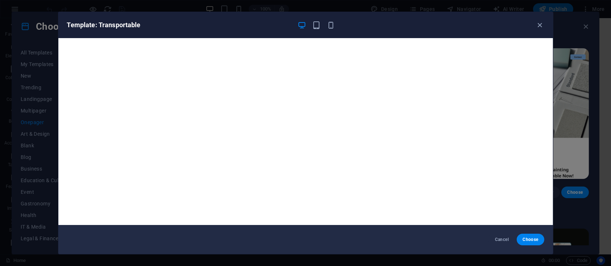
click at [574, 35] on div "Template: Transportable Cancel Choose" at bounding box center [305, 133] width 611 height 266
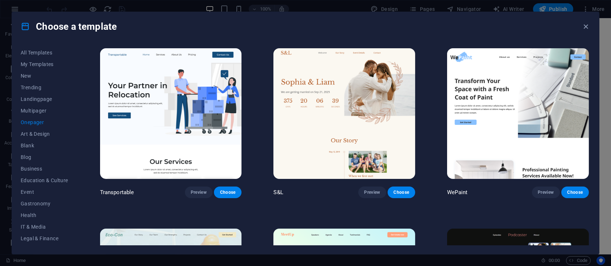
click at [180, 104] on img at bounding box center [171, 113] width 142 height 131
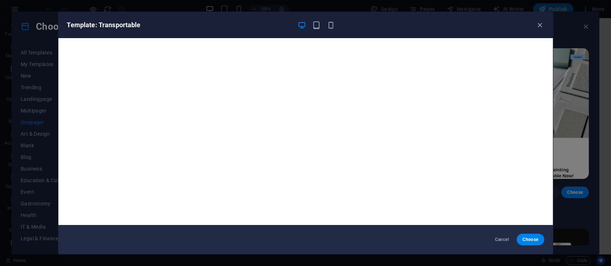
click at [485, 33] on div "Template: Transportable" at bounding box center [305, 25] width 495 height 26
click at [28, 78] on div "Template: Transportable Cancel Choose" at bounding box center [305, 133] width 611 height 266
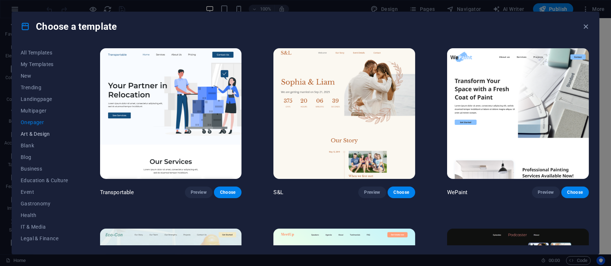
click at [36, 134] on span "Art & Design" at bounding box center [45, 134] width 48 height 6
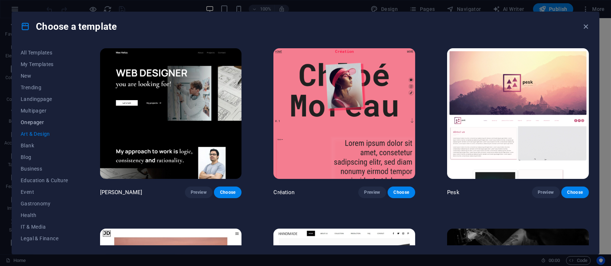
click at [30, 125] on span "Onepager" at bounding box center [45, 122] width 48 height 6
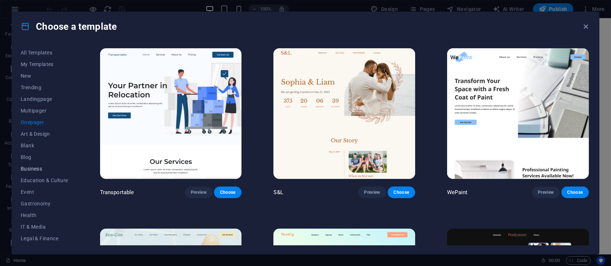
click at [31, 170] on span "Business" at bounding box center [45, 169] width 48 height 6
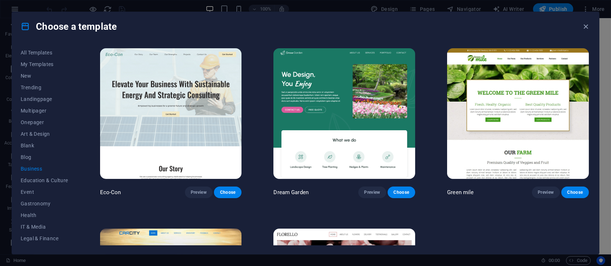
scroll to position [131, 0]
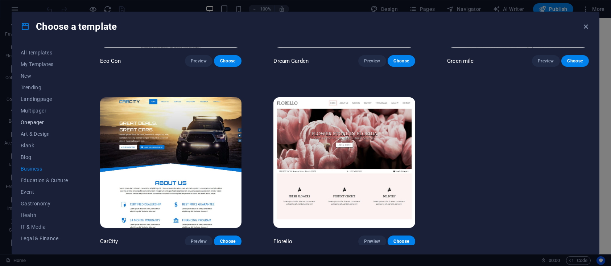
click at [30, 121] on span "Onepager" at bounding box center [45, 122] width 48 height 6
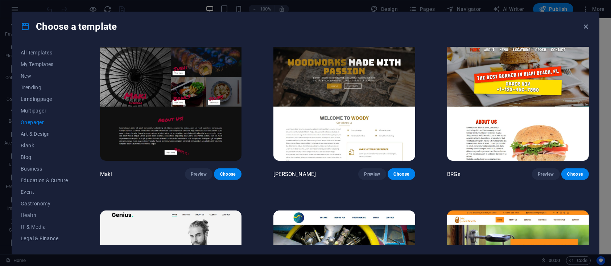
scroll to position [1773, 0]
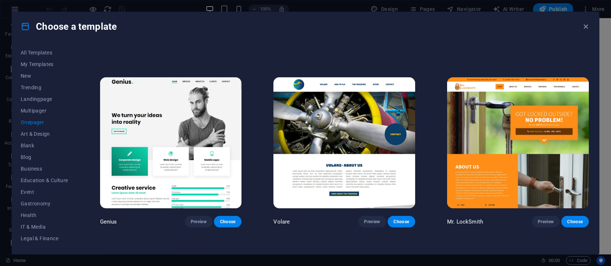
click at [173, 118] on img at bounding box center [171, 142] width 142 height 131
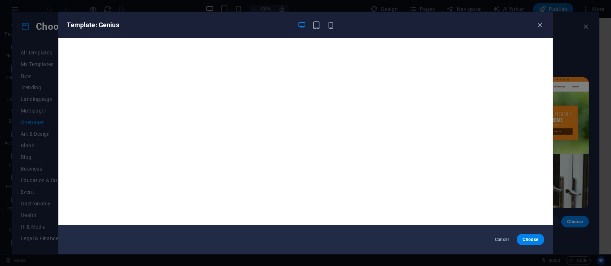
click at [39, 120] on div "Template: Genius Cancel Choose" at bounding box center [305, 133] width 611 height 266
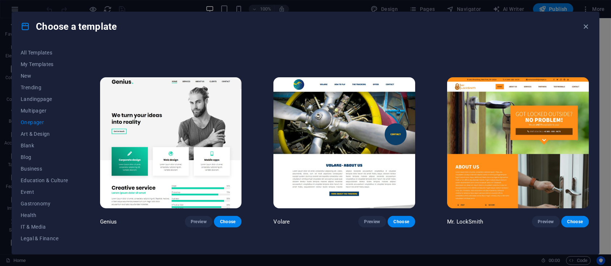
click at [36, 124] on span "Onepager" at bounding box center [45, 122] width 48 height 6
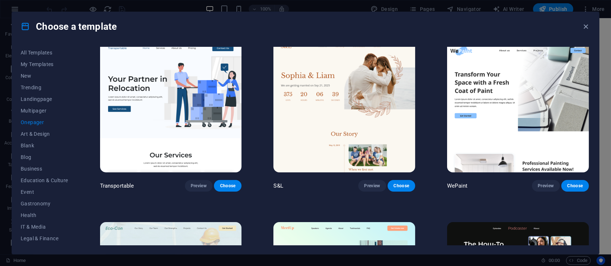
scroll to position [0, 0]
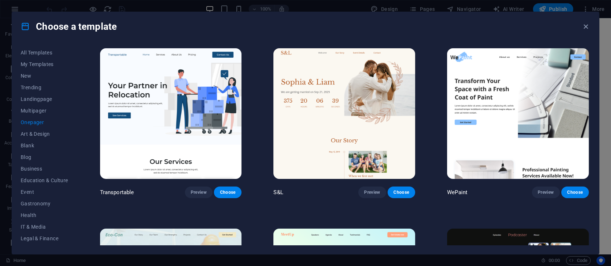
click at [165, 101] on img at bounding box center [171, 113] width 142 height 131
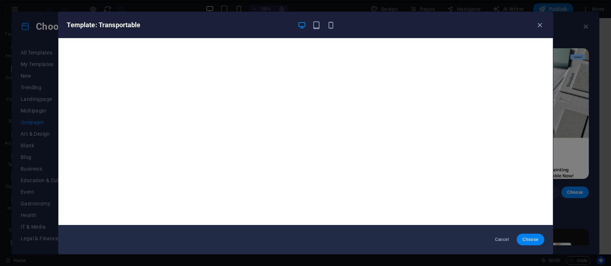
click at [531, 242] on span "Choose" at bounding box center [531, 239] width 16 height 6
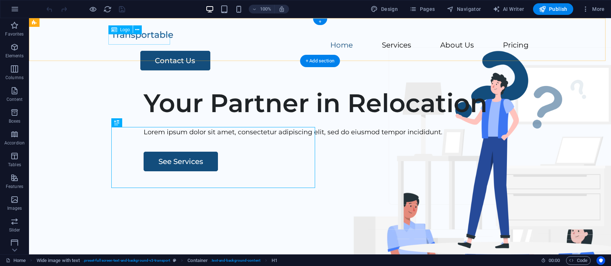
click at [154, 40] on div at bounding box center [320, 35] width 418 height 11
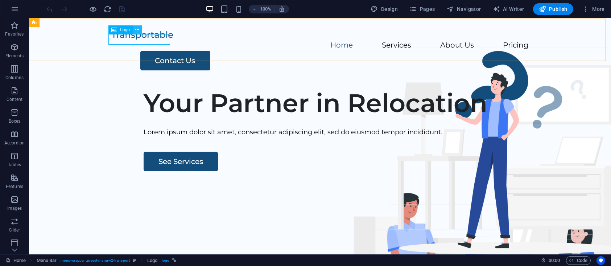
click at [137, 30] on icon at bounding box center [137, 30] width 4 height 8
click at [123, 39] on div at bounding box center [320, 35] width 418 height 11
click at [128, 40] on div at bounding box center [320, 35] width 418 height 11
select select "px"
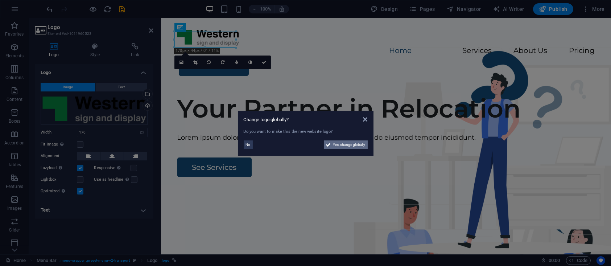
click at [352, 145] on span "Yes, change globally" at bounding box center [349, 144] width 32 height 9
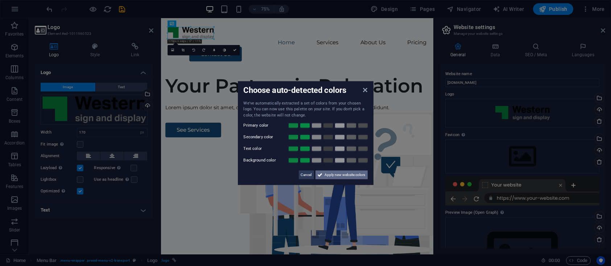
click at [330, 173] on span "Apply new website colors" at bounding box center [345, 174] width 41 height 9
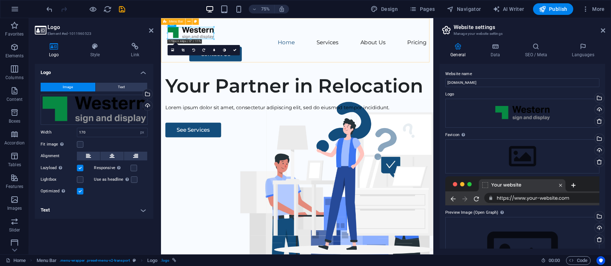
click at [337, 50] on div "Menu Home Services About Us Pricing Contact Us" at bounding box center [342, 52] width 363 height 69
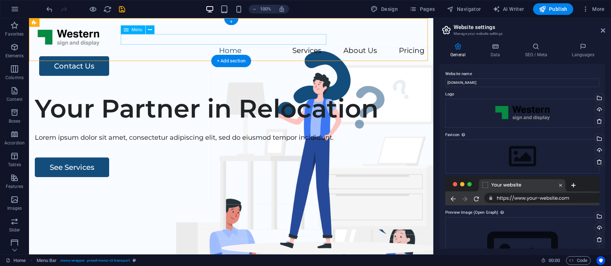
click at [135, 46] on nav "Home Services About Us Pricing" at bounding box center [231, 51] width 387 height 11
click at [205, 46] on nav "Home Services About Us Pricing" at bounding box center [231, 51] width 387 height 11
click at [87, 56] on div "Contact Us" at bounding box center [231, 66] width 385 height 20
select select
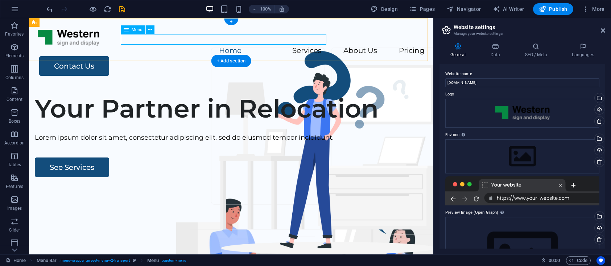
select select
click at [140, 46] on nav "Home Services About Us Pricing" at bounding box center [231, 51] width 387 height 11
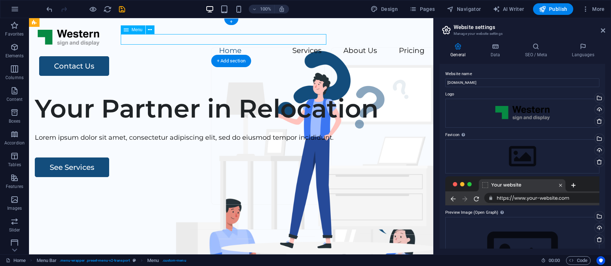
select select
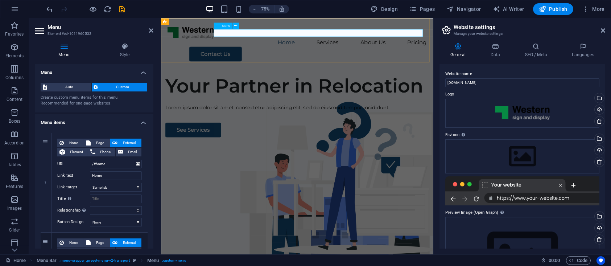
click at [322, 46] on nav "Home Services About Us Pricing" at bounding box center [343, 51] width 346 height 11
click at [375, 46] on nav "Home Services About Us Pricing" at bounding box center [343, 51] width 346 height 11
click at [378, 46] on nav "Home Services About Us Pricing" at bounding box center [343, 51] width 346 height 11
click at [348, 55] on div "Menu Home Services About Us Pricing Contact Us" at bounding box center [342, 52] width 363 height 69
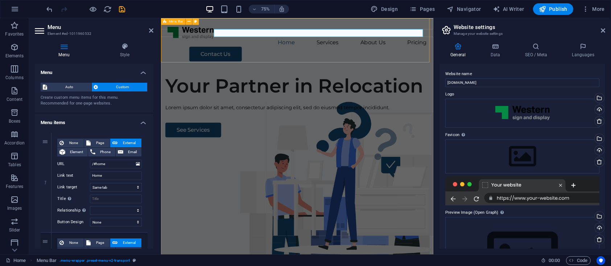
click at [348, 55] on div "Menu Home Services About Us Pricing Contact Us" at bounding box center [342, 52] width 363 height 69
select select "header"
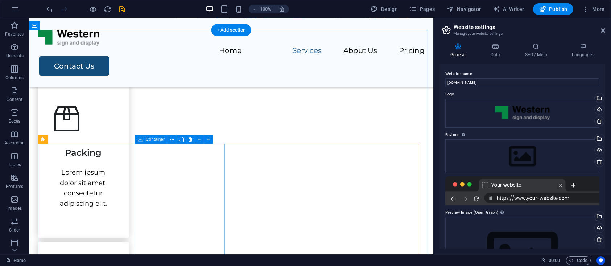
scroll to position [532, 0]
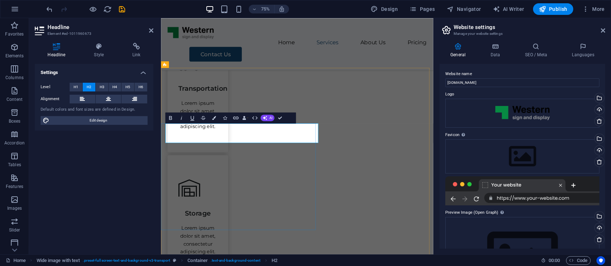
copy h2 "About Us"
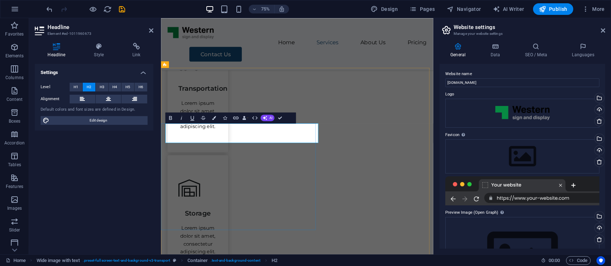
drag, startPoint x: 284, startPoint y: 174, endPoint x: 255, endPoint y: 174, distance: 29.7
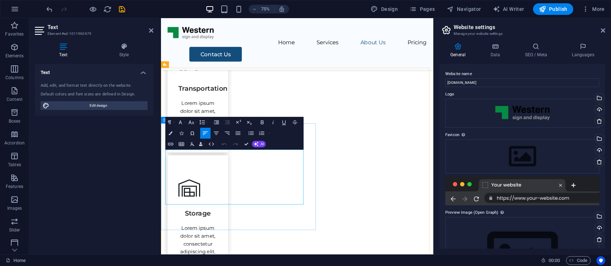
drag, startPoint x: 166, startPoint y: 200, endPoint x: 208, endPoint y: 220, distance: 45.9
drag, startPoint x: 168, startPoint y: 199, endPoint x: 305, endPoint y: 262, distance: 150.6
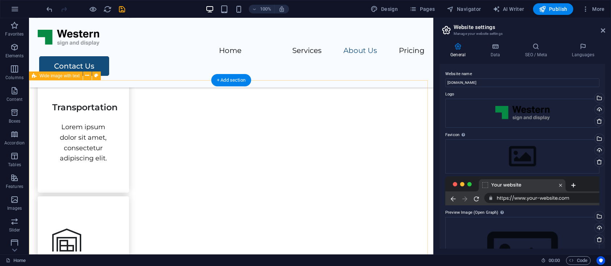
scroll to position [669, 0]
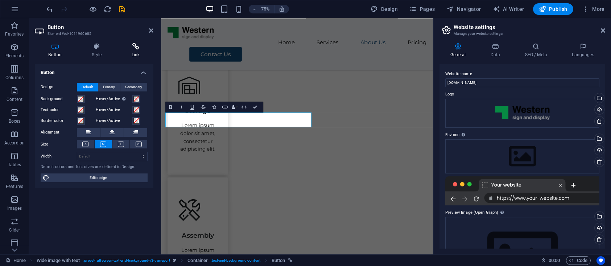
click at [136, 48] on icon at bounding box center [136, 46] width 36 height 7
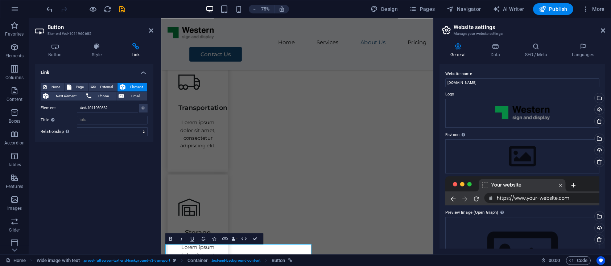
scroll to position [493, 0]
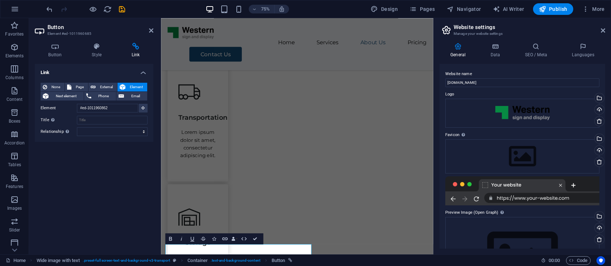
click at [137, 49] on icon at bounding box center [136, 46] width 36 height 7
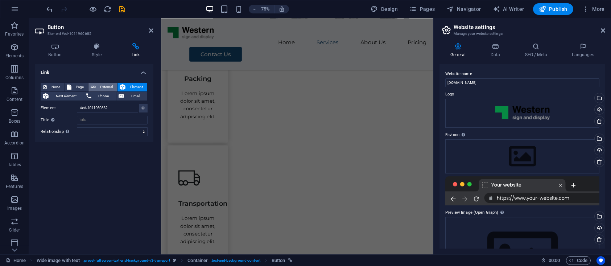
scroll to position [376, 0]
click at [130, 95] on span "Email" at bounding box center [135, 96] width 19 height 9
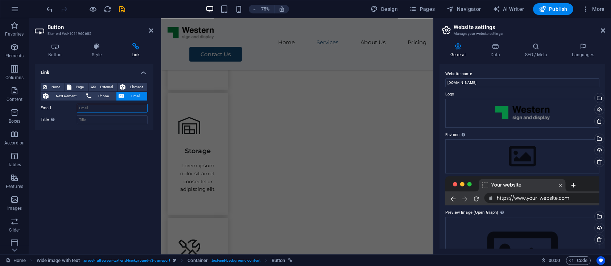
scroll to position [647, 0]
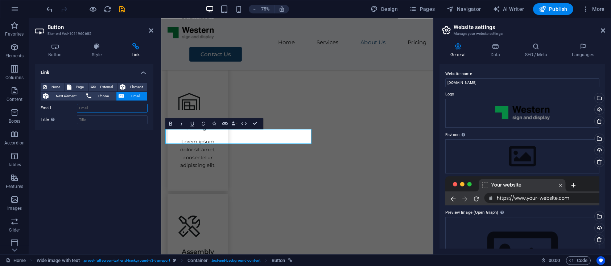
click at [93, 107] on input "Email" at bounding box center [112, 108] width 71 height 9
type input "w"
type input "[EMAIL_ADDRESS][DOMAIN_NAME]"
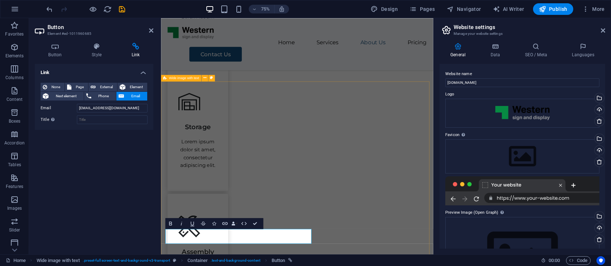
scroll to position [513, 0]
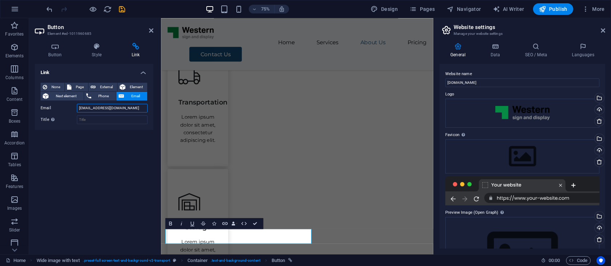
click at [88, 110] on input "[EMAIL_ADDRESS][DOMAIN_NAME]" at bounding box center [112, 108] width 71 height 9
click at [113, 144] on div "Link None Page External Element Next element Phone Email Page Home Legal Notice…" at bounding box center [94, 156] width 119 height 185
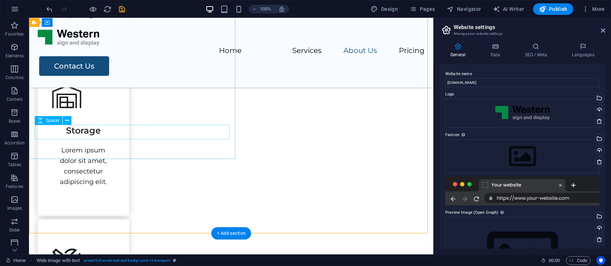
scroll to position [686, 0]
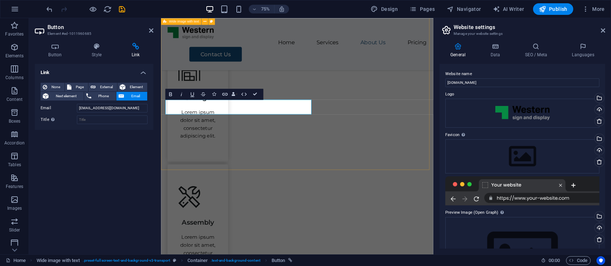
select select "px"
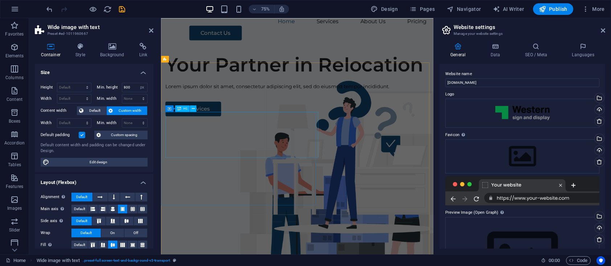
scroll to position [0, 0]
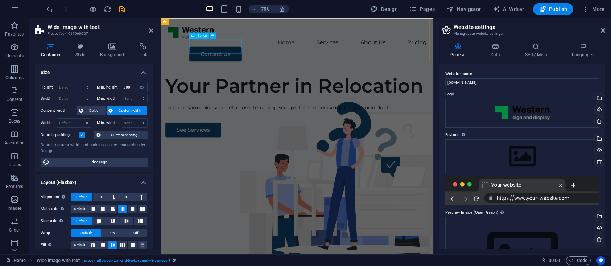
click at [250, 56] on div "Contact Us" at bounding box center [357, 66] width 317 height 20
click at [362, 48] on div "Menu Home Services About Us Pricing Contact Us" at bounding box center [342, 52] width 363 height 69
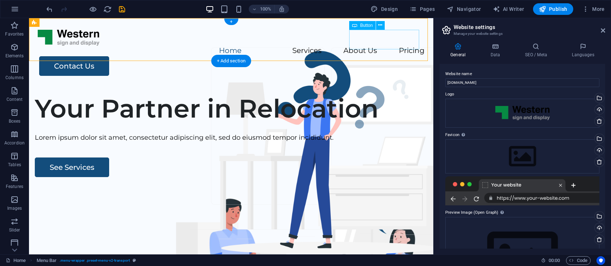
click at [379, 56] on div "Contact Us" at bounding box center [231, 66] width 385 height 20
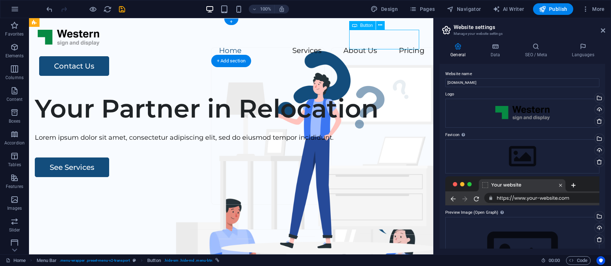
click at [379, 56] on div "Contact Us" at bounding box center [231, 66] width 385 height 20
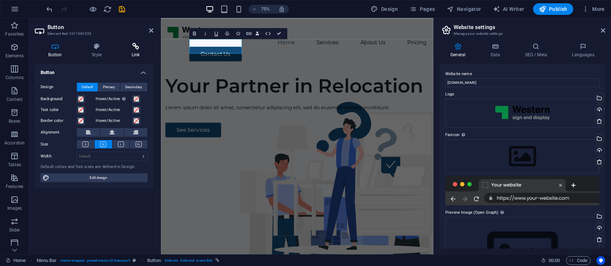
click at [137, 48] on icon at bounding box center [136, 46] width 36 height 7
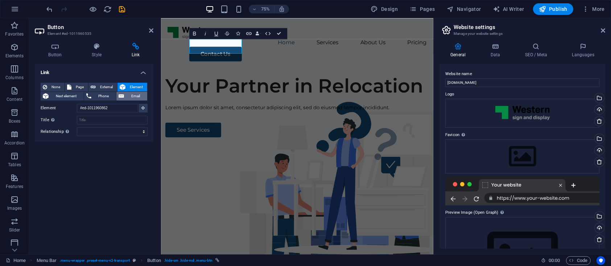
click at [125, 95] on button "Email" at bounding box center [131, 96] width 31 height 9
paste input "[EMAIL_ADDRESS][DOMAIN_NAME]"
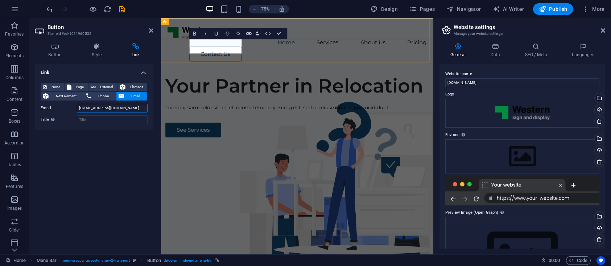
type input "[EMAIL_ADDRESS][DOMAIN_NAME]"
click at [232, 56] on link "Contact Us" at bounding box center [234, 66] width 70 height 20
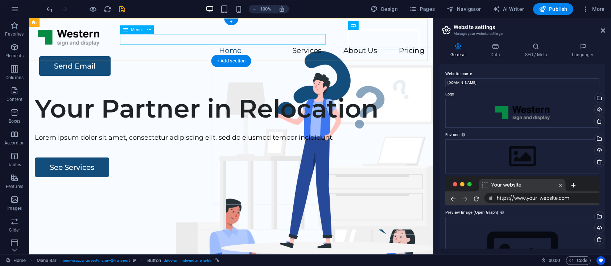
click at [314, 46] on nav "Home Services About Us Pricing" at bounding box center [231, 51] width 387 height 11
click at [311, 46] on nav "Home Services About Us Pricing" at bounding box center [231, 51] width 387 height 11
select select
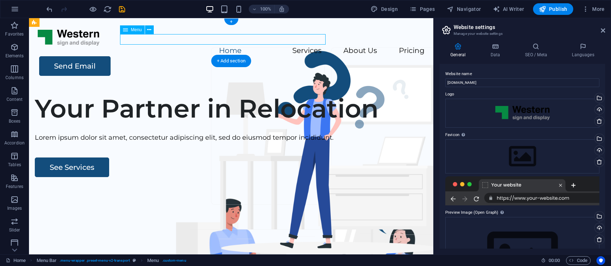
select select
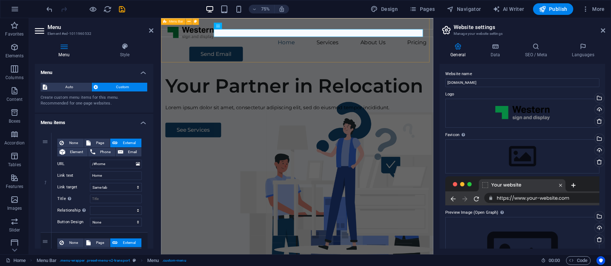
click at [418, 69] on div "Menu Home Services About Us Pricing Send Email" at bounding box center [342, 52] width 363 height 69
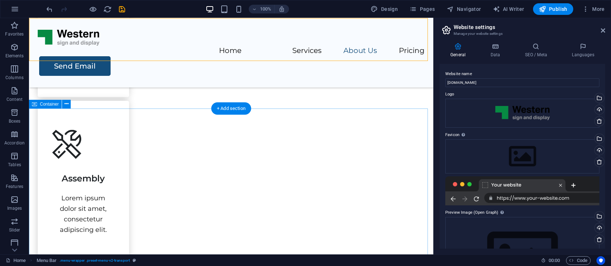
scroll to position [931, 0]
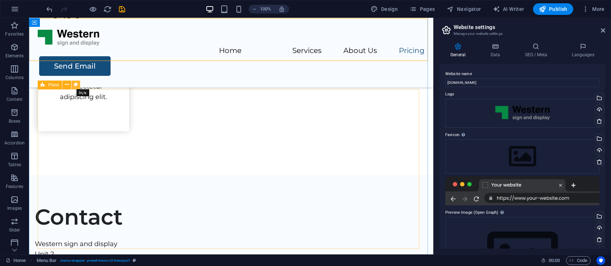
click at [74, 85] on icon at bounding box center [76, 85] width 4 height 8
select select "rem"
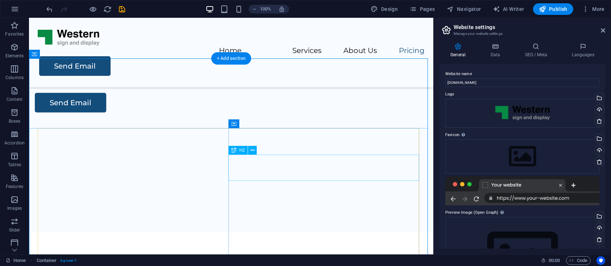
scroll to position [1164, 0]
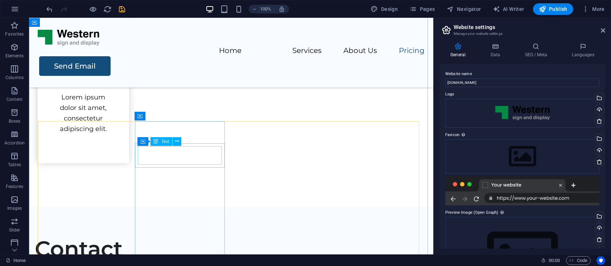
scroll to position [632, 0]
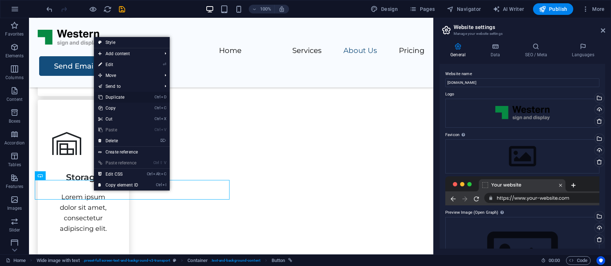
click at [118, 97] on link "Ctrl D Duplicate" at bounding box center [118, 97] width 49 height 11
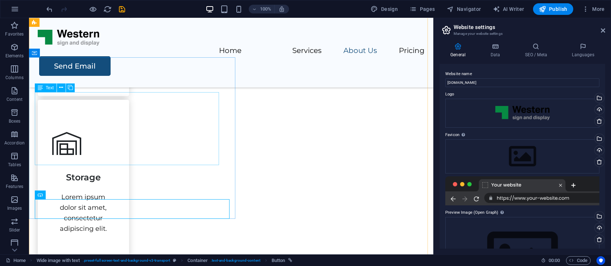
scroll to position [623, 0]
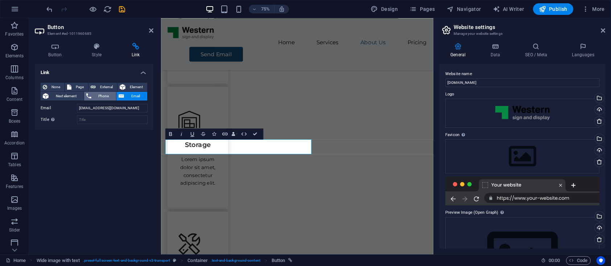
click at [95, 95] on span "Phone" at bounding box center [104, 96] width 21 height 9
drag, startPoint x: 81, startPoint y: 107, endPoint x: 59, endPoint y: 107, distance: 22.1
click at [59, 107] on div "Phone 0876077949" at bounding box center [94, 108] width 107 height 9
type input "00353876077949"
click at [134, 132] on div "Link None Page External Element Next element Phone Email Page Home Legal Notice…" at bounding box center [94, 156] width 119 height 185
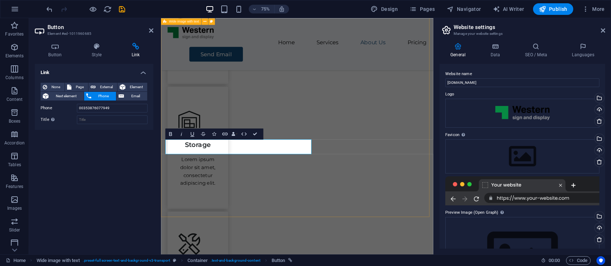
select select "px"
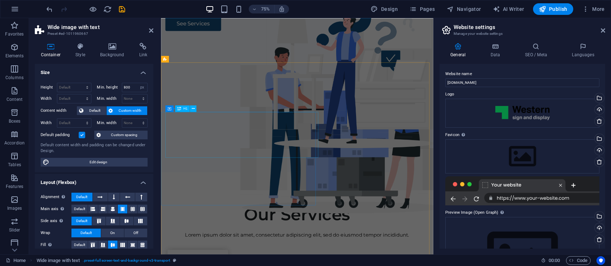
scroll to position [0, 0]
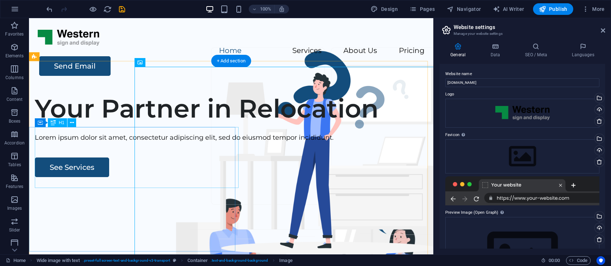
click at [108, 124] on div "Your Partner in Relocation" at bounding box center [231, 108] width 393 height 30
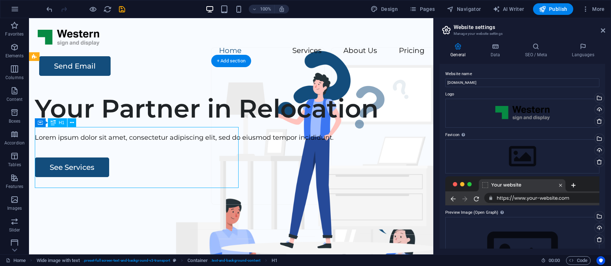
click at [108, 124] on div "Your Partner in Relocation" at bounding box center [231, 108] width 393 height 30
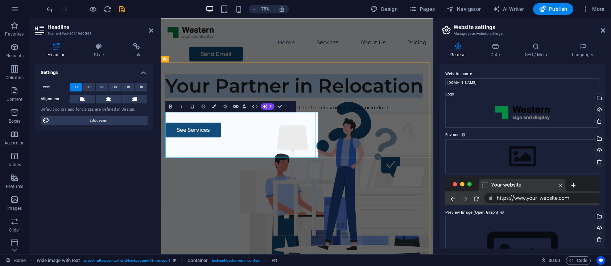
click at [191, 124] on h1 "Your Partner in Relocation" at bounding box center [342, 108] width 351 height 30
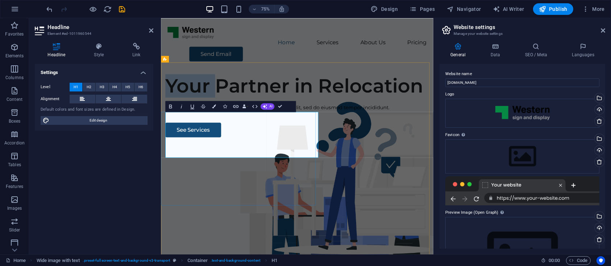
click at [191, 124] on h1 "Your Partner in Relocation" at bounding box center [342, 108] width 351 height 30
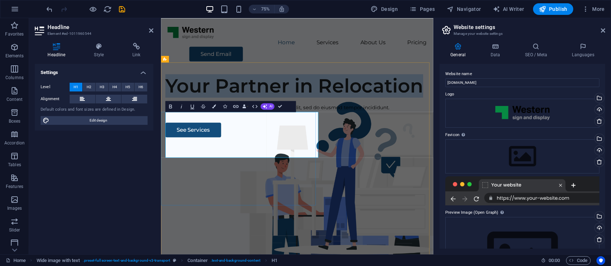
click at [191, 124] on h1 "Your Partner in Relocation" at bounding box center [342, 108] width 351 height 30
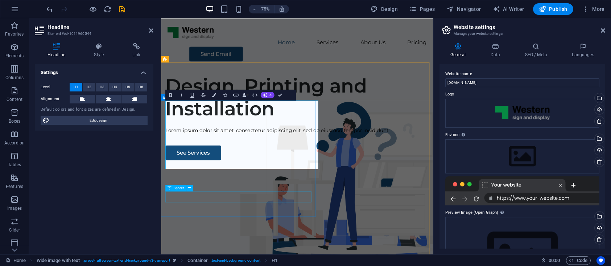
click at [226, 173] on div "Lorem ipsum dolor sit amet, consectetur adipiscing elit, sed do eiusmod tempor …" at bounding box center [342, 168] width 351 height 11
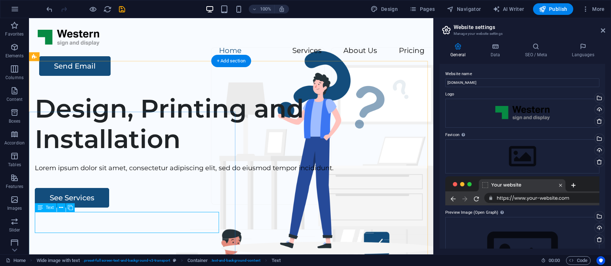
click at [86, 173] on div "Lorem ipsum dolor sit amet, consectetur adipiscing elit, sed do eiusmod tempor …" at bounding box center [231, 168] width 393 height 11
click at [87, 173] on div "Lorem ipsum dolor sit amet, consectetur adipiscing elit, sed do eiusmod tempor …" at bounding box center [231, 168] width 393 height 11
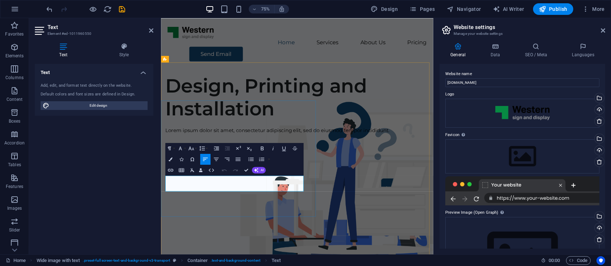
click at [265, 173] on p "Lorem ipsum dolor sit amet, consectetur adipiscing elit, sed do eiusmod tempor …" at bounding box center [342, 168] width 351 height 11
drag, startPoint x: 292, startPoint y: 243, endPoint x: 315, endPoint y: 189, distance: 58.1
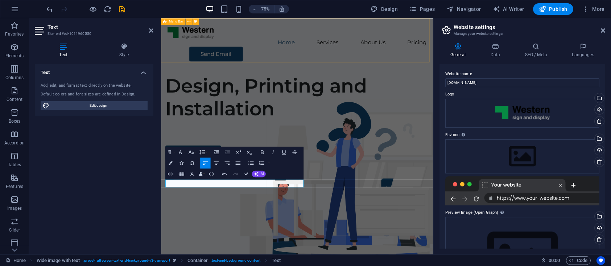
click at [315, 57] on div "Menu Home Services About Us Pricing Send Email" at bounding box center [342, 52] width 363 height 69
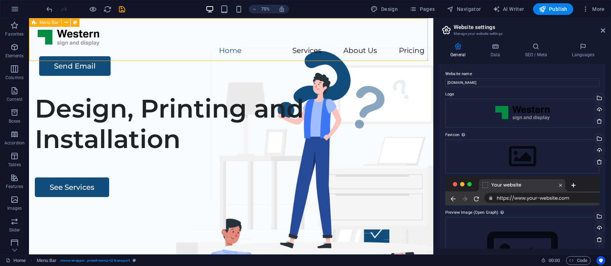
click at [285, 54] on div "Menu Home Services About Us Pricing Send Email" at bounding box center [231, 52] width 404 height 69
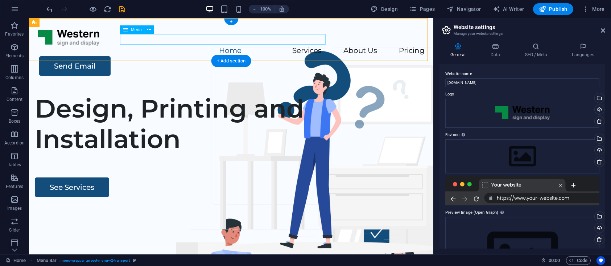
click at [316, 46] on nav "Home Services About Us Pricing" at bounding box center [231, 51] width 387 height 11
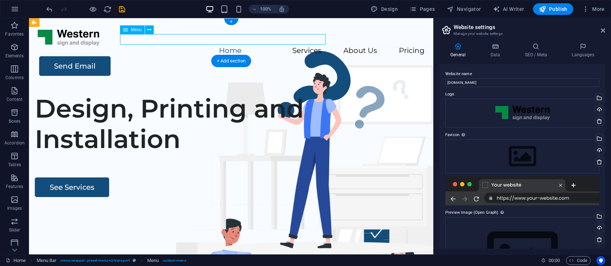
click at [311, 46] on nav "Home Services About Us Pricing" at bounding box center [231, 51] width 387 height 11
select select
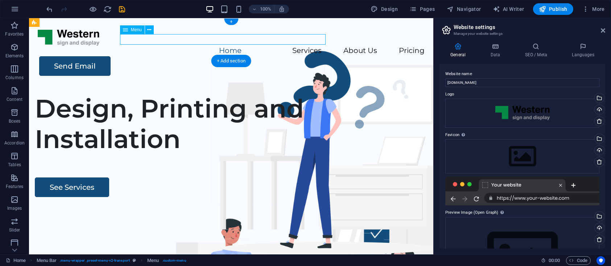
select select
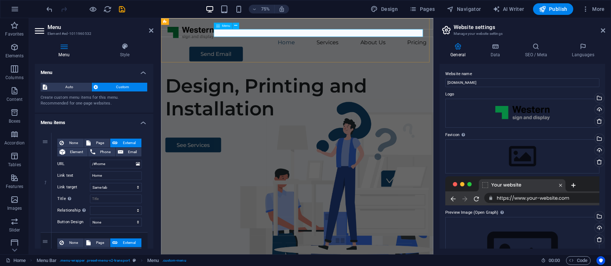
click at [496, 46] on nav "Home Services About Us Pricing" at bounding box center [343, 51] width 346 height 11
click at [376, 46] on nav "Home Services About Us Pricing" at bounding box center [343, 51] width 346 height 11
click at [377, 46] on nav "Home Services About Us Pricing" at bounding box center [343, 51] width 346 height 11
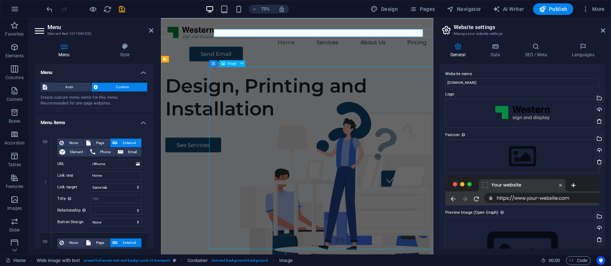
select select "px"
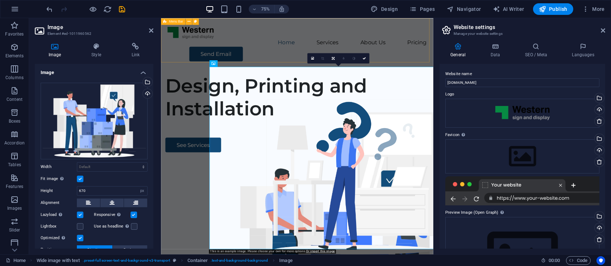
click at [470, 60] on div "Menu Home Services About Us Pricing Send Email" at bounding box center [342, 52] width 363 height 69
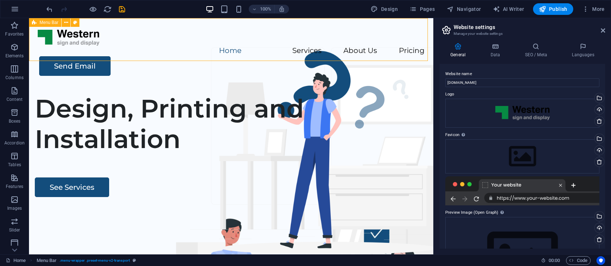
click at [399, 49] on div "Menu Home Services About Us Pricing Send Email" at bounding box center [231, 52] width 404 height 69
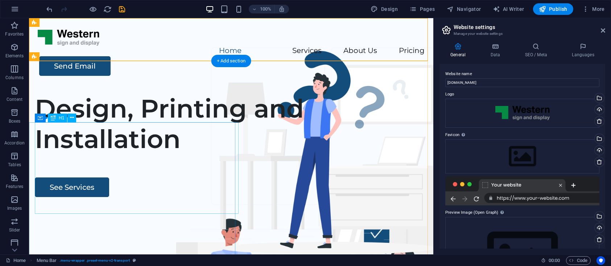
click at [151, 154] on div "Design, Printing and Installation" at bounding box center [231, 123] width 393 height 61
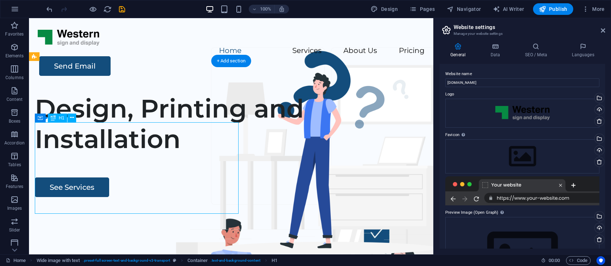
click at [154, 154] on div "Design, Printing and Installation" at bounding box center [231, 123] width 393 height 61
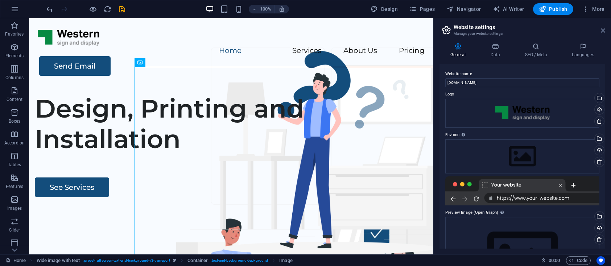
click at [603, 30] on icon at bounding box center [603, 31] width 4 height 6
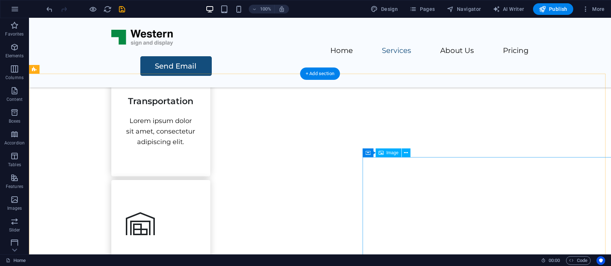
scroll to position [665, 0]
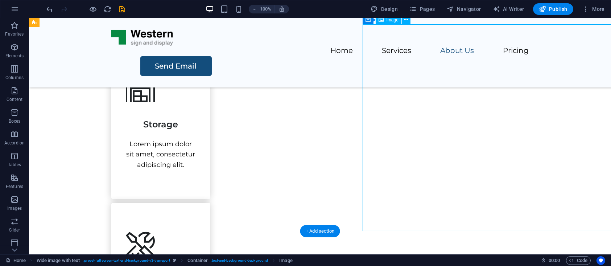
select select "px"
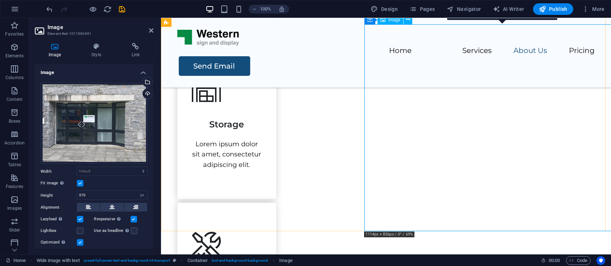
click at [124, 117] on div "Drag files here, click to choose files or select files from Files or our free s…" at bounding box center [94, 123] width 107 height 81
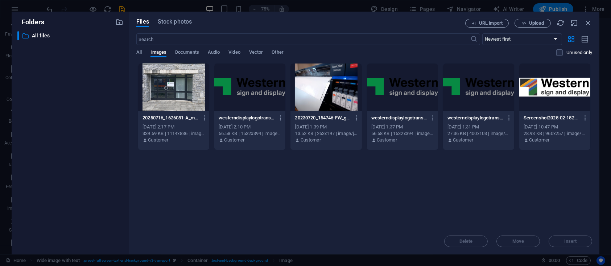
click at [175, 98] on div at bounding box center [173, 86] width 71 height 47
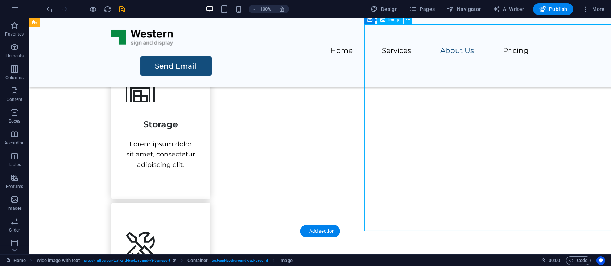
select select "px"
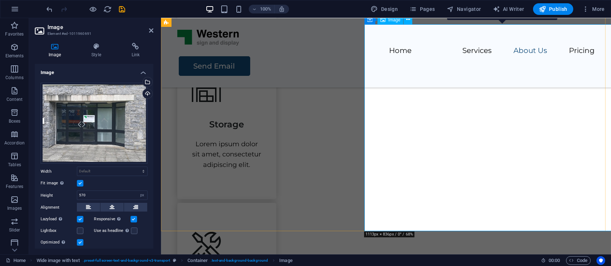
click at [84, 144] on div "Drag files here, click to choose files or select files from Files or our free s…" at bounding box center [94, 123] width 107 height 81
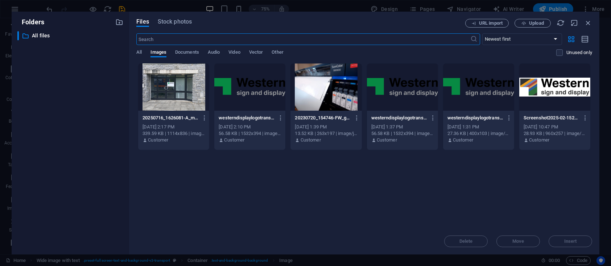
click at [185, 78] on div at bounding box center [173, 86] width 71 height 47
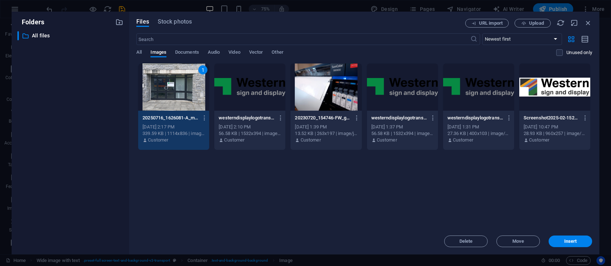
click at [185, 78] on div "1" at bounding box center [173, 86] width 71 height 47
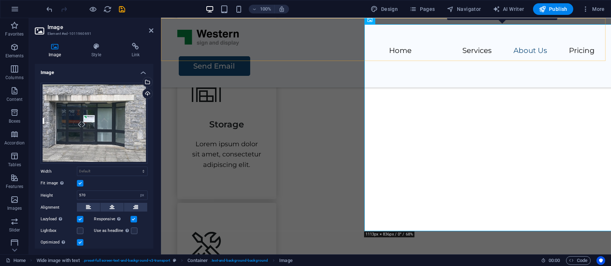
drag, startPoint x: 526, startPoint y: 42, endPoint x: 385, endPoint y: 51, distance: 140.6
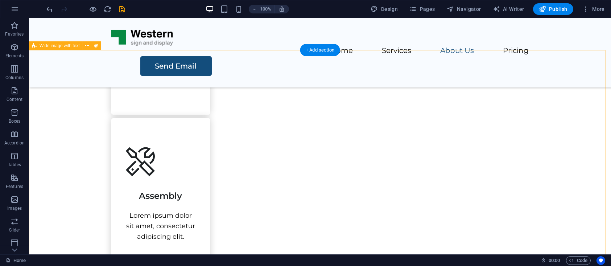
scroll to position [798, 0]
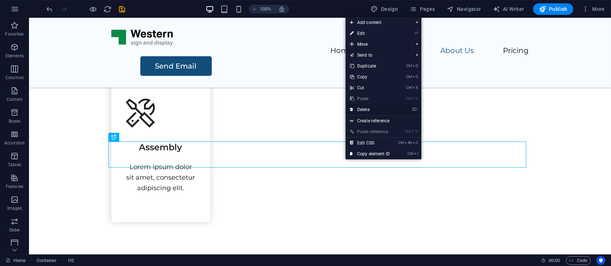
click at [368, 109] on link "⌦ Delete" at bounding box center [370, 109] width 49 height 11
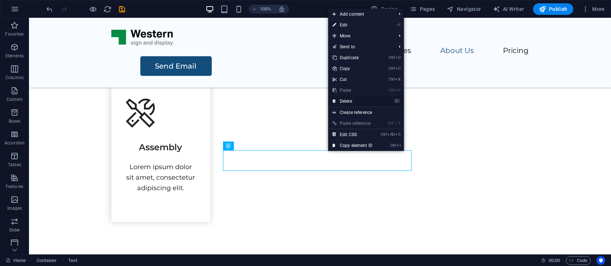
click at [350, 103] on link "⌦ Delete" at bounding box center [352, 101] width 49 height 11
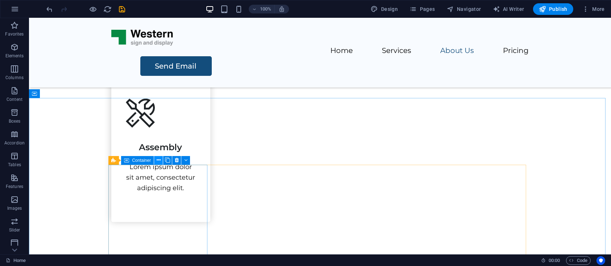
click at [158, 157] on icon at bounding box center [159, 160] width 4 height 8
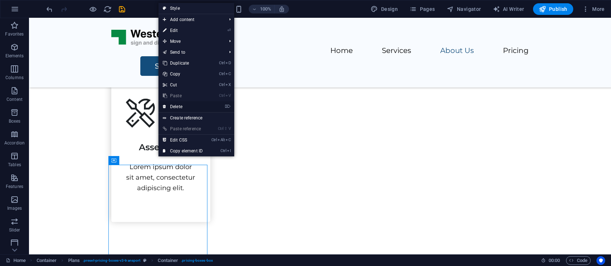
click at [176, 106] on link "⌦ Delete" at bounding box center [182, 106] width 49 height 11
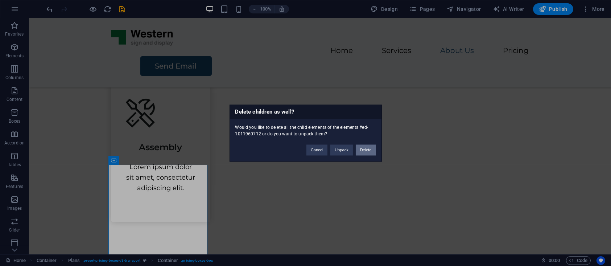
click at [364, 149] on button "Delete" at bounding box center [366, 149] width 20 height 11
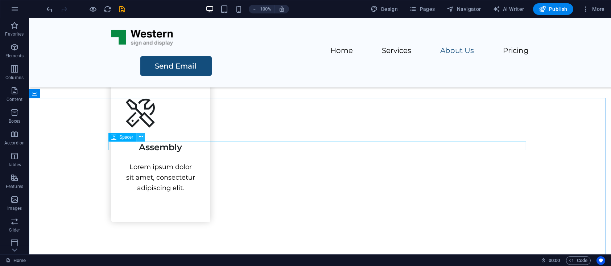
click at [140, 136] on icon at bounding box center [141, 137] width 4 height 8
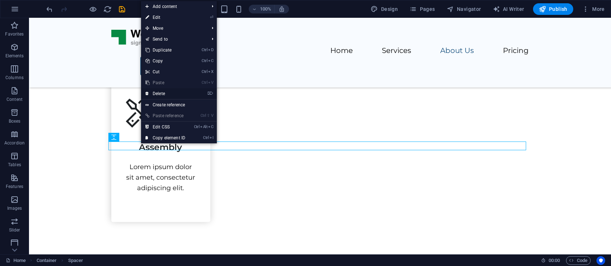
click at [163, 93] on link "⌦ Delete" at bounding box center [165, 93] width 49 height 11
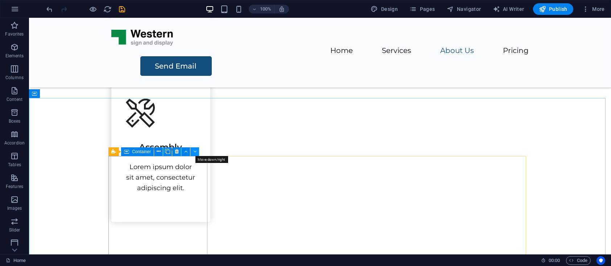
click at [193, 151] on icon at bounding box center [194, 152] width 3 height 8
click at [159, 150] on icon at bounding box center [159, 152] width 4 height 8
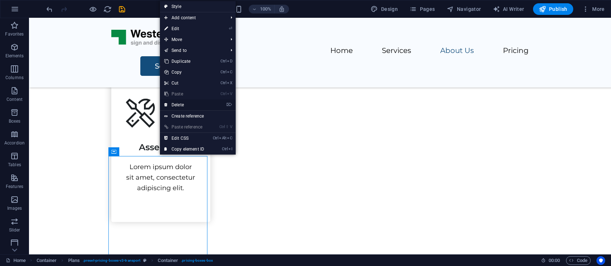
click at [180, 104] on link "⌦ Delete" at bounding box center [184, 104] width 49 height 11
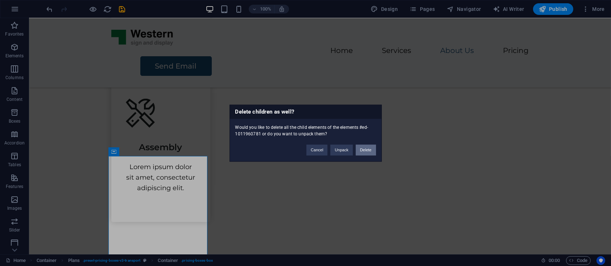
click at [363, 149] on button "Delete" at bounding box center [366, 149] width 20 height 11
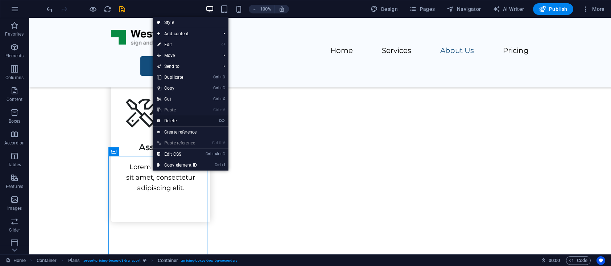
click at [172, 120] on link "⌦ Delete" at bounding box center [177, 120] width 49 height 11
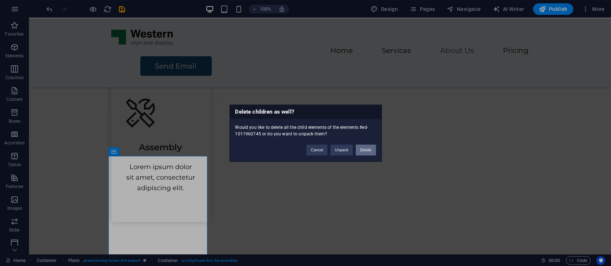
click at [363, 149] on button "Delete" at bounding box center [366, 149] width 20 height 11
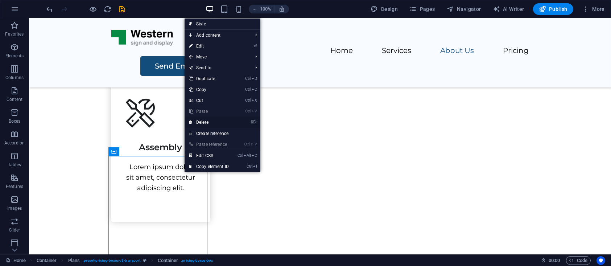
click at [206, 121] on link "⌦ Delete" at bounding box center [209, 122] width 49 height 11
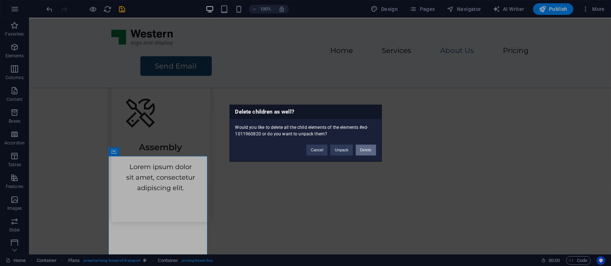
click at [364, 149] on button "Delete" at bounding box center [366, 149] width 20 height 11
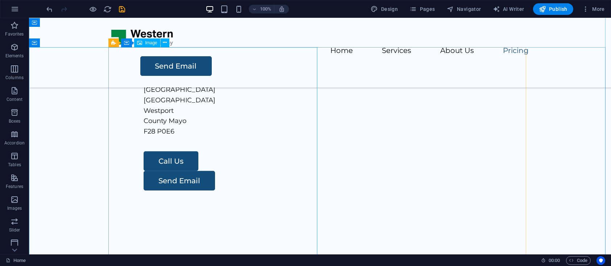
scroll to position [931, 0]
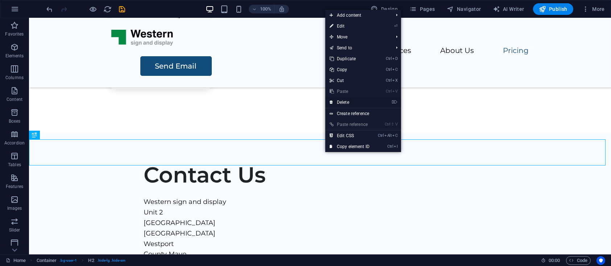
click at [345, 103] on link "⌦ Delete" at bounding box center [349, 102] width 49 height 11
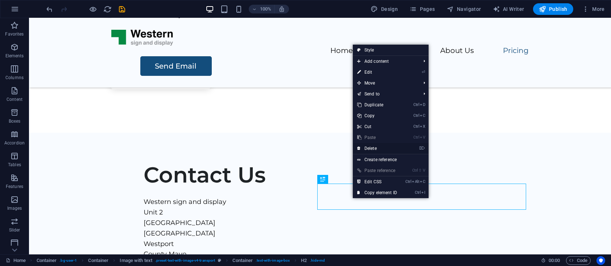
click at [373, 147] on link "⌦ Delete" at bounding box center [377, 148] width 49 height 11
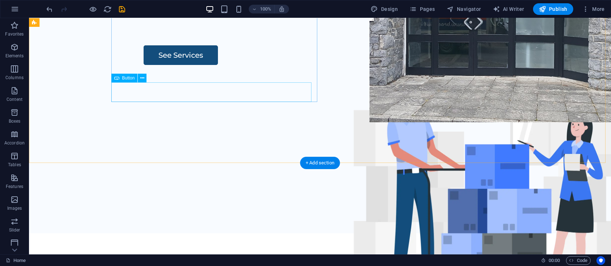
scroll to position [133, 0]
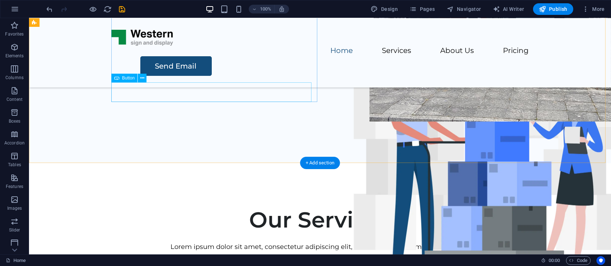
click at [146, 38] on div "See Services" at bounding box center [358, 28] width 429 height 20
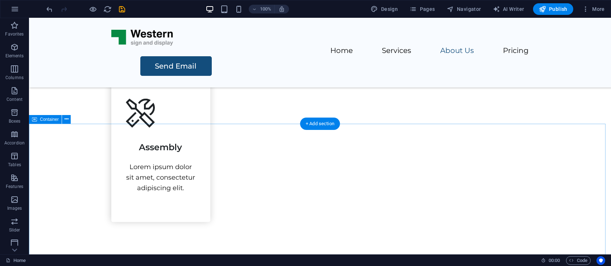
scroll to position [665, 0]
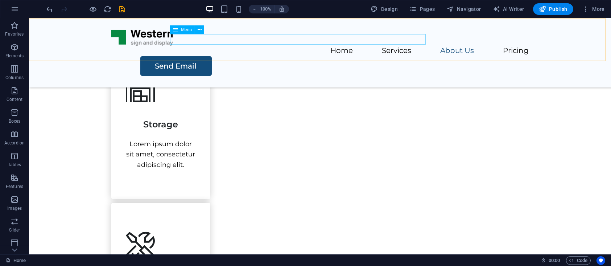
click at [355, 46] on nav "Home Services About Us Pricing" at bounding box center [320, 51] width 418 height 11
select select
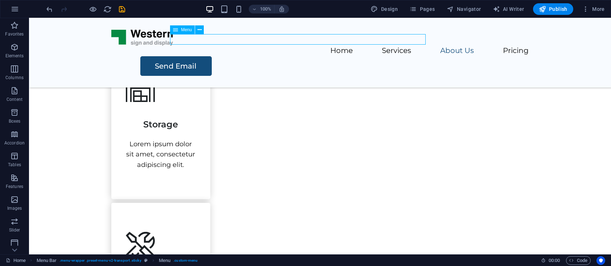
select select
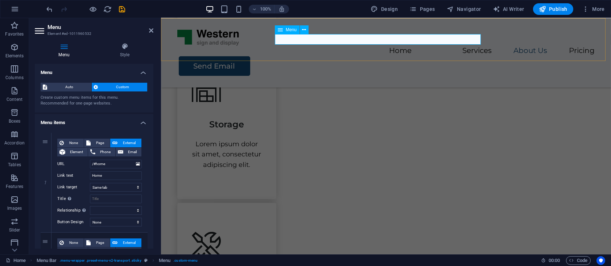
click at [419, 46] on nav "Home Services About Us Pricing" at bounding box center [386, 51] width 418 height 11
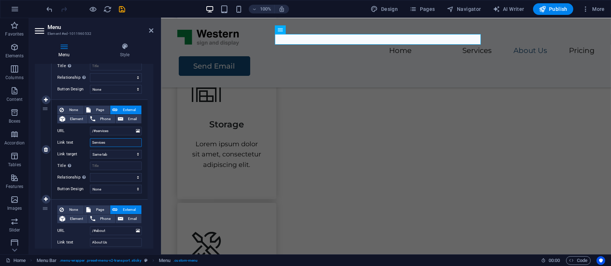
click at [111, 142] on input "Services" at bounding box center [116, 142] width 52 height 9
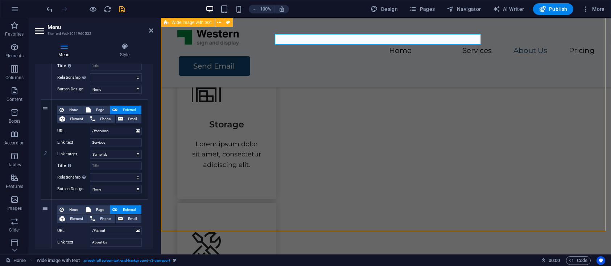
select select "px"
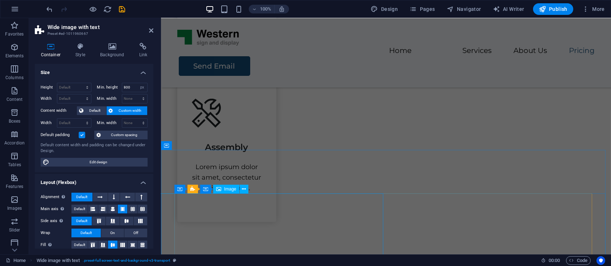
scroll to position [931, 0]
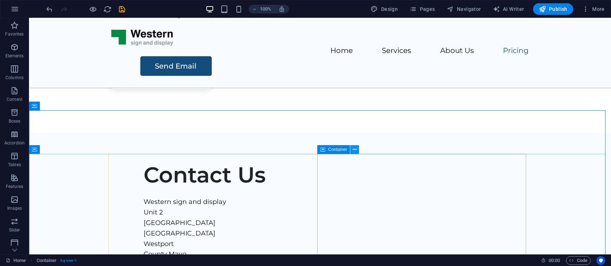
click at [356, 152] on icon at bounding box center [355, 150] width 4 height 8
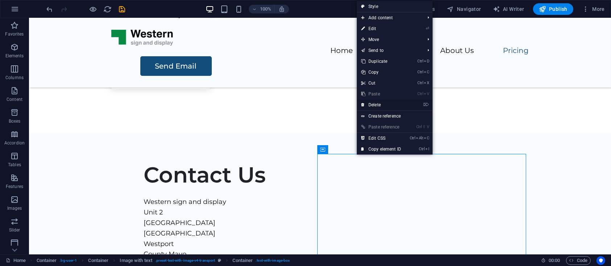
click at [380, 103] on link "⌦ Delete" at bounding box center [381, 104] width 49 height 11
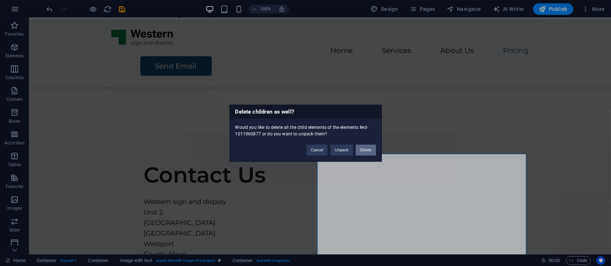
click at [370, 148] on button "Delete" at bounding box center [366, 149] width 20 height 11
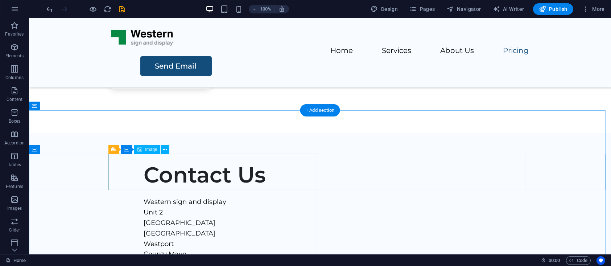
scroll to position [1064, 0]
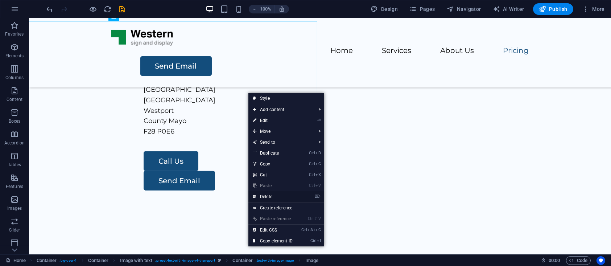
click at [266, 196] on link "⌦ Delete" at bounding box center [272, 196] width 49 height 11
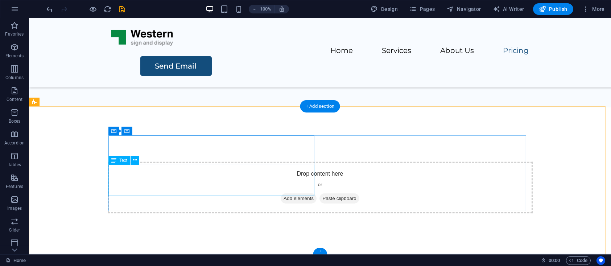
scroll to position [1249, 0]
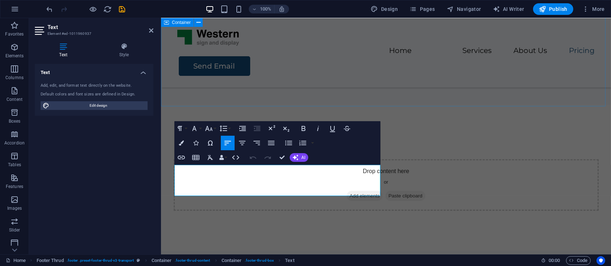
select select "px"
select select "%"
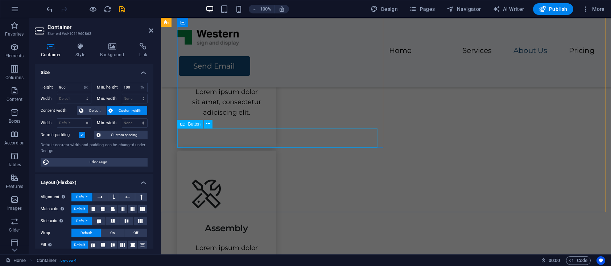
scroll to position [318, 0]
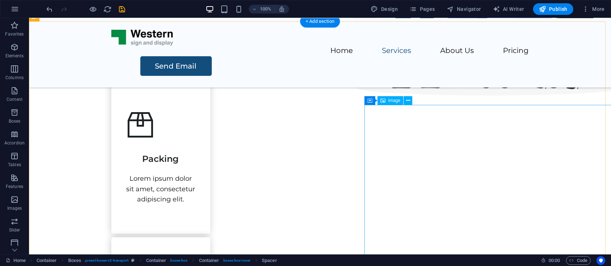
scroll to position [584, 0]
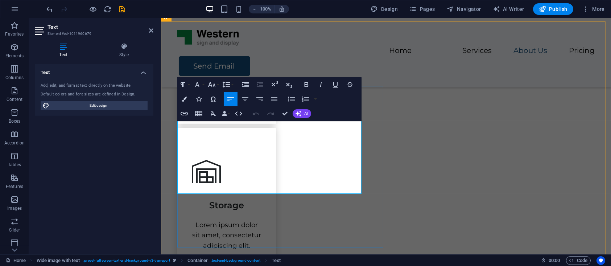
drag, startPoint x: 177, startPoint y: 126, endPoint x: 236, endPoint y: 193, distance: 88.9
copy div "Western sign and display Unit 2 Westport business park Lodge road Westport Coun…"
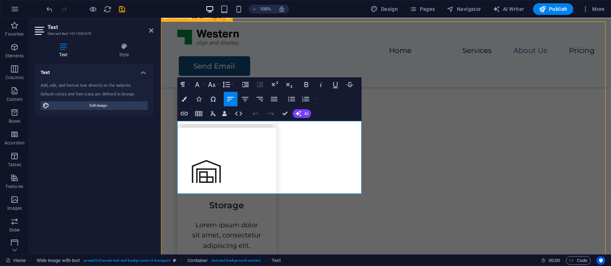
select select "px"
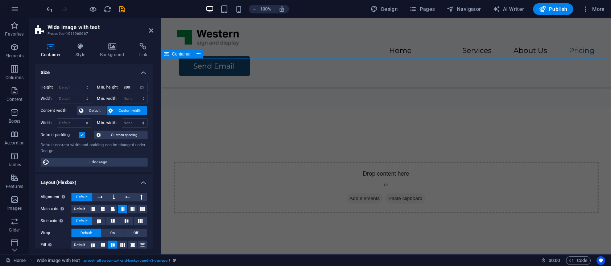
scroll to position [1249, 0]
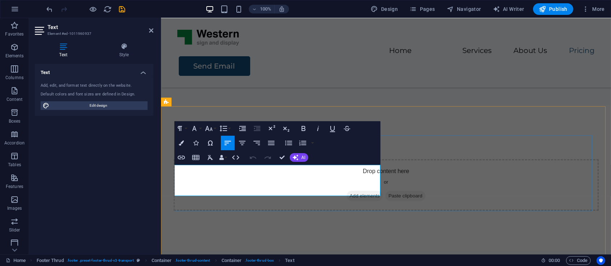
drag, startPoint x: 190, startPoint y: 172, endPoint x: 180, endPoint y: 167, distance: 11.5
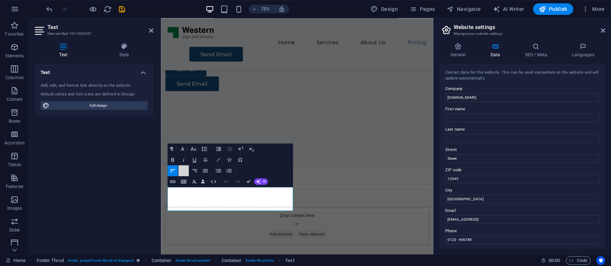
click at [180, 167] on icon "button" at bounding box center [183, 170] width 7 height 7
click at [174, 169] on icon "button" at bounding box center [172, 170] width 5 height 3
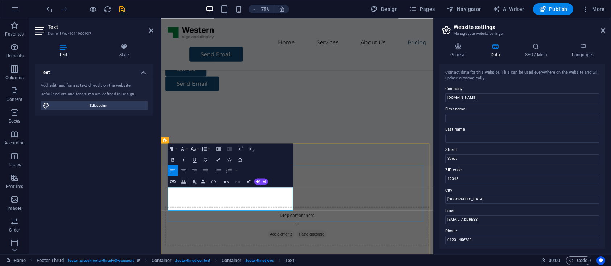
click at [461, 160] on input "Street" at bounding box center [522, 158] width 154 height 9
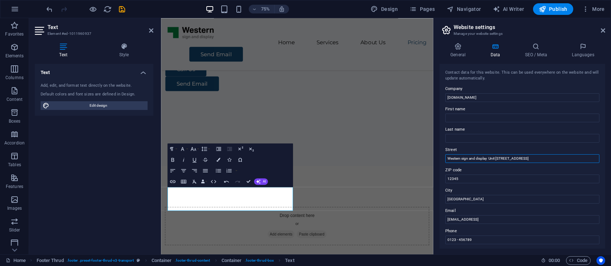
scroll to position [0, 0]
drag, startPoint x: 631, startPoint y: 176, endPoint x: 444, endPoint y: 195, distance: 187.7
type input "Western sign and display Unit [STREET_ADDRESS]"
click at [488, 158] on input "Western sign and display Unit [STREET_ADDRESS]" at bounding box center [522, 158] width 154 height 9
click at [459, 51] on h4 "General" at bounding box center [460, 50] width 40 height 15
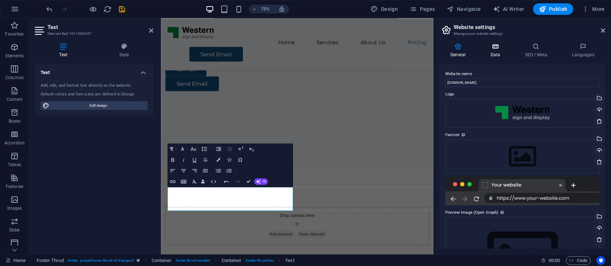
click at [500, 54] on h4 "Data" at bounding box center [496, 50] width 34 height 15
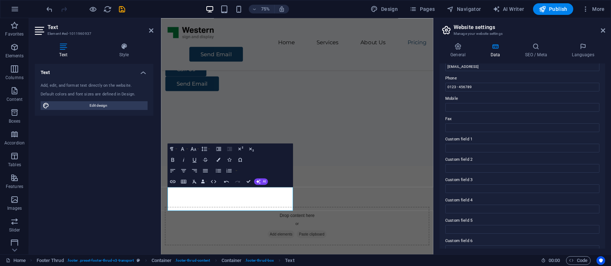
scroll to position [163, 0]
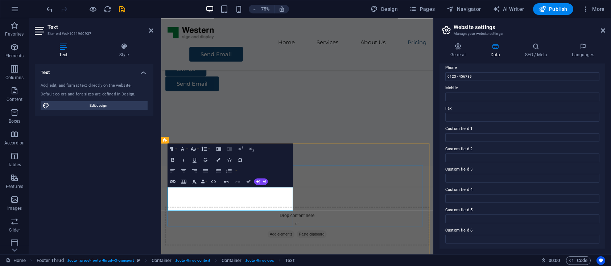
drag, startPoint x: 293, startPoint y: 272, endPoint x: 135, endPoint y: 226, distance: 164.8
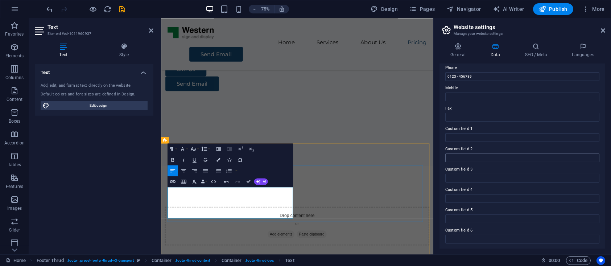
drag, startPoint x: 14, startPoint y: 250, endPoint x: 524, endPoint y: 156, distance: 518.9
click at [524, 156] on input "Custom field 2" at bounding box center [522, 157] width 154 height 9
drag, startPoint x: 611, startPoint y: 95, endPoint x: 510, endPoint y: 96, distance: 100.8
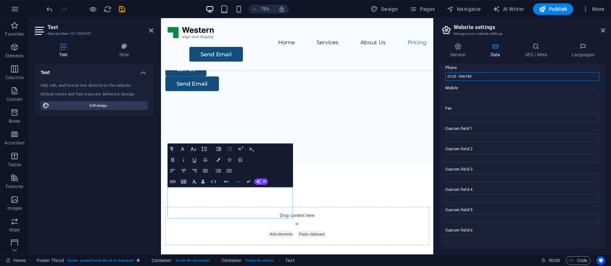
click at [492, 79] on input "0123 - 456789" at bounding box center [522, 76] width 154 height 9
click at [487, 78] on input "0123 - 456789" at bounding box center [522, 76] width 154 height 9
drag, startPoint x: 475, startPoint y: 75, endPoint x: 440, endPoint y: 73, distance: 35.3
click at [440, 73] on div "Contact data for this website. This can be used everywhere on the website and w…" at bounding box center [523, 156] width 166 height 185
type input "0876077949"
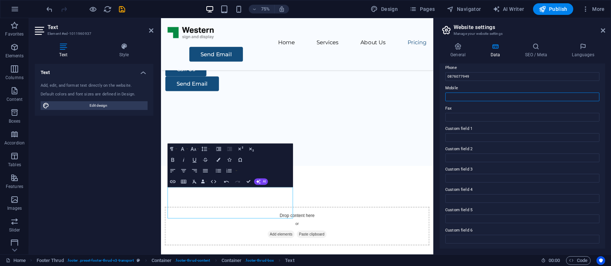
click at [454, 98] on input "Mobile" at bounding box center [522, 96] width 154 height 9
click at [486, 127] on label "Custom field 1" at bounding box center [522, 128] width 154 height 9
click at [486, 133] on input "Custom field 1" at bounding box center [522, 137] width 154 height 9
click at [486, 127] on label "Custom field 1" at bounding box center [522, 128] width 154 height 9
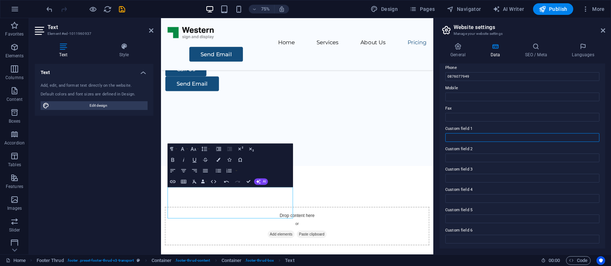
click at [486, 133] on input "Custom field 1" at bounding box center [522, 137] width 154 height 9
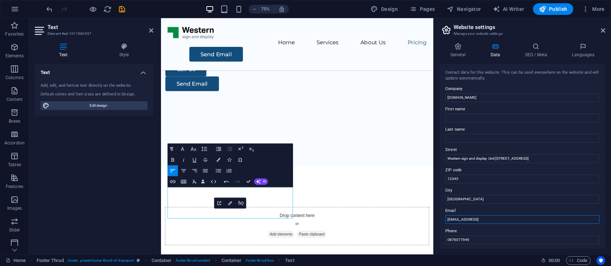
click at [475, 219] on input "80cc7bdafc748857a87595fba030b8@plesk.local" at bounding box center [522, 219] width 154 height 9
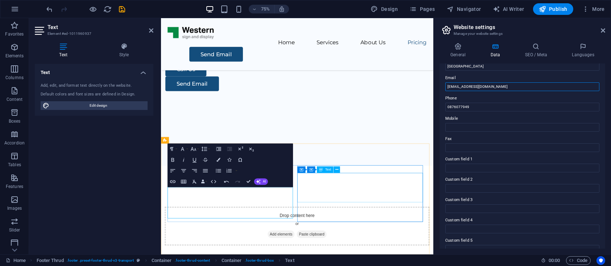
type input "[EMAIL_ADDRESS][DOMAIN_NAME]"
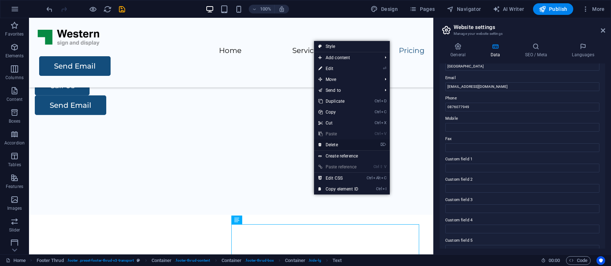
click at [335, 143] on link "⌦ Delete" at bounding box center [338, 144] width 49 height 11
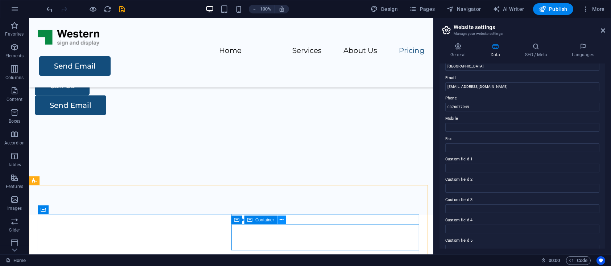
click at [282, 221] on icon at bounding box center [282, 220] width 4 height 8
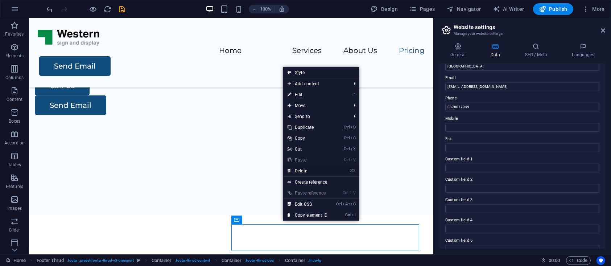
click at [304, 171] on link "⌦ Delete" at bounding box center [307, 170] width 49 height 11
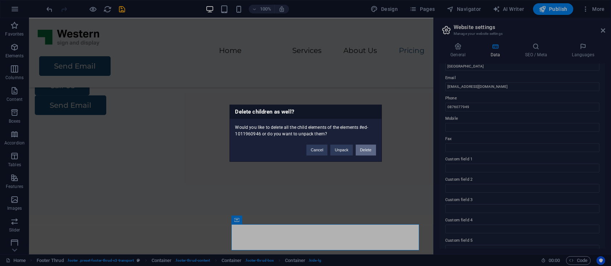
click at [367, 148] on button "Delete" at bounding box center [366, 149] width 20 height 11
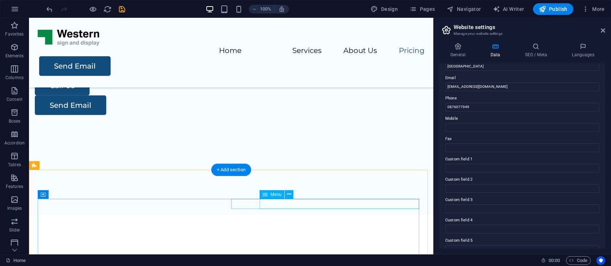
scroll to position [1254, 0]
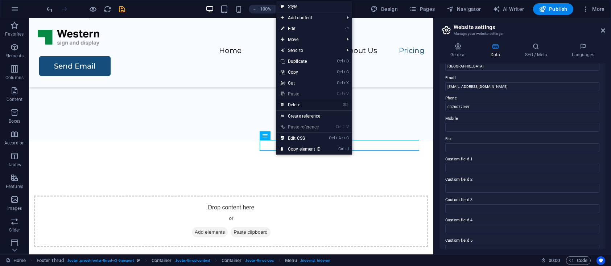
click at [300, 107] on link "⌦ Delete" at bounding box center [300, 104] width 49 height 11
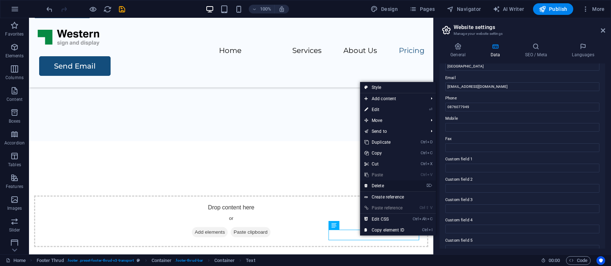
click at [382, 185] on link "⌦ Delete" at bounding box center [384, 185] width 49 height 11
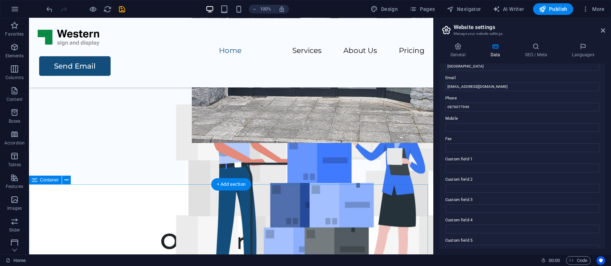
scroll to position [0, 0]
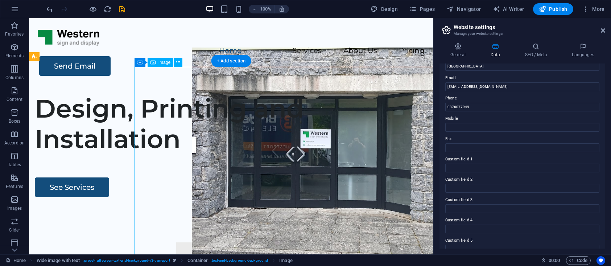
select select "px"
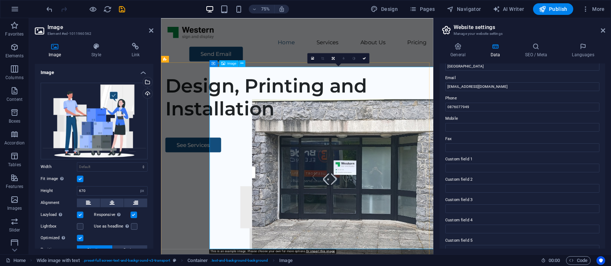
click at [98, 128] on div "Drag files here, click to choose files or select files from Files or our free s…" at bounding box center [94, 121] width 107 height 77
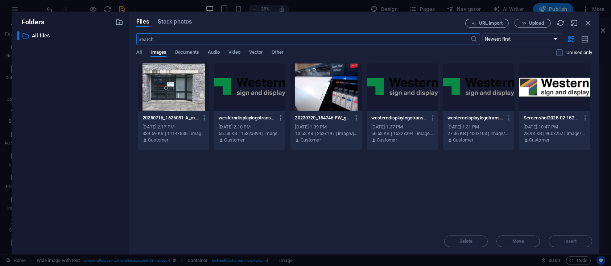
click at [321, 77] on div at bounding box center [325, 86] width 71 height 47
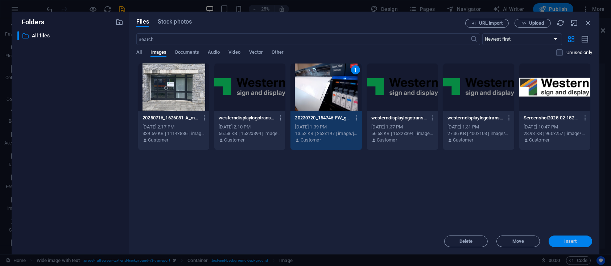
click at [578, 240] on span "Insert" at bounding box center [571, 241] width 38 height 4
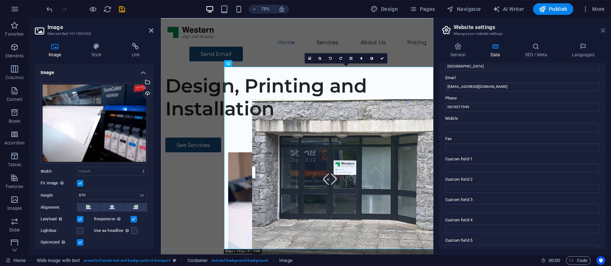
click at [603, 28] on icon at bounding box center [603, 31] width 4 height 6
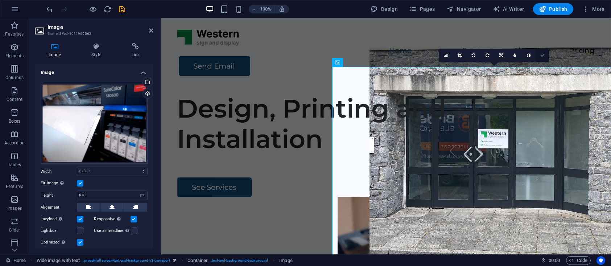
click at [544, 54] on icon at bounding box center [542, 55] width 4 height 4
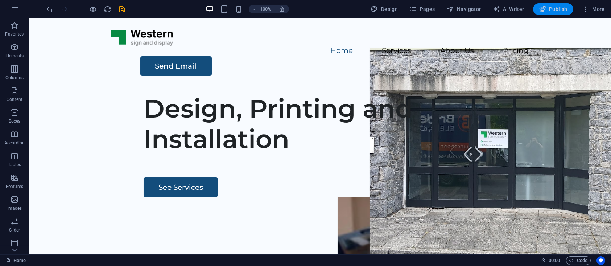
click at [560, 9] on span "Publish" at bounding box center [553, 8] width 29 height 7
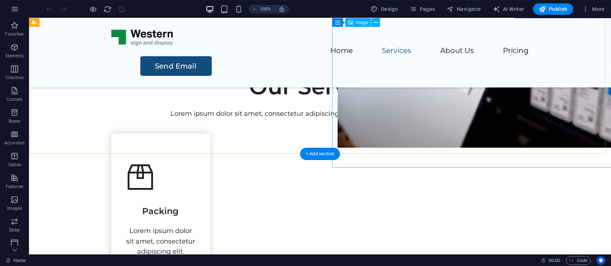
scroll to position [133, 0]
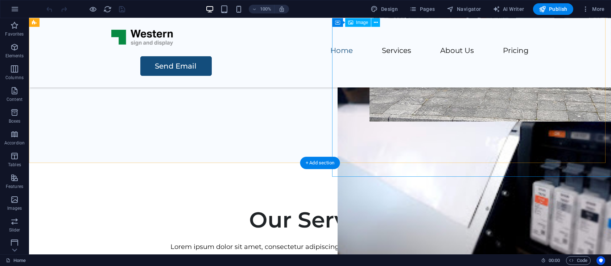
click at [339, 143] on figure at bounding box center [500, 159] width 324 height 243
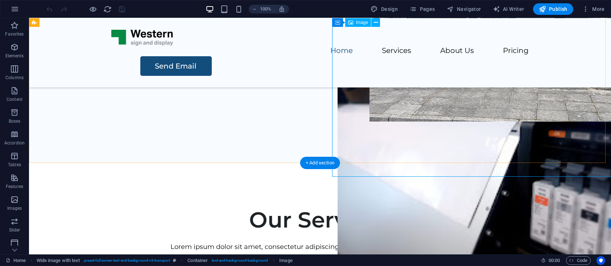
click at [345, 158] on figure at bounding box center [500, 159] width 324 height 243
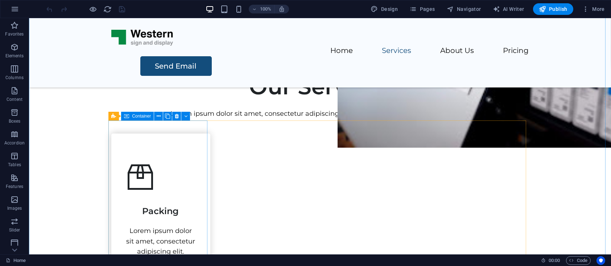
scroll to position [399, 0]
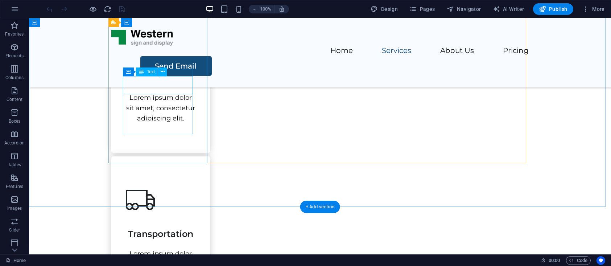
click at [163, 84] on div "Packing" at bounding box center [161, 75] width 70 height 18
click at [159, 84] on div "Packing" at bounding box center [161, 75] width 70 height 18
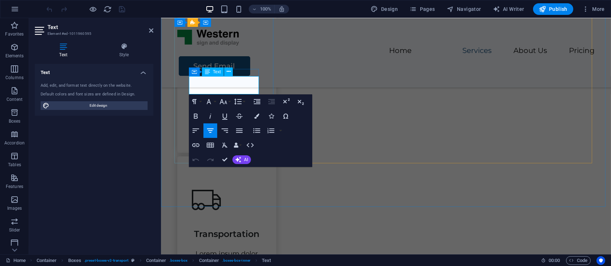
click at [219, 83] on span "Packing" at bounding box center [226, 78] width 37 height 11
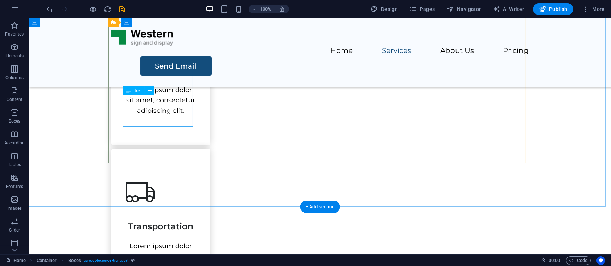
click at [159, 100] on div "Lorem ipsum dolor sit amet, consectetur adipiscing elit." at bounding box center [161, 100] width 70 height 31
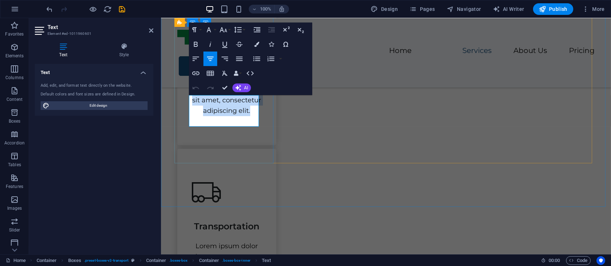
drag, startPoint x: 193, startPoint y: 99, endPoint x: 254, endPoint y: 124, distance: 65.3
click at [254, 116] on p "Lorem ipsum dolor sit amet, consectetur adipiscing elit." at bounding box center [226, 100] width 70 height 31
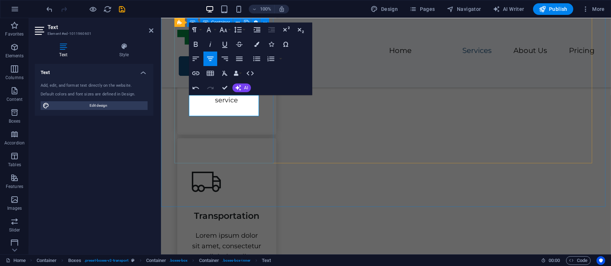
click at [246, 129] on div "Graphic Design complete design service" at bounding box center [226, 67] width 99 height 134
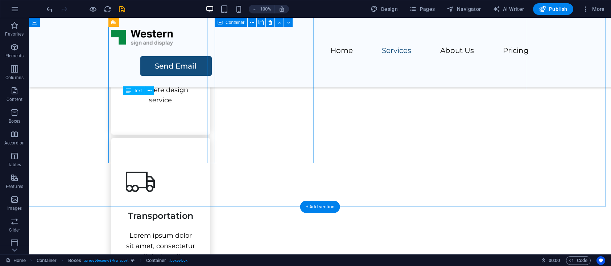
click at [210, 146] on div "Transportation Lorem ipsum dolor sit amet, consectetur adipiscing elit." at bounding box center [160, 214] width 99 height 152
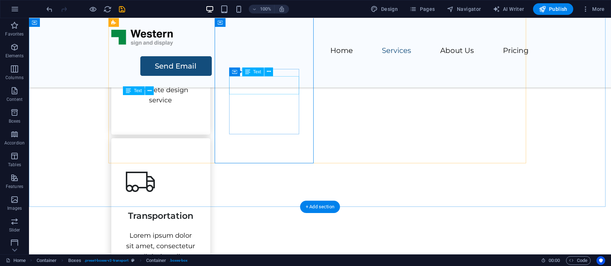
click at [196, 203] on div "Transportation" at bounding box center [161, 212] width 70 height 18
click at [136, 91] on div "Graphic Design complete design service" at bounding box center [160, 67] width 99 height 134
click at [196, 203] on div "Transportation" at bounding box center [161, 212] width 70 height 18
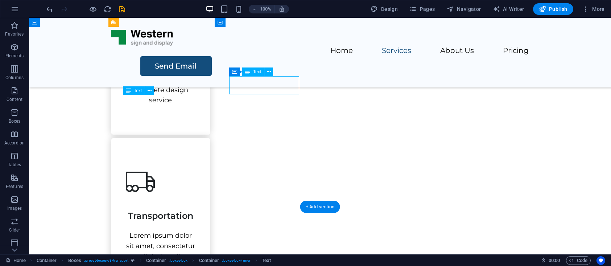
click at [196, 203] on div "Transportation" at bounding box center [161, 212] width 70 height 18
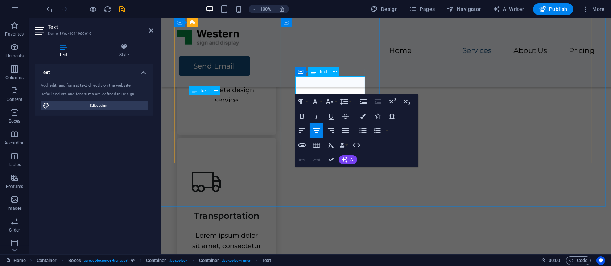
click at [259, 210] on span "Transportation" at bounding box center [226, 215] width 65 height 11
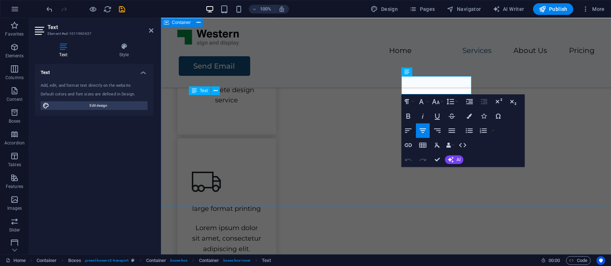
click at [336, 177] on div "Our Services Lorem ipsum dolor sit amet, consectetur adipiscing elit, sed do ei…" at bounding box center [386, 268] width 450 height 742
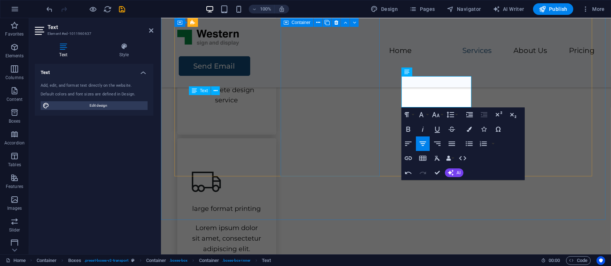
click at [276, 166] on div "large format printing Lorem ipsum dolor sit amet, consectetur adipiscing elit." at bounding box center [226, 210] width 99 height 145
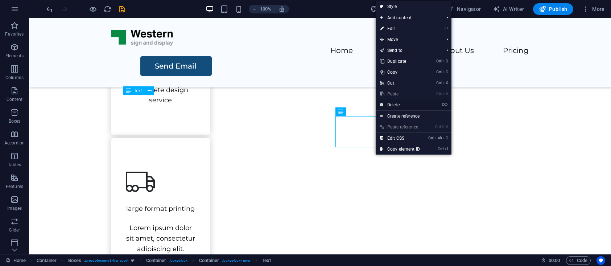
click at [392, 106] on link "⌦ Delete" at bounding box center [400, 104] width 49 height 11
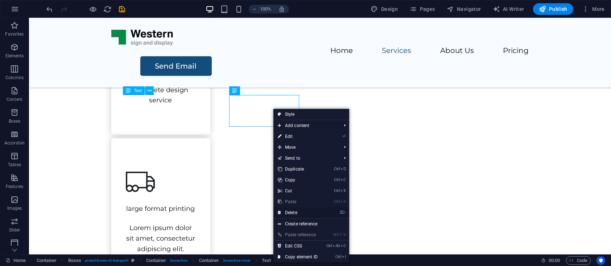
click at [296, 211] on link "⌦ Delete" at bounding box center [297, 212] width 49 height 11
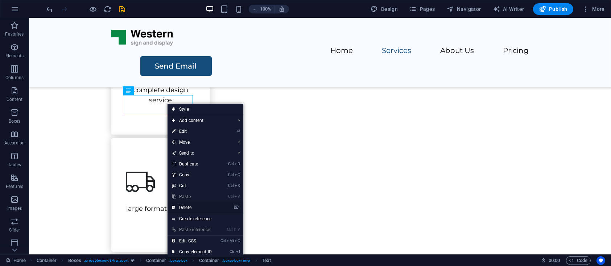
click at [187, 206] on link "⌦ Delete" at bounding box center [192, 207] width 49 height 11
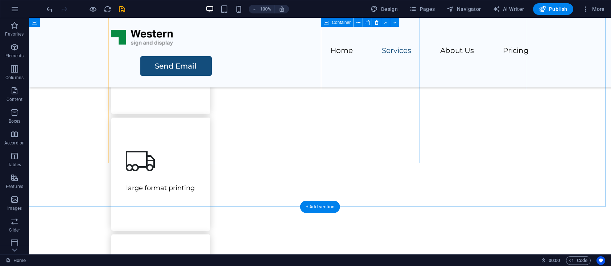
scroll to position [266, 0]
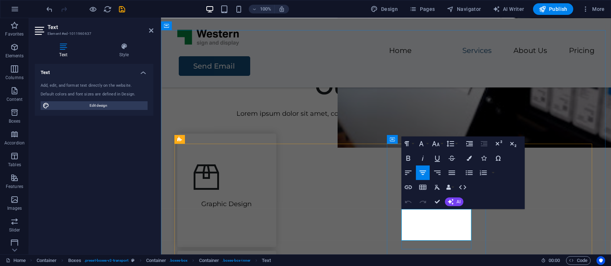
click at [520, 107] on div at bounding box center [386, 104] width 418 height 9
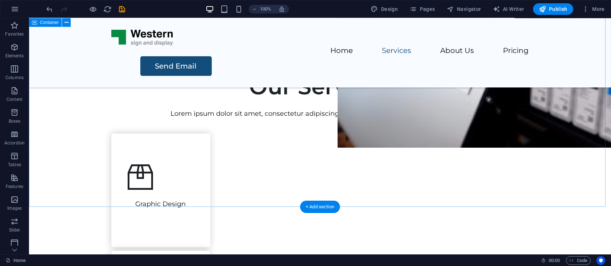
scroll to position [399, 0]
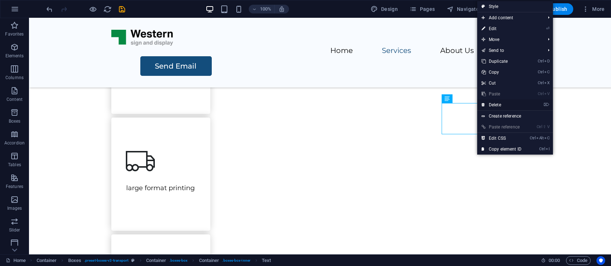
click at [498, 105] on link "⌦ Delete" at bounding box center [501, 104] width 49 height 11
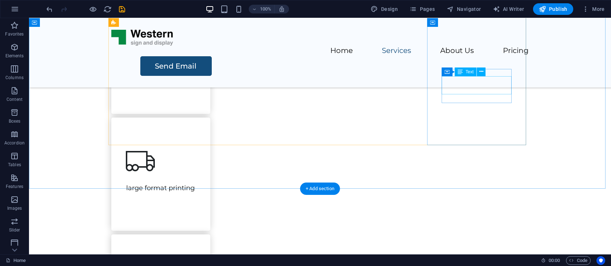
click at [359, 90] on div "Graphic Design large format printing Exhibitions and trade show services Assemb…" at bounding box center [320, 246] width 418 height 493
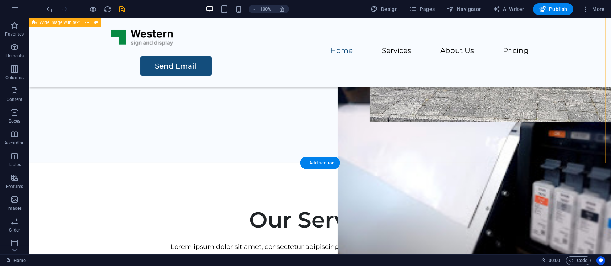
scroll to position [266, 0]
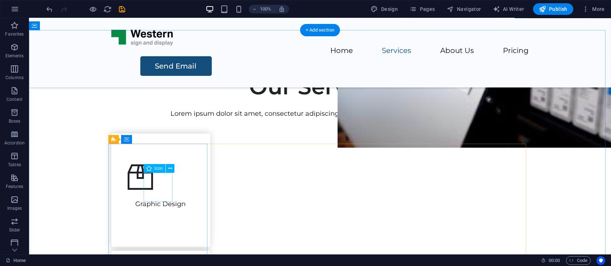
click at [160, 189] on figure at bounding box center [161, 176] width 70 height 29
click at [156, 188] on figure at bounding box center [161, 176] width 70 height 29
select select "xMidYMid"
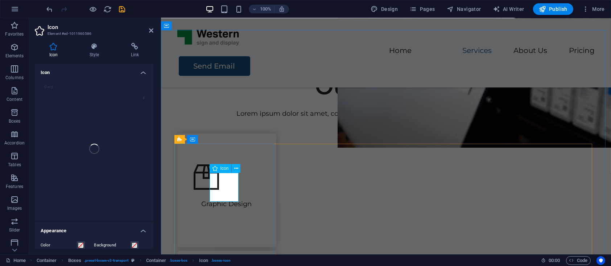
click at [222, 187] on figure at bounding box center [226, 176] width 70 height 29
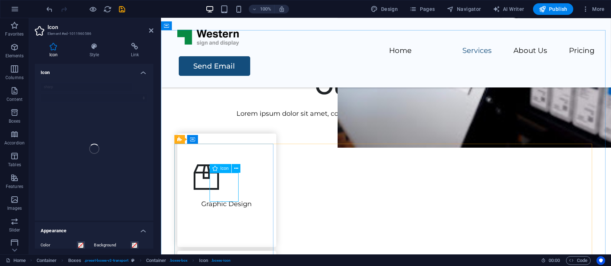
click at [229, 191] on figure at bounding box center [226, 176] width 70 height 29
click at [233, 168] on button at bounding box center [236, 168] width 9 height 9
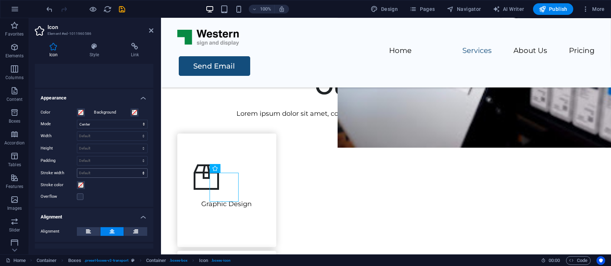
scroll to position [0, 0]
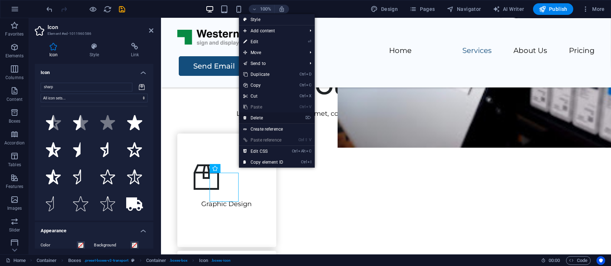
click at [261, 116] on link "⌦ Delete" at bounding box center [263, 117] width 49 height 11
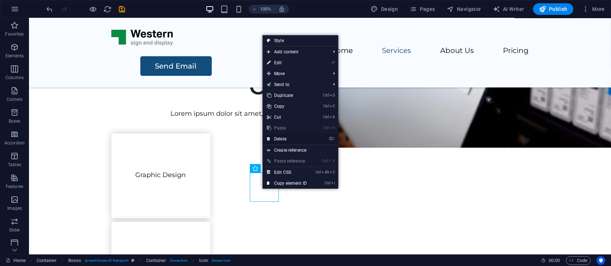
click at [281, 139] on link "⌦ Delete" at bounding box center [287, 138] width 49 height 11
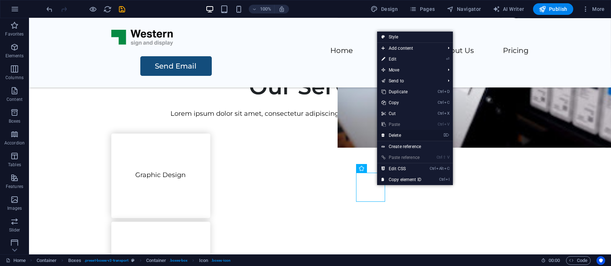
click at [395, 135] on link "⌦ Delete" at bounding box center [401, 135] width 49 height 11
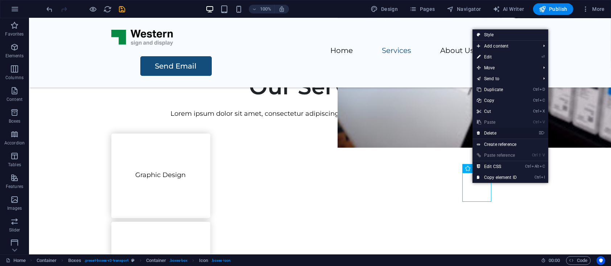
click at [488, 129] on link "⌦ Delete" at bounding box center [497, 133] width 49 height 11
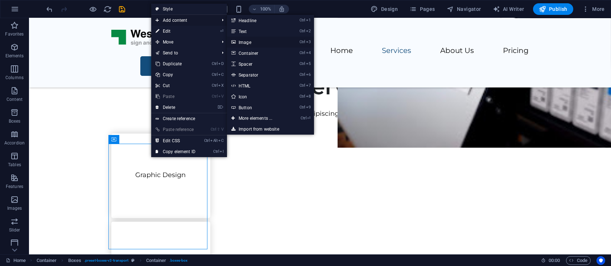
click at [248, 40] on link "Ctrl 3 Image" at bounding box center [257, 42] width 60 height 11
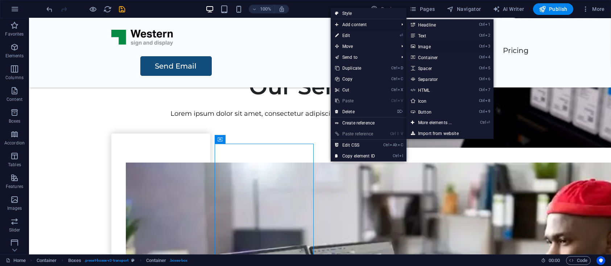
click at [424, 46] on link "Ctrl 3 Image" at bounding box center [437, 46] width 60 height 11
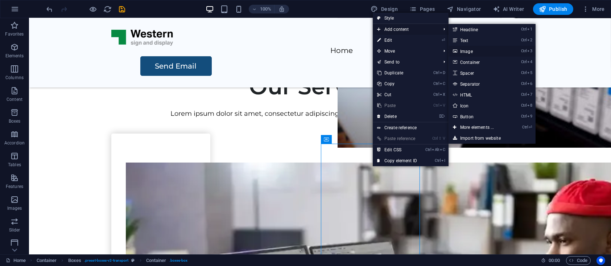
click at [470, 50] on link "Ctrl 3 Image" at bounding box center [479, 51] width 60 height 11
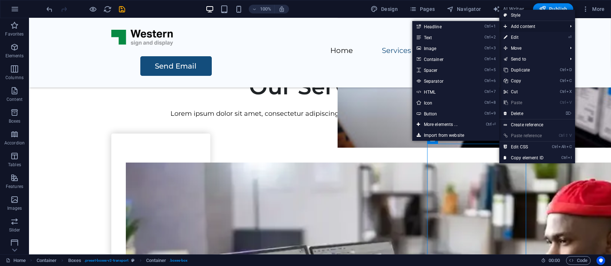
click at [520, 26] on span "Add content" at bounding box center [531, 26] width 65 height 11
click at [431, 49] on link "Ctrl 3 Image" at bounding box center [442, 48] width 60 height 11
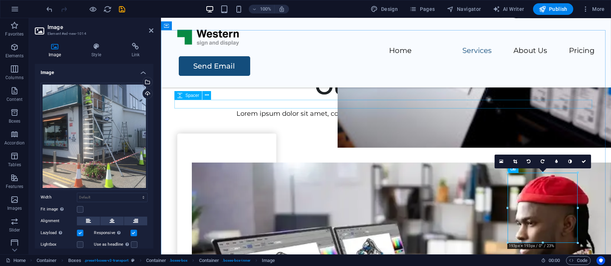
click at [534, 106] on div at bounding box center [386, 104] width 418 height 9
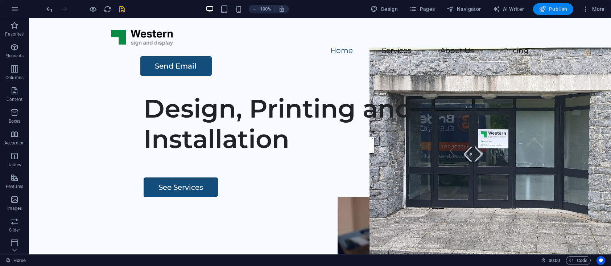
click at [556, 7] on span "Publish" at bounding box center [553, 8] width 29 height 7
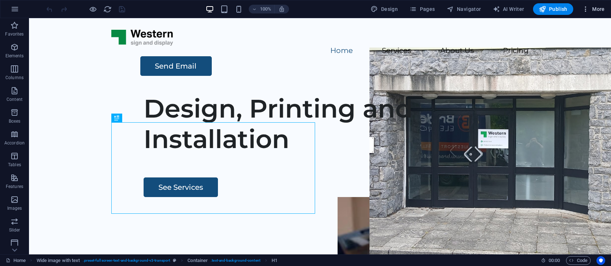
click at [595, 12] on span "More" at bounding box center [593, 8] width 23 height 7
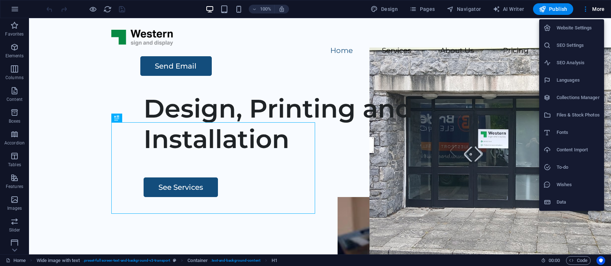
drag, startPoint x: 405, startPoint y: 92, endPoint x: 382, endPoint y: 137, distance: 50.0
click at [382, 137] on div at bounding box center [305, 133] width 611 height 266
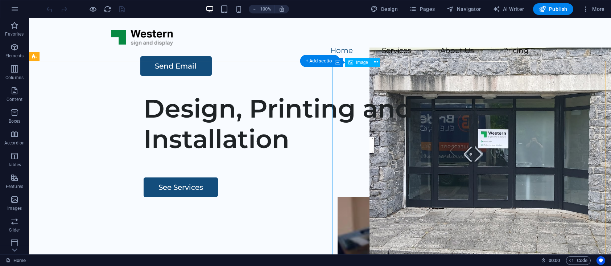
scroll to position [133, 0]
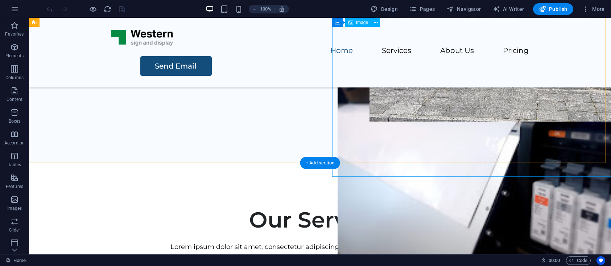
click at [368, 160] on figure at bounding box center [500, 159] width 324 height 243
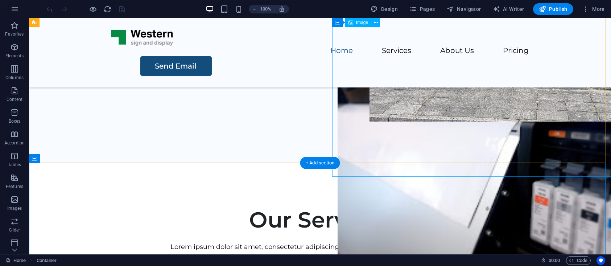
click at [387, 151] on figure at bounding box center [500, 159] width 324 height 243
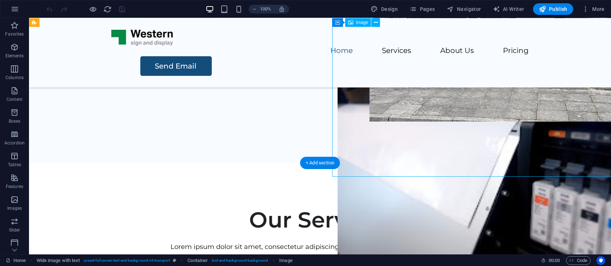
click at [387, 151] on figure at bounding box center [500, 159] width 324 height 243
select select "px"
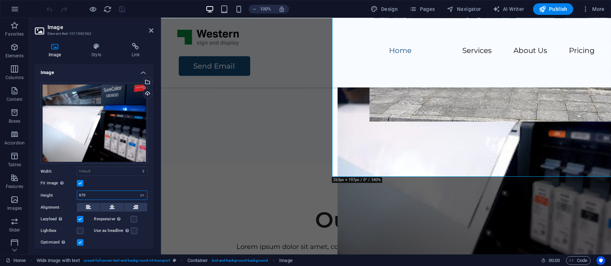
click at [98, 194] on input "670" at bounding box center [112, 195] width 70 height 9
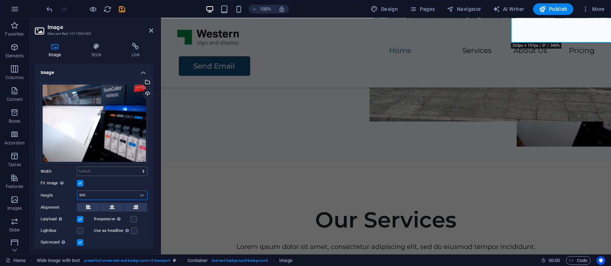
type input "300"
click at [91, 170] on select "Default auto px rem % em vh vw" at bounding box center [112, 171] width 70 height 9
click at [101, 169] on select "Default auto px rem % em vh vw" at bounding box center [112, 171] width 70 height 9
click at [96, 247] on div "Drag files here, click to choose files or select files from Files or our free s…" at bounding box center [94, 183] width 119 height 212
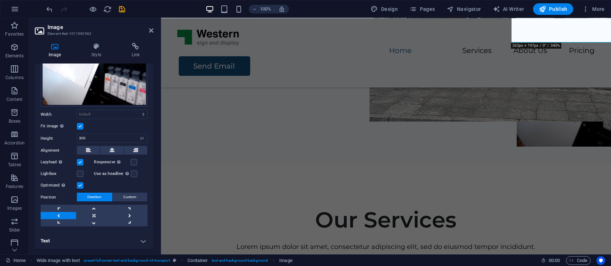
scroll to position [0, 0]
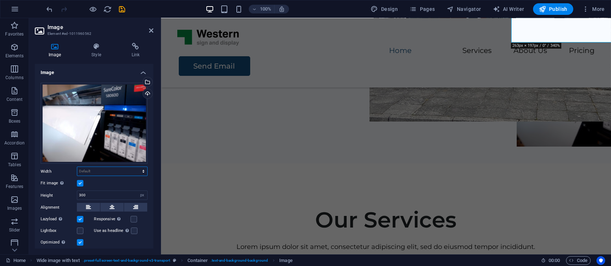
click at [101, 168] on select "Default auto px rem % em vh vw" at bounding box center [112, 171] width 70 height 9
click at [100, 169] on select "Default auto px rem % em vh vw" at bounding box center [112, 171] width 70 height 9
click at [82, 182] on label at bounding box center [80, 183] width 7 height 7
click at [0, 0] on input "Fit image Automatically fit image to a fixed width and height" at bounding box center [0, 0] width 0 height 0
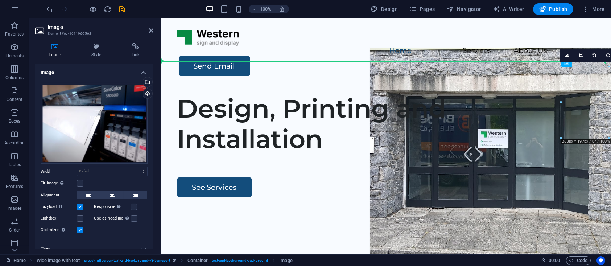
drag, startPoint x: 577, startPoint y: 116, endPoint x: 579, endPoint y: 111, distance: 5.2
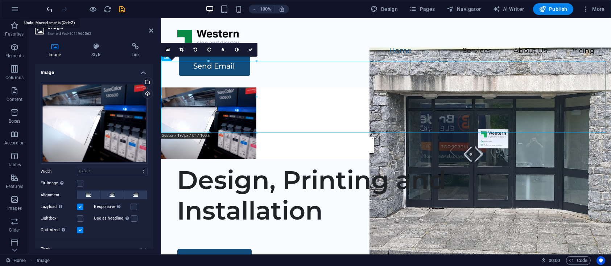
click at [47, 5] on icon "undo" at bounding box center [50, 9] width 8 height 8
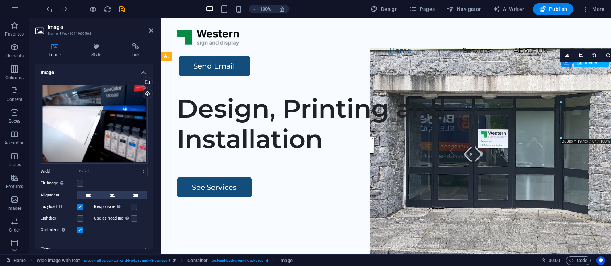
drag, startPoint x: 584, startPoint y: 104, endPoint x: 573, endPoint y: 106, distance: 11.3
click at [573, 197] on figure at bounding box center [613, 232] width 95 height 71
drag, startPoint x: 594, startPoint y: 109, endPoint x: 562, endPoint y: 114, distance: 32.3
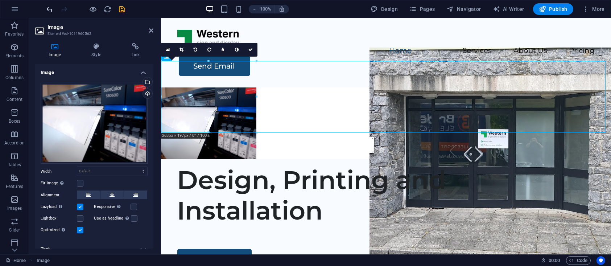
click at [48, 10] on icon "undo" at bounding box center [50, 9] width 8 height 8
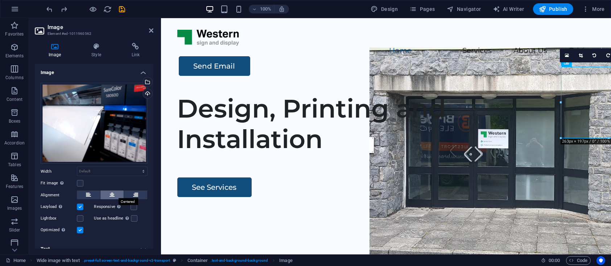
click at [108, 191] on button at bounding box center [111, 194] width 23 height 9
click at [605, 197] on figure at bounding box center [613, 232] width 95 height 71
click at [591, 197] on figure at bounding box center [613, 232] width 95 height 71
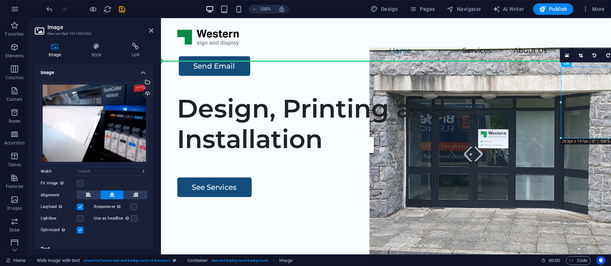
drag, startPoint x: 586, startPoint y: 85, endPoint x: 539, endPoint y: 97, distance: 48.6
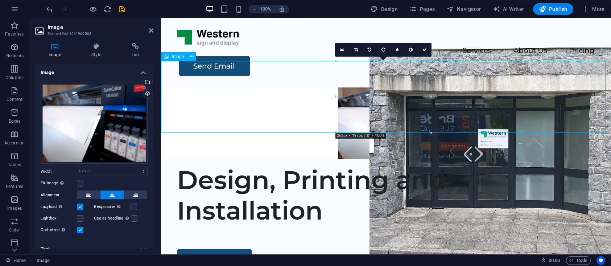
click at [483, 100] on figure at bounding box center [386, 122] width 450 height 71
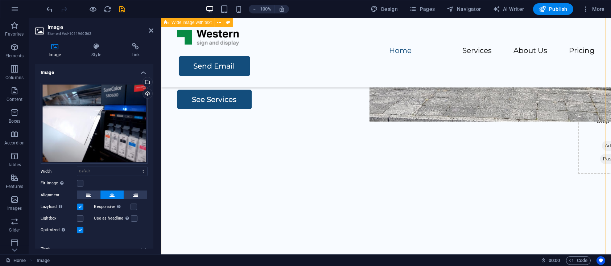
click at [494, 117] on div "Design, Printing and Installation See Services Drop content here or Add element…" at bounding box center [386, 139] width 450 height 278
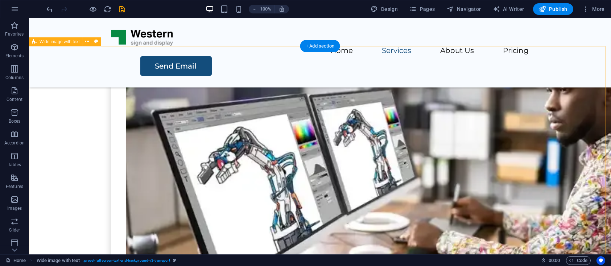
scroll to position [798, 0]
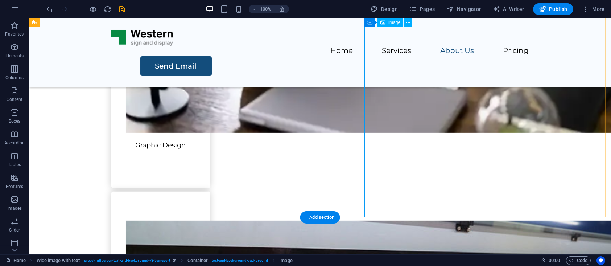
select select "px"
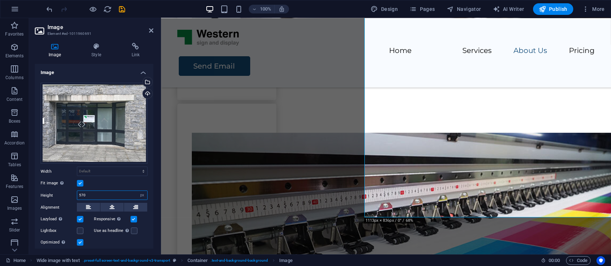
click at [98, 194] on input "570" at bounding box center [112, 195] width 70 height 9
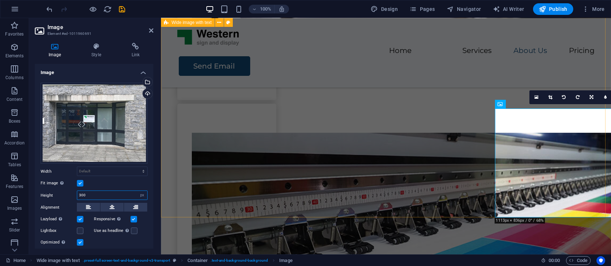
type input "300"
select select "px"
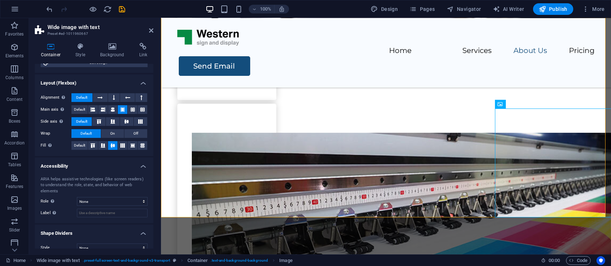
scroll to position [102, 0]
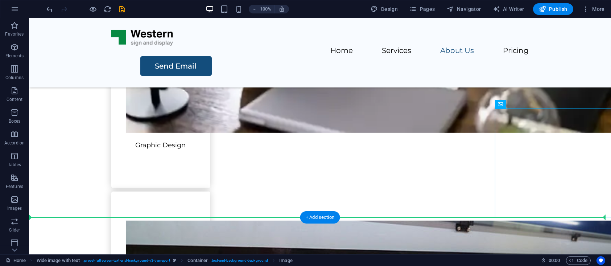
drag, startPoint x: 513, startPoint y: 155, endPoint x: 478, endPoint y: 150, distance: 35.5
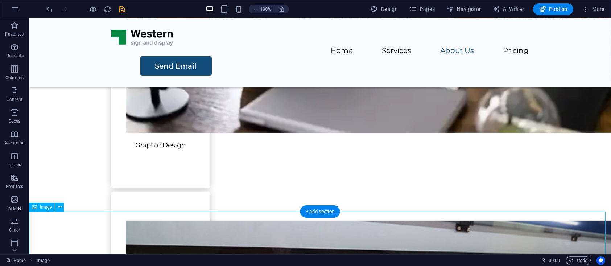
scroll to position [804, 0]
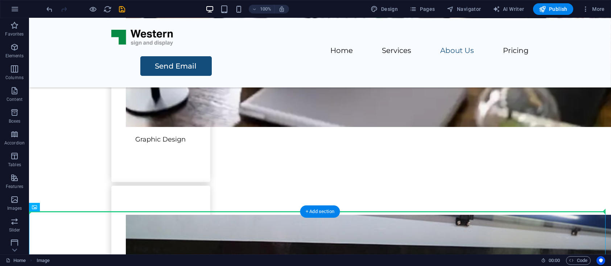
drag, startPoint x: 94, startPoint y: 236, endPoint x: 431, endPoint y: 155, distance: 346.3
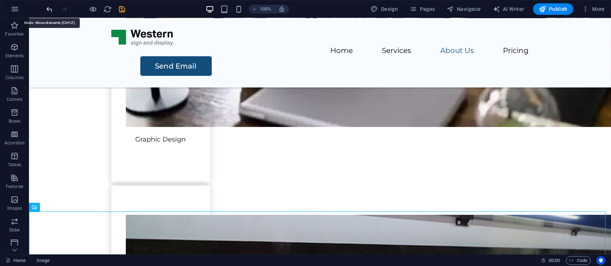
click at [46, 9] on icon "undo" at bounding box center [50, 9] width 8 height 8
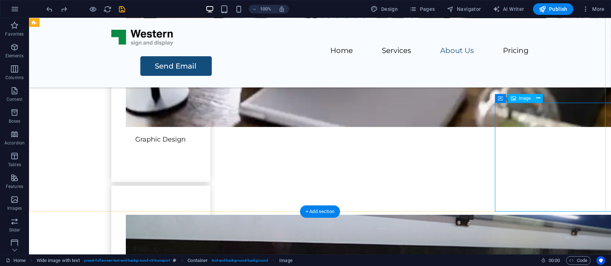
drag, startPoint x: 544, startPoint y: 144, endPoint x: 532, endPoint y: 151, distance: 13.3
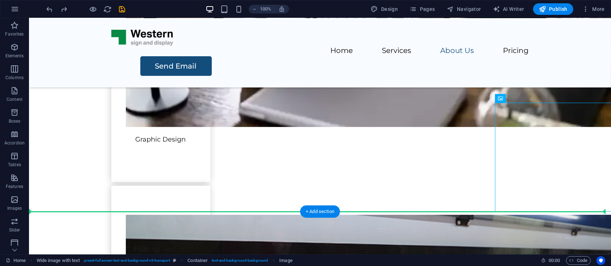
drag, startPoint x: 547, startPoint y: 149, endPoint x: 452, endPoint y: 128, distance: 97.5
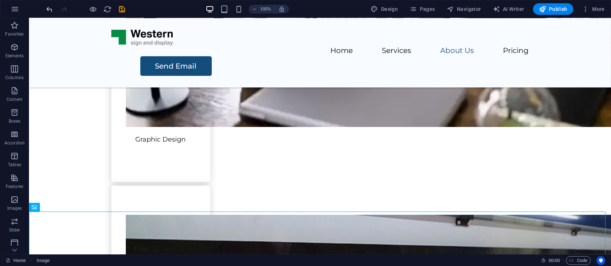
click at [48, 7] on icon "undo" at bounding box center [50, 9] width 8 height 8
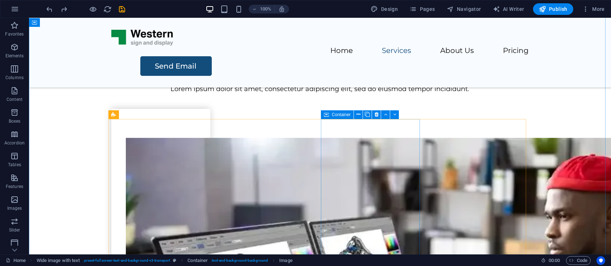
scroll to position [0, 0]
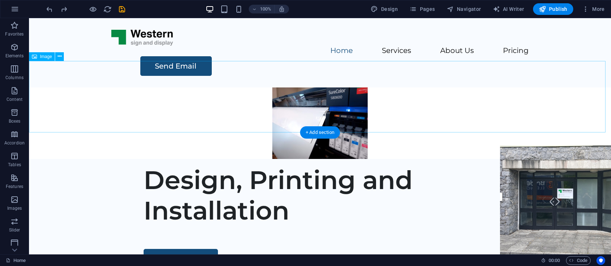
click at [312, 87] on figure at bounding box center [320, 122] width 582 height 71
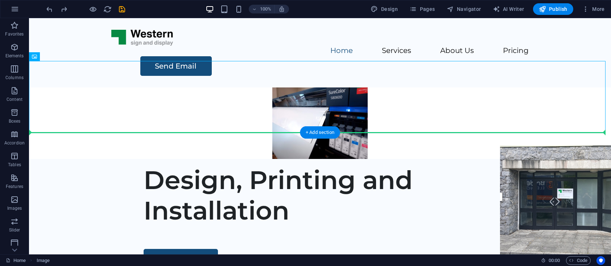
drag, startPoint x: 310, startPoint y: 83, endPoint x: 412, endPoint y: 184, distance: 143.1
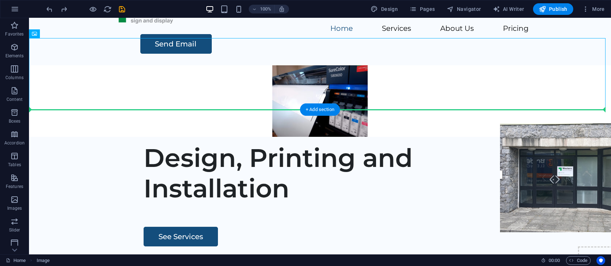
drag, startPoint x: 330, startPoint y: 79, endPoint x: 346, endPoint y: 68, distance: 19.3
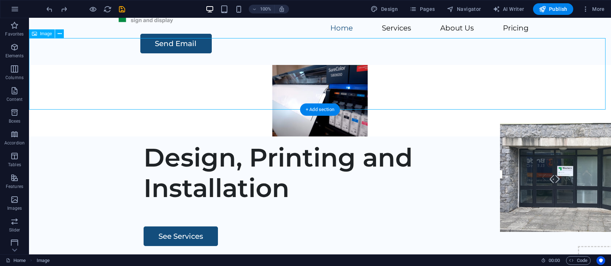
click at [330, 68] on figure at bounding box center [320, 100] width 582 height 71
click at [318, 65] on figure at bounding box center [320, 100] width 582 height 71
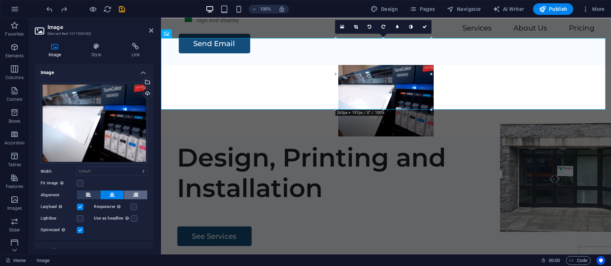
click at [136, 197] on icon at bounding box center [135, 194] width 5 height 9
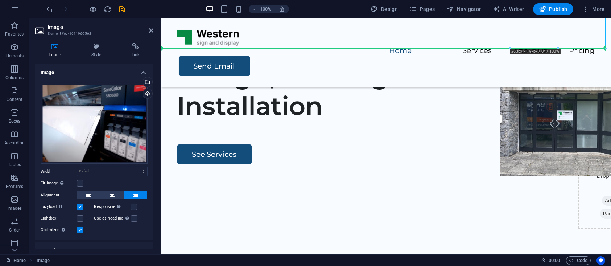
drag, startPoint x: 566, startPoint y: 62, endPoint x: 562, endPoint y: 220, distance: 157.4
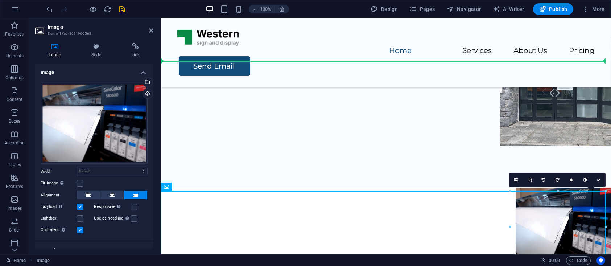
scroll to position [105, 0]
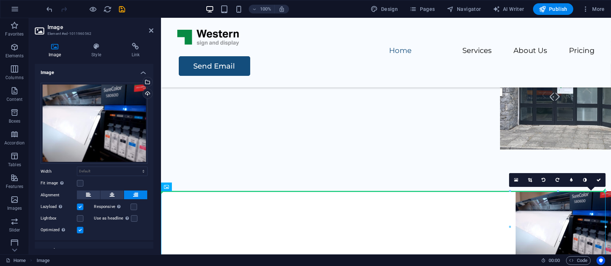
drag, startPoint x: 560, startPoint y: 153, endPoint x: 548, endPoint y: 108, distance: 47.1
drag, startPoint x: 543, startPoint y: 209, endPoint x: 521, endPoint y: 93, distance: 117.7
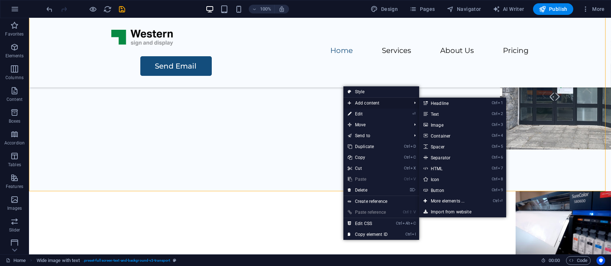
click at [362, 102] on span "Add content" at bounding box center [375, 103] width 65 height 11
click at [440, 125] on link "Ctrl 3 Image" at bounding box center [449, 124] width 60 height 11
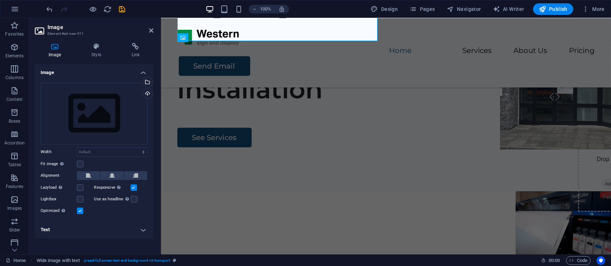
scroll to position [0, 0]
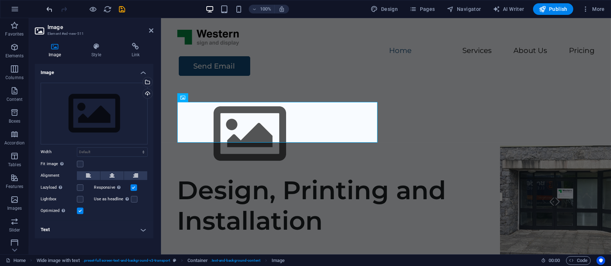
drag, startPoint x: 54, startPoint y: 8, endPoint x: 50, endPoint y: 9, distance: 4.1
click at [54, 8] on div at bounding box center [85, 9] width 81 height 12
click at [48, 10] on icon "undo" at bounding box center [50, 9] width 8 height 8
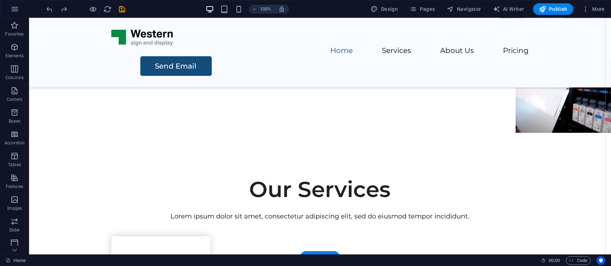
scroll to position [266, 0]
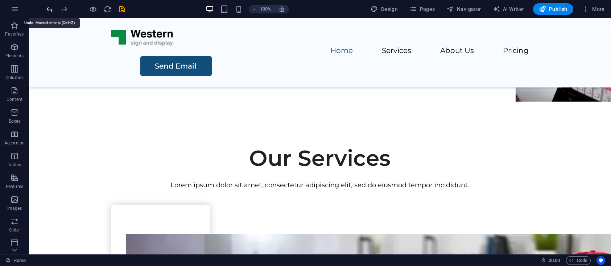
click at [49, 11] on icon "undo" at bounding box center [50, 9] width 8 height 8
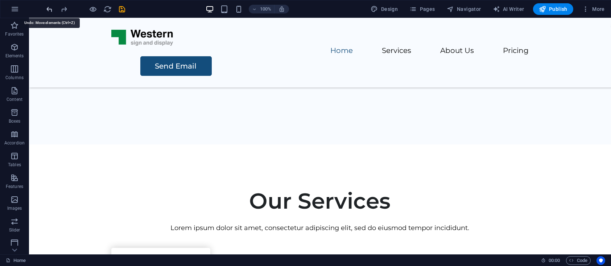
scroll to position [0, 0]
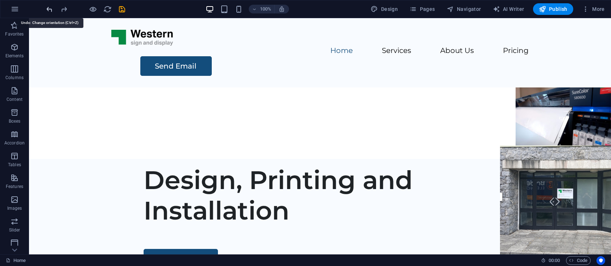
click at [49, 11] on icon "undo" at bounding box center [50, 9] width 8 height 8
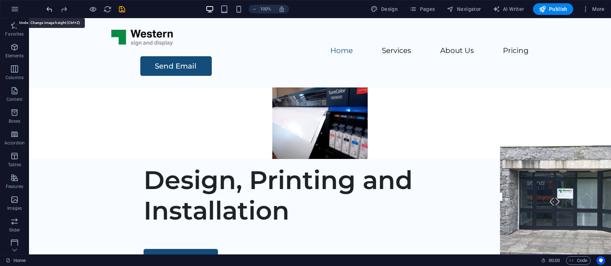
click at [49, 9] on icon "undo" at bounding box center [50, 9] width 8 height 8
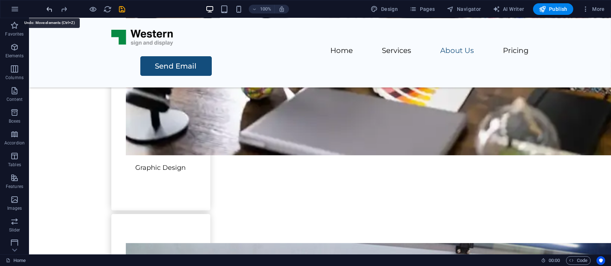
click at [51, 5] on icon "undo" at bounding box center [50, 9] width 8 height 8
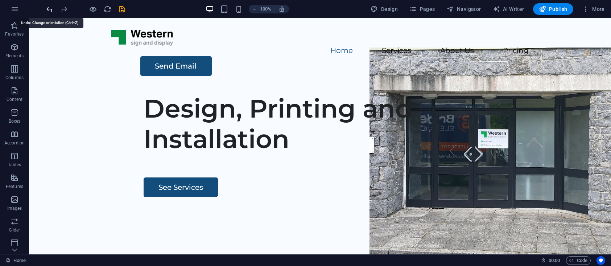
click at [51, 5] on icon "undo" at bounding box center [50, 9] width 8 height 8
click at [50, 6] on icon "undo" at bounding box center [50, 9] width 8 height 8
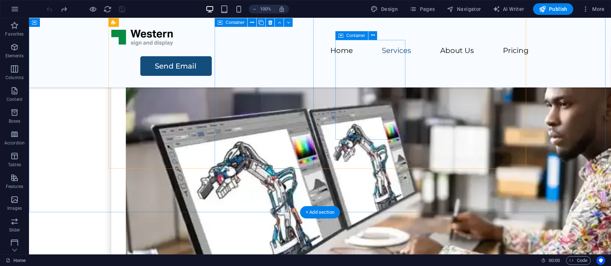
scroll to position [399, 0]
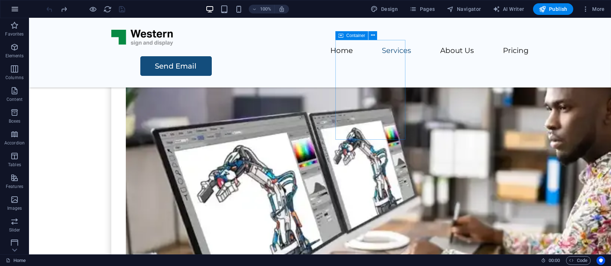
click at [18, 11] on icon "button" at bounding box center [15, 9] width 9 height 9
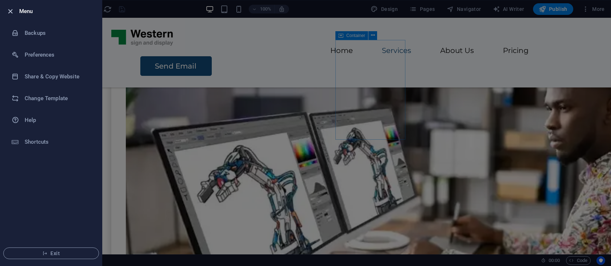
click at [11, 9] on icon "button" at bounding box center [11, 11] width 8 height 8
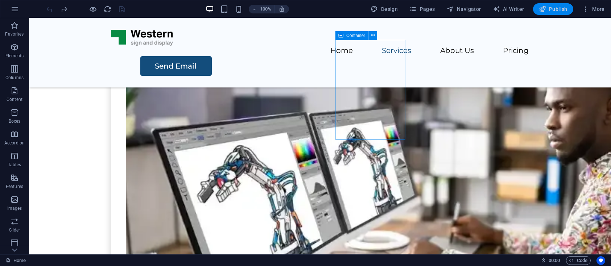
click at [550, 9] on span "Publish" at bounding box center [553, 8] width 29 height 7
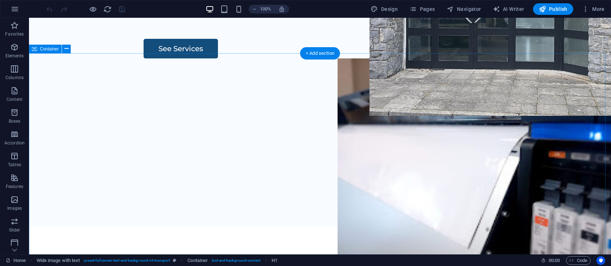
scroll to position [266, 0]
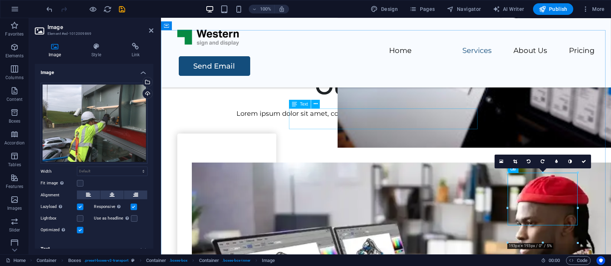
click at [371, 118] on div "Lorem ipsum dolor sit amet, consectetur adipiscing elit, sed do eiusmod tempor …" at bounding box center [386, 113] width 418 height 11
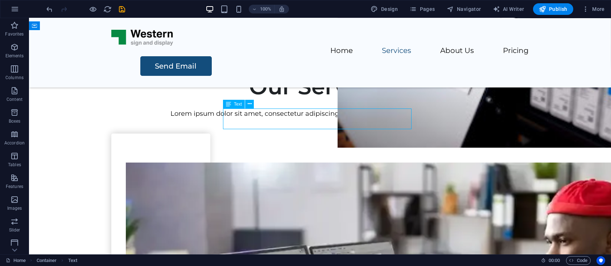
drag, startPoint x: 242, startPoint y: 115, endPoint x: 374, endPoint y: 114, distance: 132.0
click at [374, 114] on div "Lorem ipsum dolor sit amet, consectetur adipiscing elit, sed do eiusmod tempor …" at bounding box center [320, 113] width 418 height 11
click at [300, 116] on div "Lorem ipsum dolor sit amet, consectetur adipiscing elit, sed do eiusmod tempor …" at bounding box center [320, 113] width 418 height 11
click at [168, 116] on p "Lorem ipsum dolor sit amet, consectetur adipiscing elit, sed do eiusmod tempor …" at bounding box center [320, 113] width 418 height 11
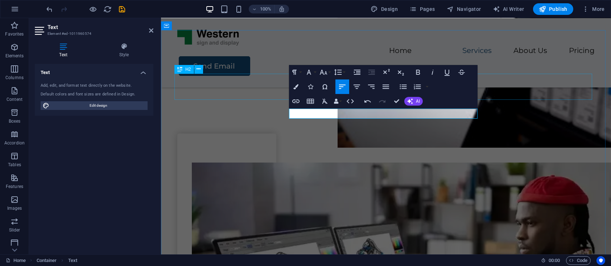
click at [513, 94] on div "Our Services" at bounding box center [386, 87] width 418 height 26
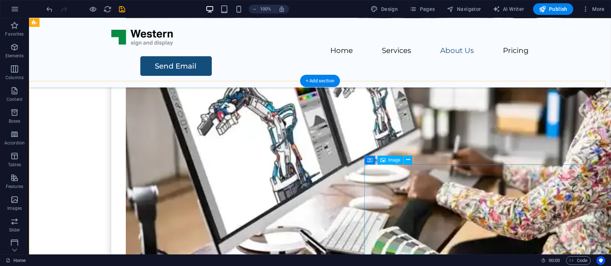
scroll to position [399, 0]
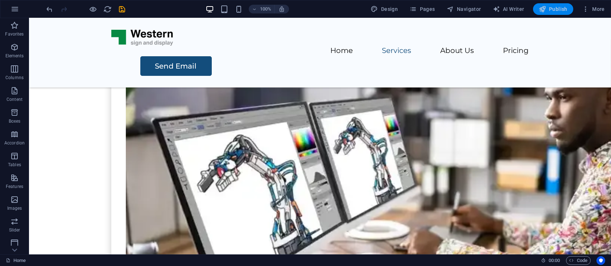
click at [558, 9] on span "Publish" at bounding box center [553, 8] width 29 height 7
